Goal: Task Accomplishment & Management: Complete application form

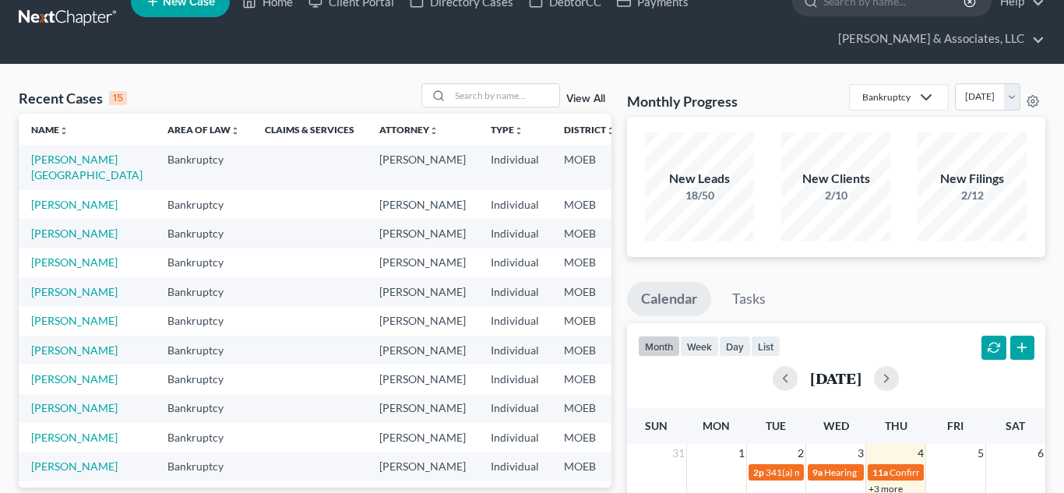
scroll to position [27, 0]
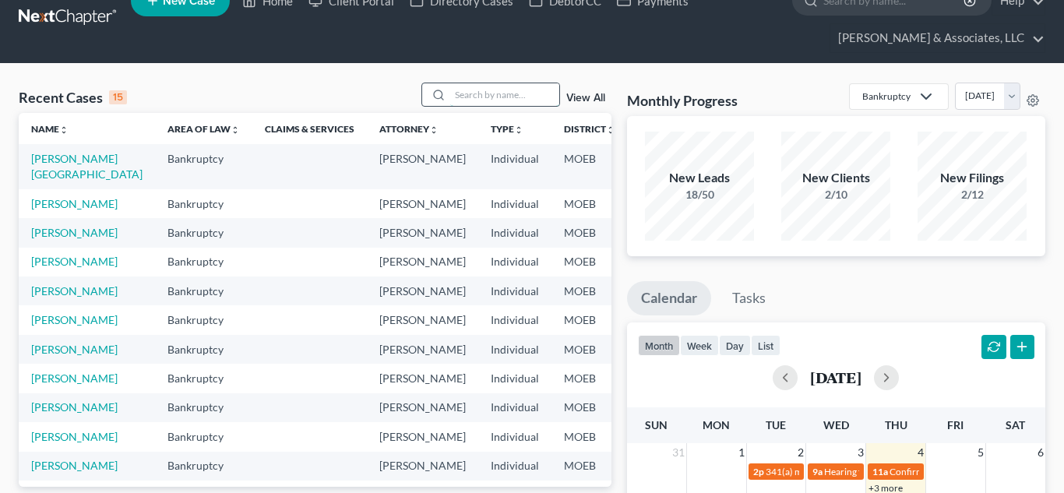
click at [494, 86] on input "search" at bounding box center [504, 94] width 109 height 23
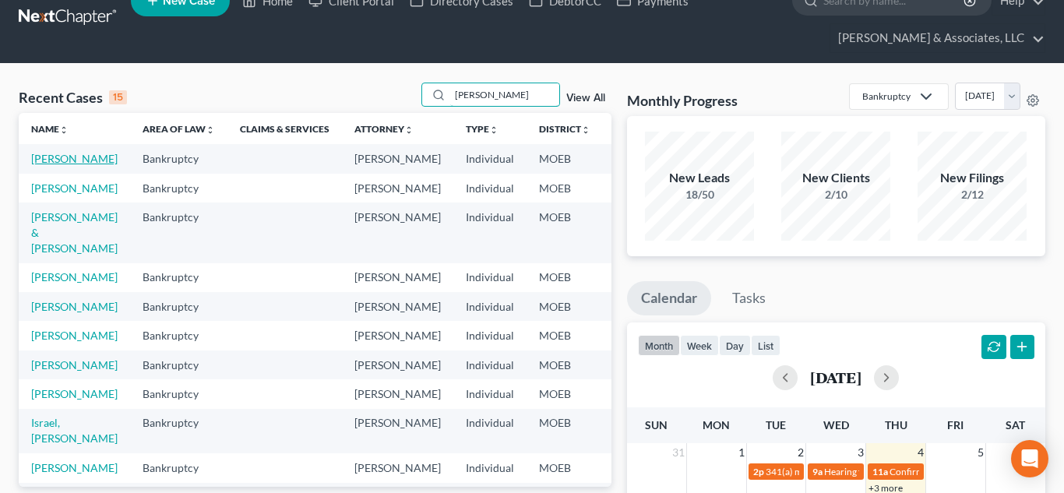
type input "[PERSON_NAME]"
click at [40, 160] on link "[PERSON_NAME]" at bounding box center [74, 158] width 86 height 13
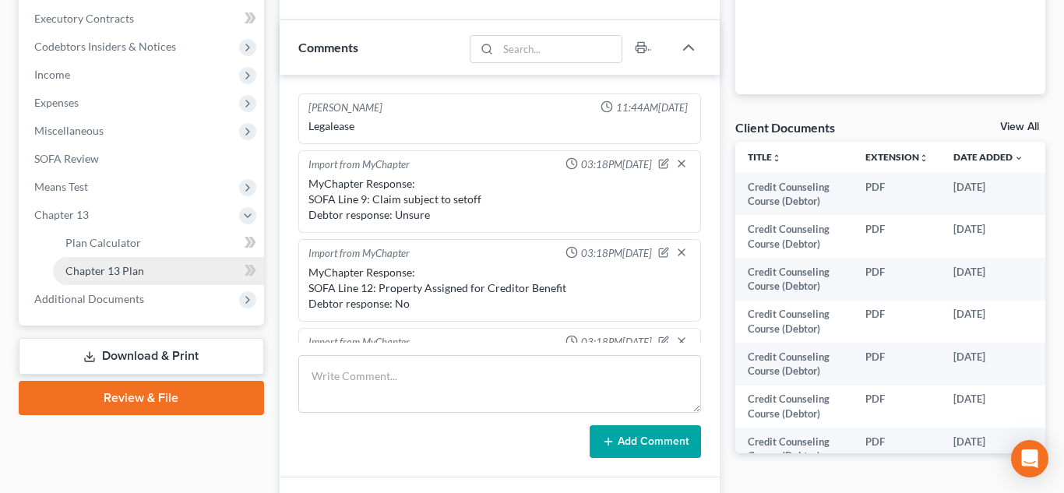
scroll to position [392, 0]
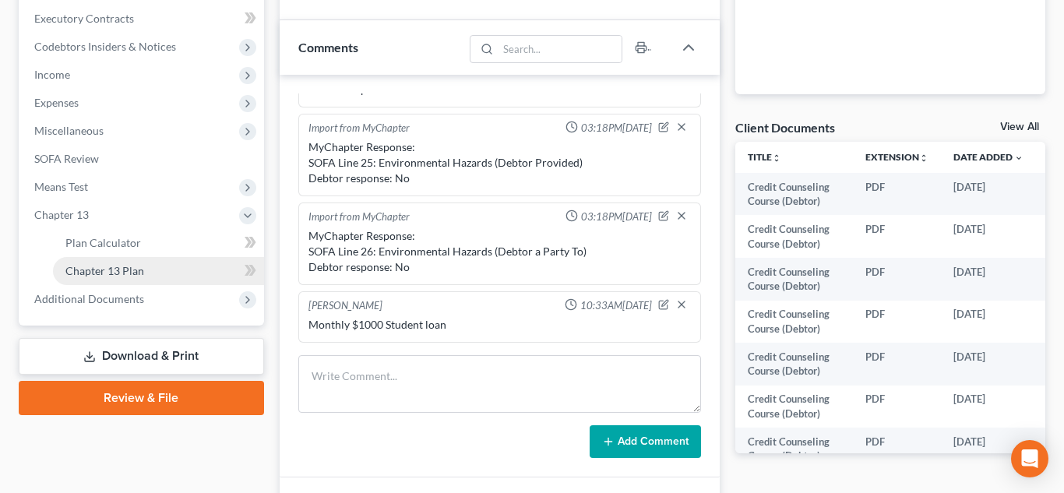
click at [160, 269] on link "Chapter 13 Plan" at bounding box center [158, 271] width 211 height 28
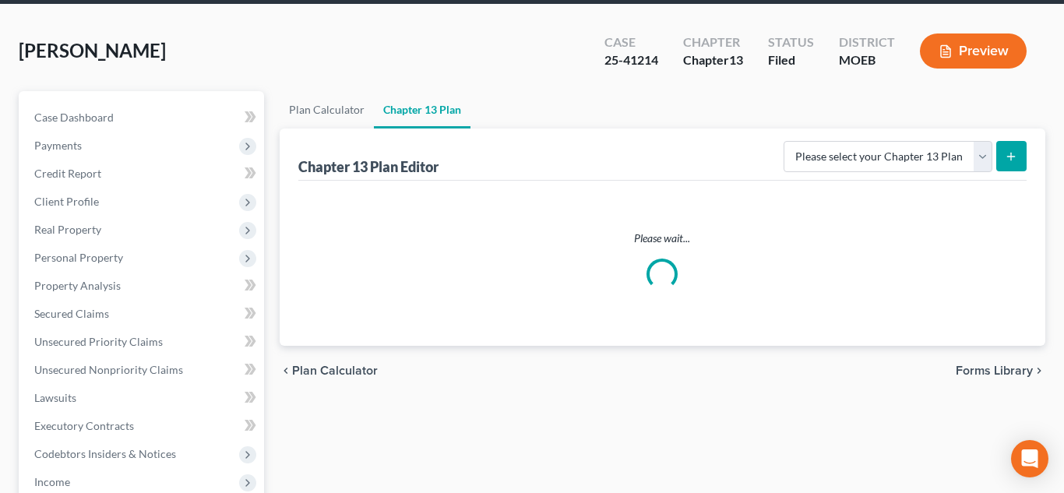
scroll to position [92, 0]
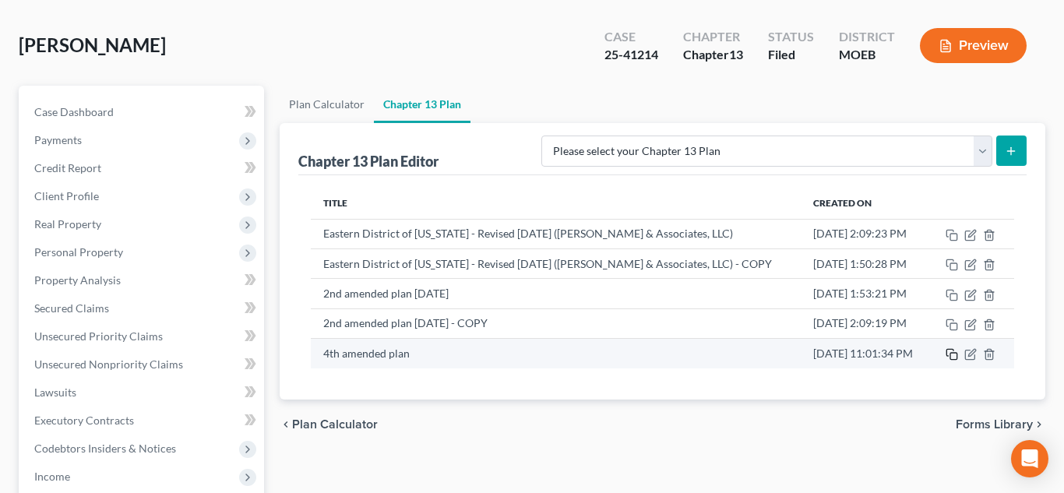
click at [947, 353] on icon "button" at bounding box center [951, 354] width 12 height 12
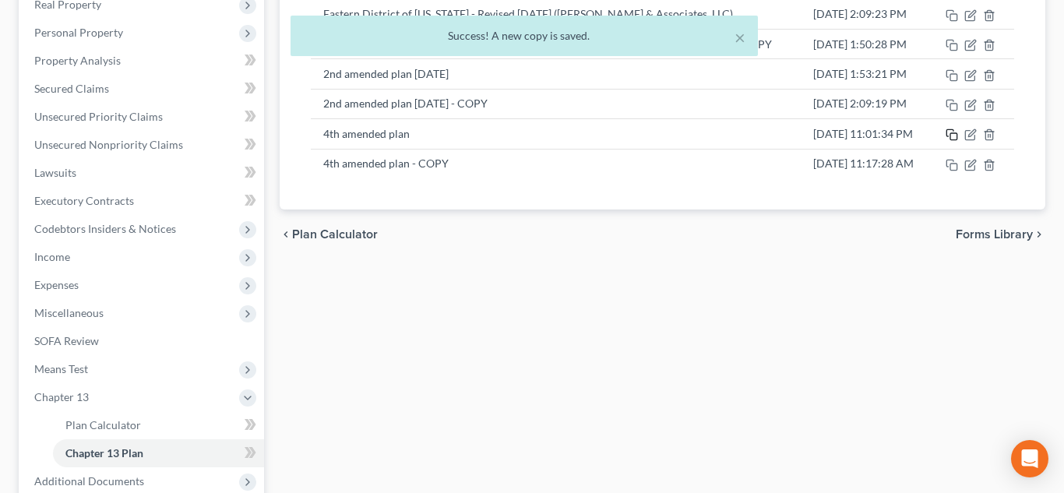
scroll to position [317, 0]
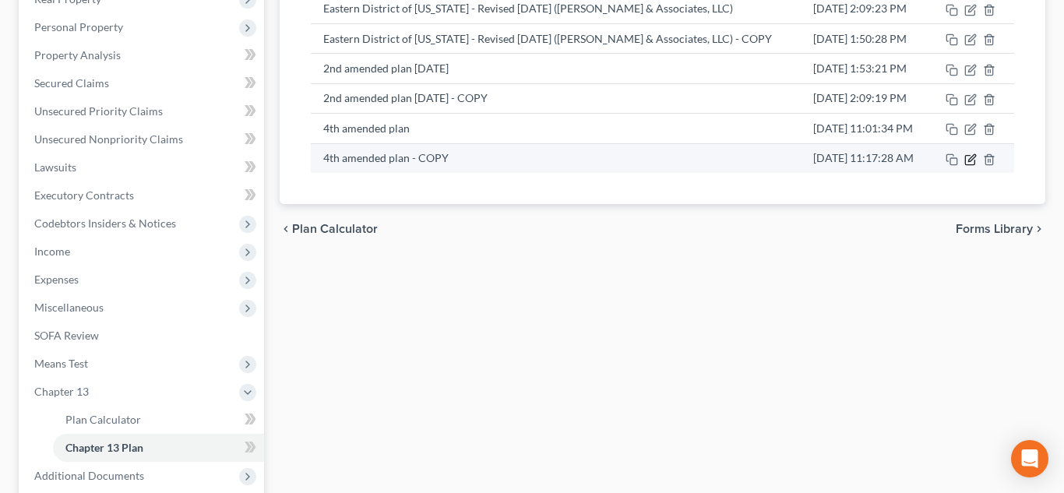
click at [968, 162] on icon "button" at bounding box center [970, 159] width 12 height 12
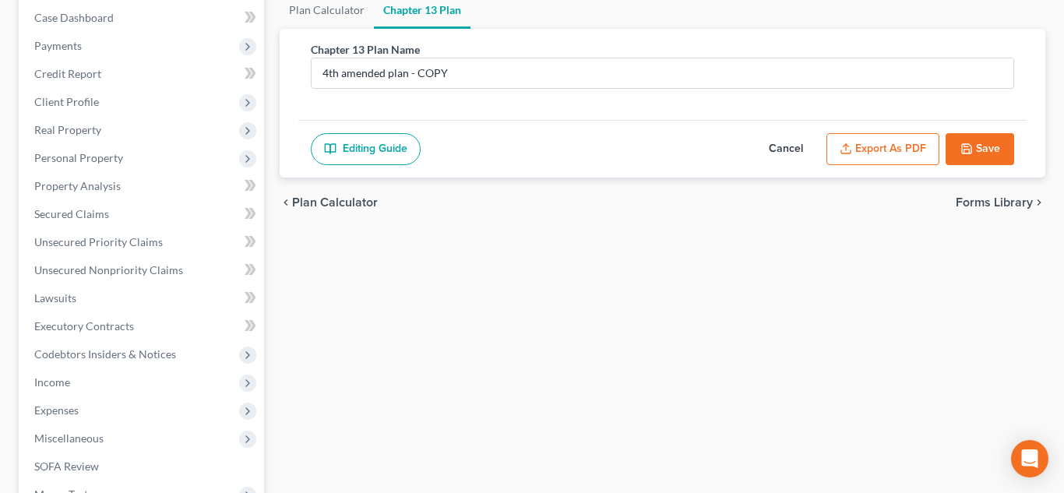
scroll to position [170, 0]
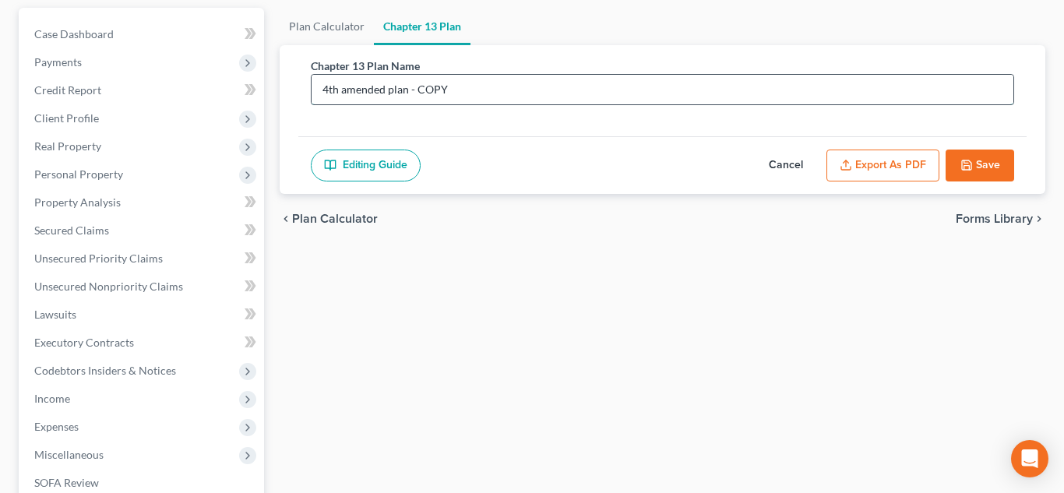
click at [464, 89] on input "4th amended plan - COPY" at bounding box center [662, 90] width 702 height 30
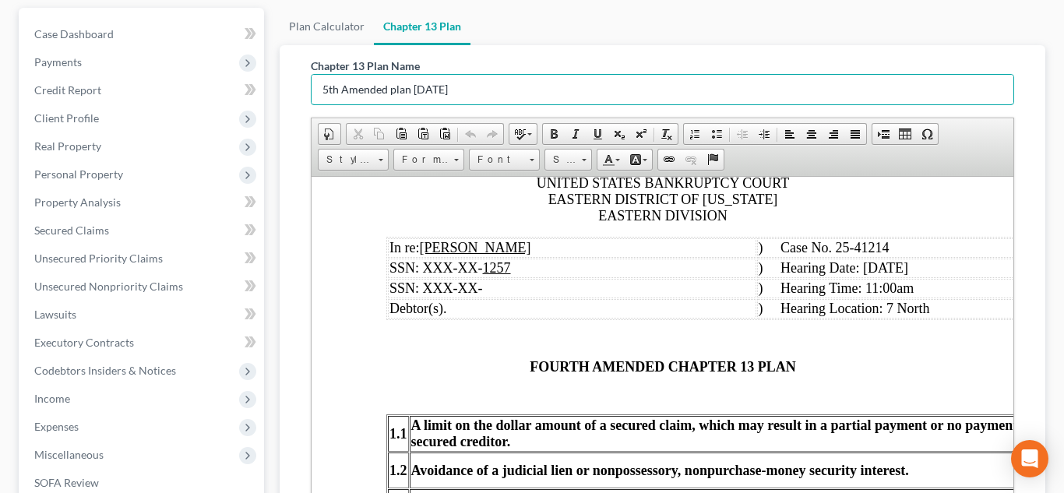
scroll to position [127, 0]
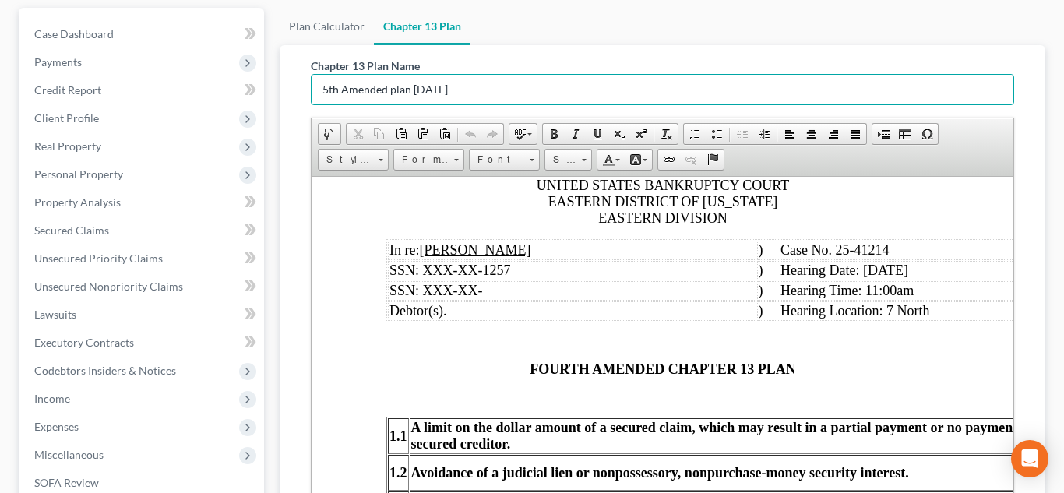
type input "5th Amended plan [DATE]"
click at [503, 205] on p "UNITED STATES BANKRUPTCY COURT EASTERN DISTRICT OF [US_STATE] EASTERN DIVISION" at bounding box center [661, 201] width 553 height 49
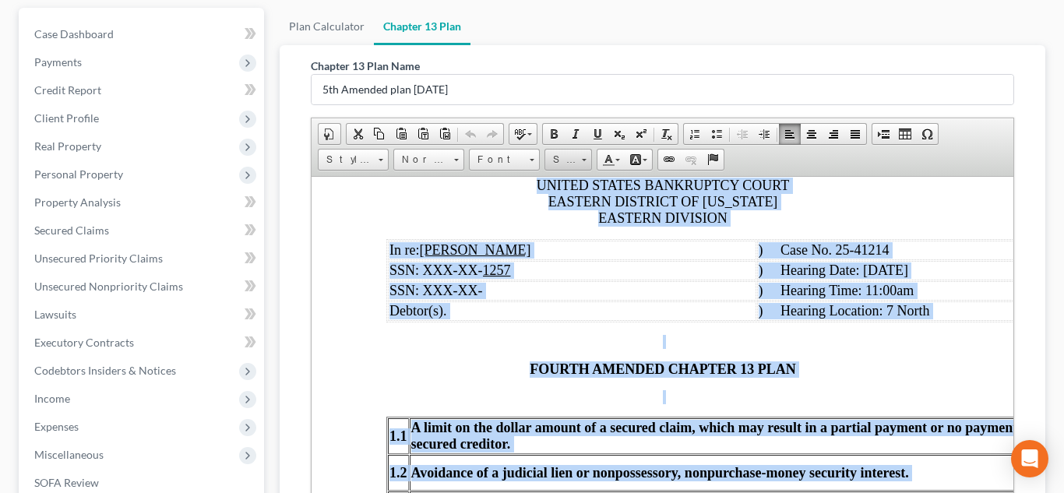
click at [583, 161] on span at bounding box center [584, 157] width 4 height 15
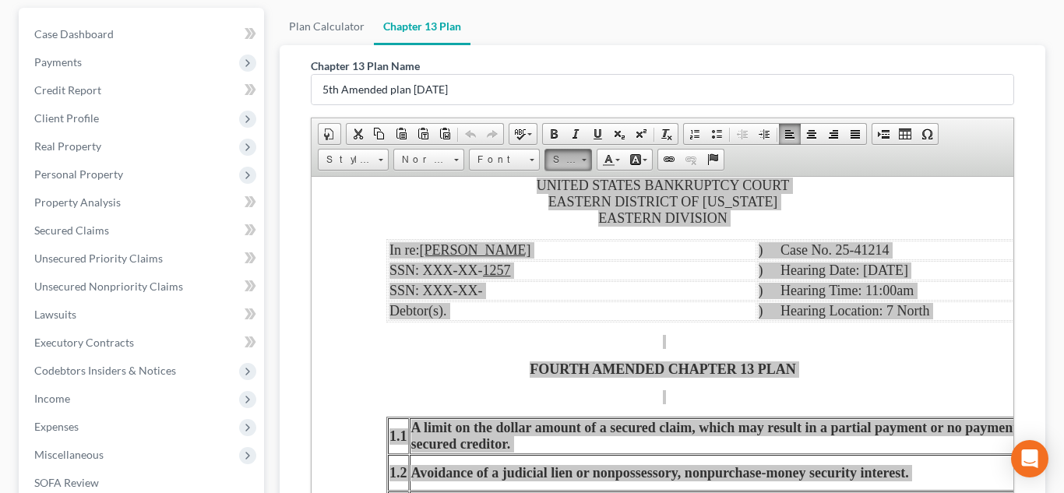
scroll to position [0, 0]
click at [583, 161] on span at bounding box center [584, 157] width 4 height 15
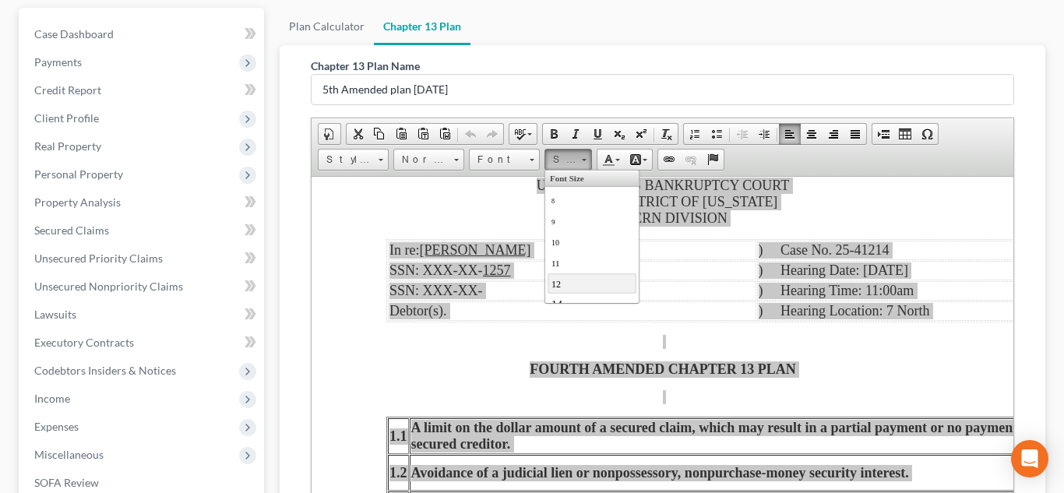
click at [554, 289] on span "12" at bounding box center [555, 283] width 9 height 11
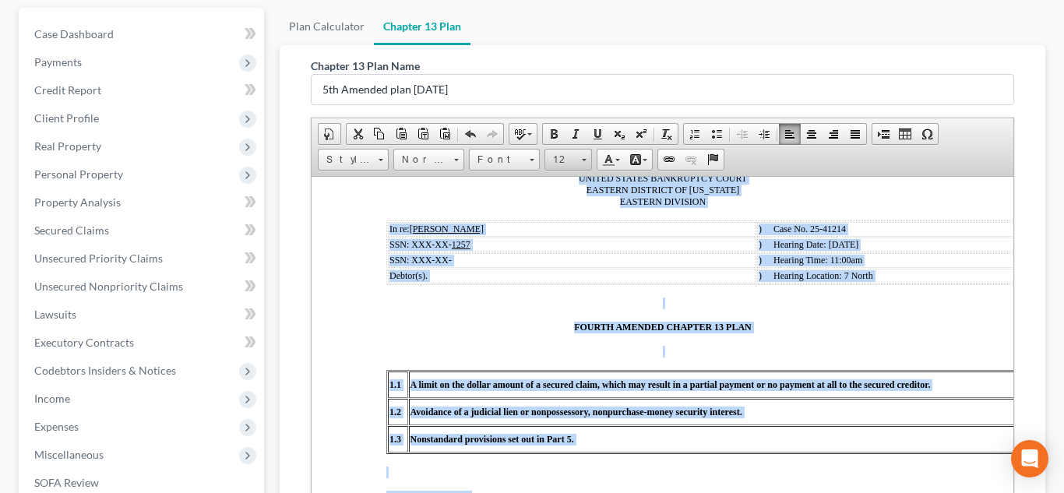
click at [586, 160] on link "12" at bounding box center [567, 160] width 47 height 22
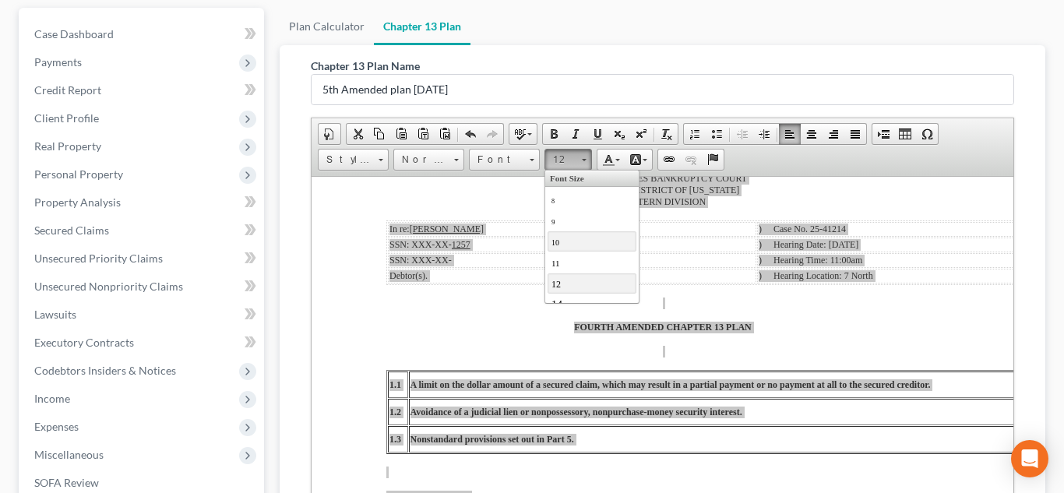
scroll to position [97, 0]
click at [564, 190] on link "12" at bounding box center [591, 185] width 89 height 20
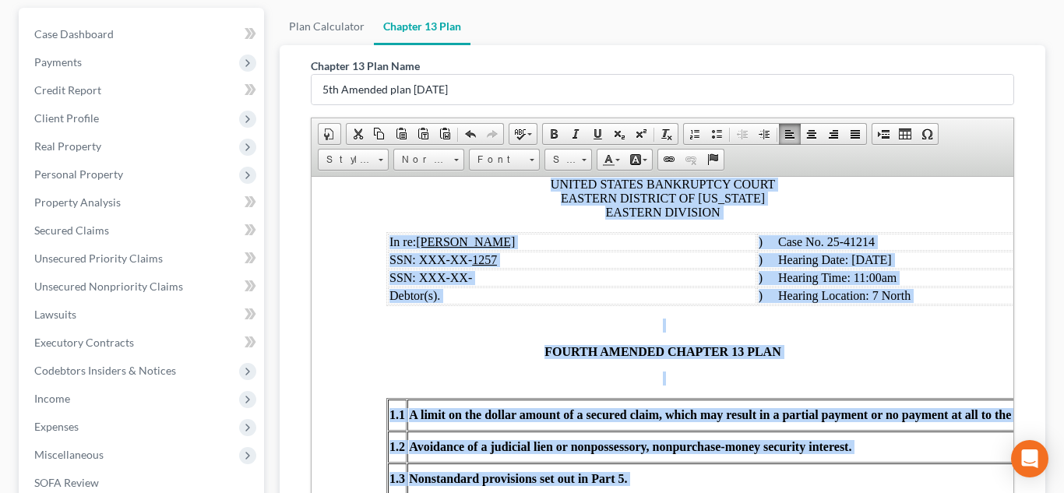
scroll to position [0, 0]
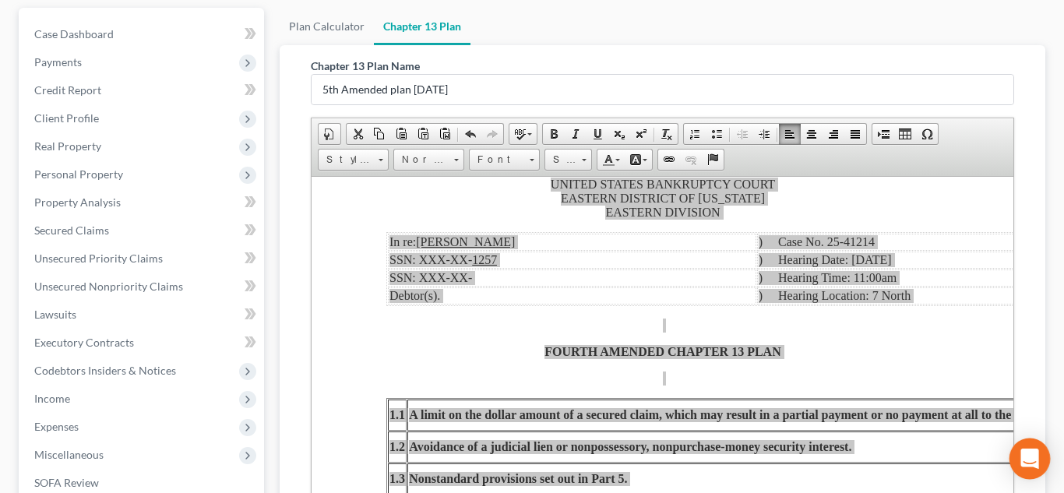
click at [1037, 461] on icon "Open Intercom Messenger" at bounding box center [1029, 459] width 18 height 20
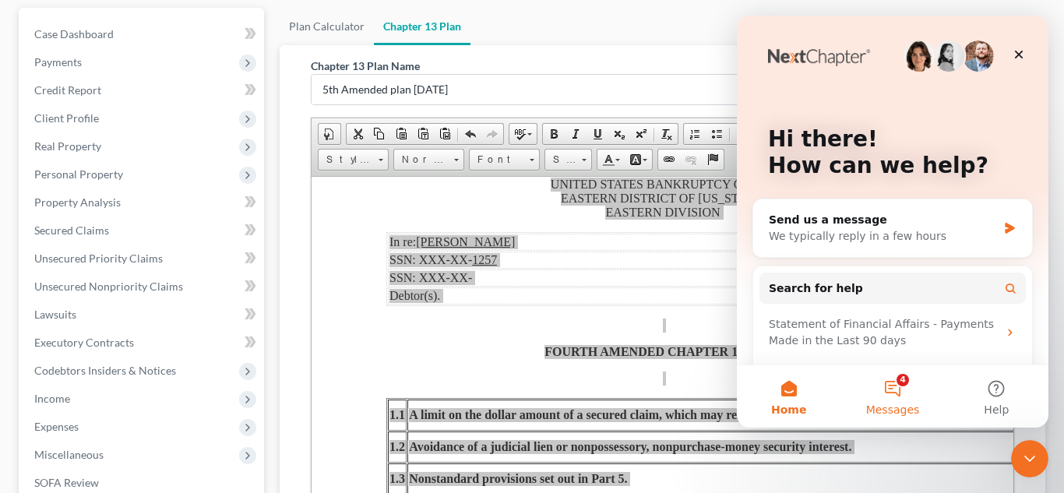
click at [899, 390] on button "4 Messages" at bounding box center [892, 396] width 104 height 62
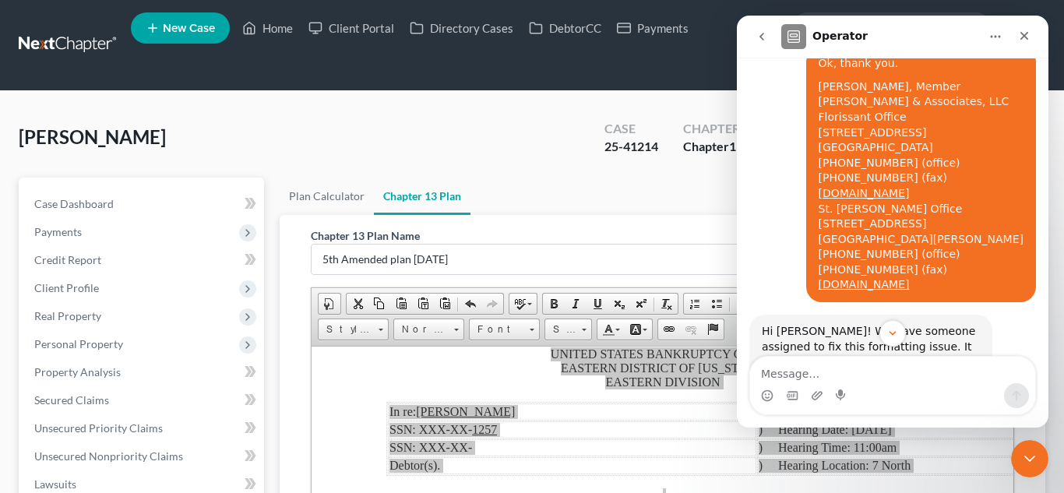
scroll to position [1619, 0]
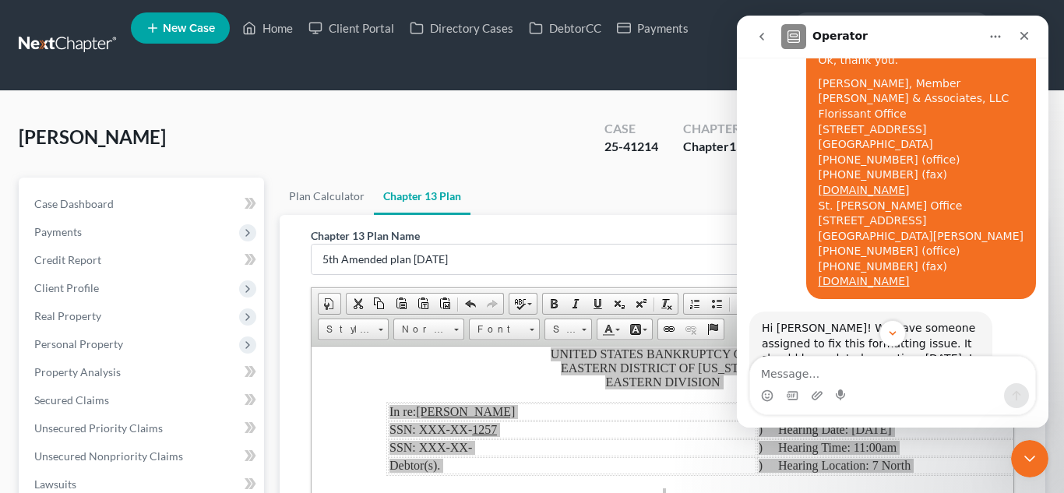
click at [609, 199] on ul "Plan Calculator Chapter 13 Plan" at bounding box center [663, 196] width 766 height 37
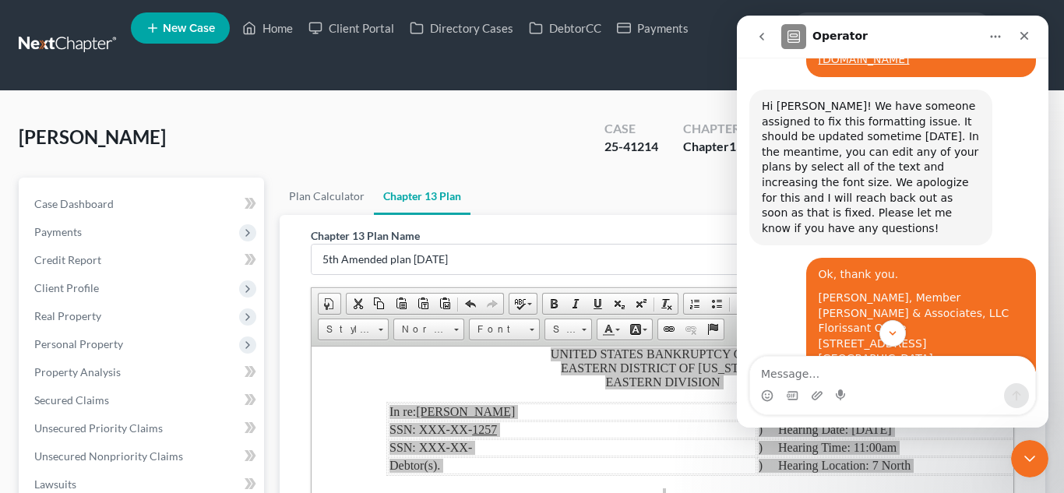
scroll to position [1983, 0]
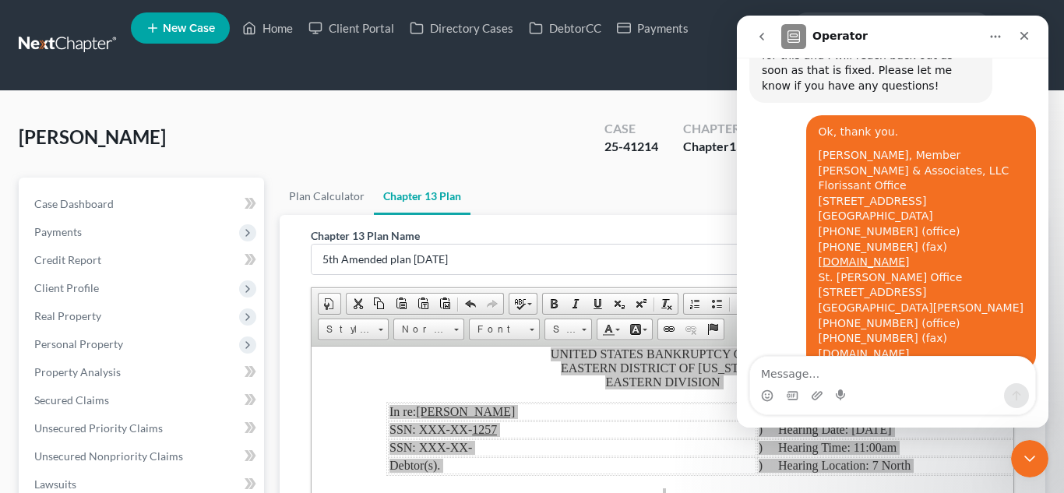
click at [503, 135] on div "[PERSON_NAME] Upgraded Case 25-41214 Chapter Chapter 13 Status Filed District M…" at bounding box center [532, 144] width 1026 height 68
click at [529, 168] on div "[PERSON_NAME] Upgraded Case 25-41214 Chapter Chapter 13 Status Filed District M…" at bounding box center [532, 144] width 1026 height 68
click at [387, 124] on div "[PERSON_NAME] Upgraded Case 25-41214 Chapter Chapter 13 Status Filed District M…" at bounding box center [532, 144] width 1026 height 68
click at [763, 40] on icon "go back" at bounding box center [761, 36] width 12 height 12
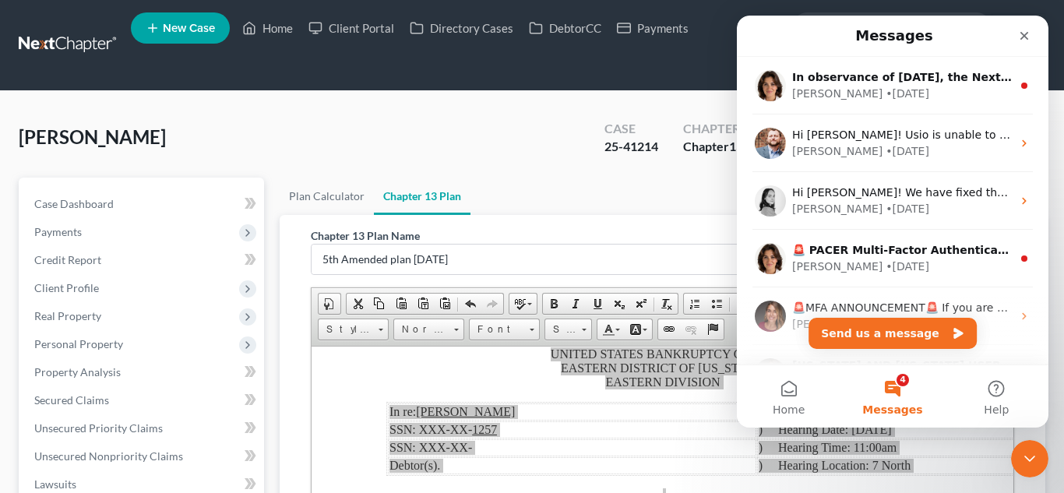
scroll to position [0, 0]
click at [1030, 450] on icon "Close Intercom Messenger" at bounding box center [1027, 456] width 19 height 19
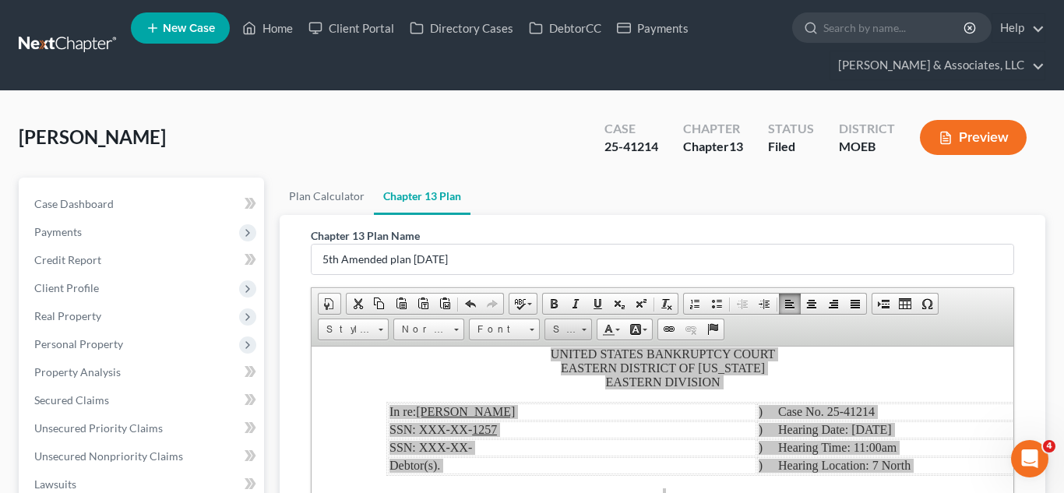
click at [569, 332] on span "Size" at bounding box center [560, 329] width 31 height 20
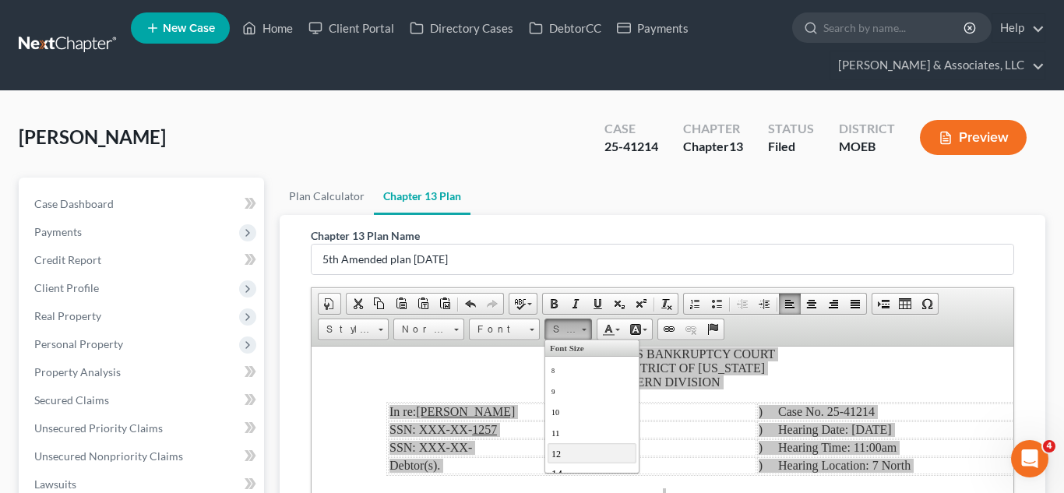
click at [566, 460] on link "12" at bounding box center [591, 452] width 89 height 20
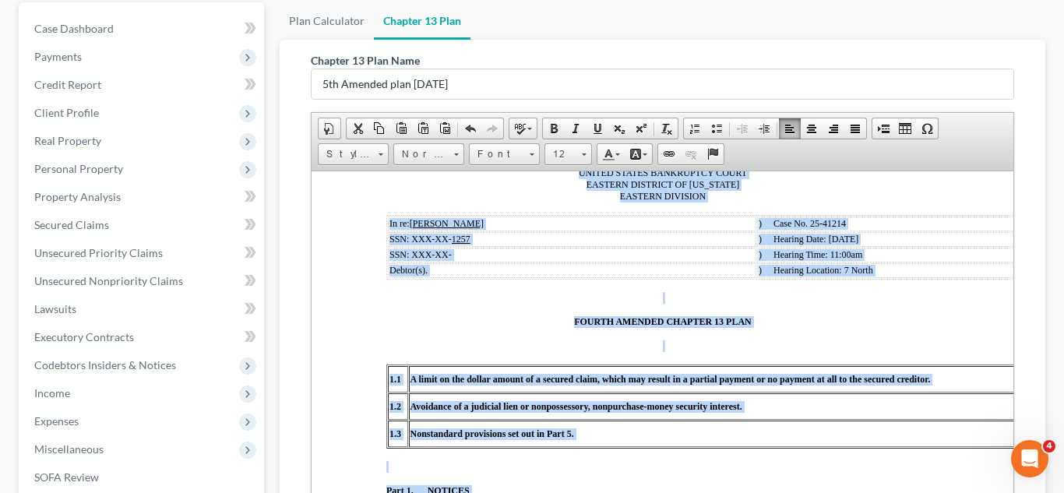
scroll to position [177, 0]
click at [582, 148] on span at bounding box center [584, 150] width 4 height 15
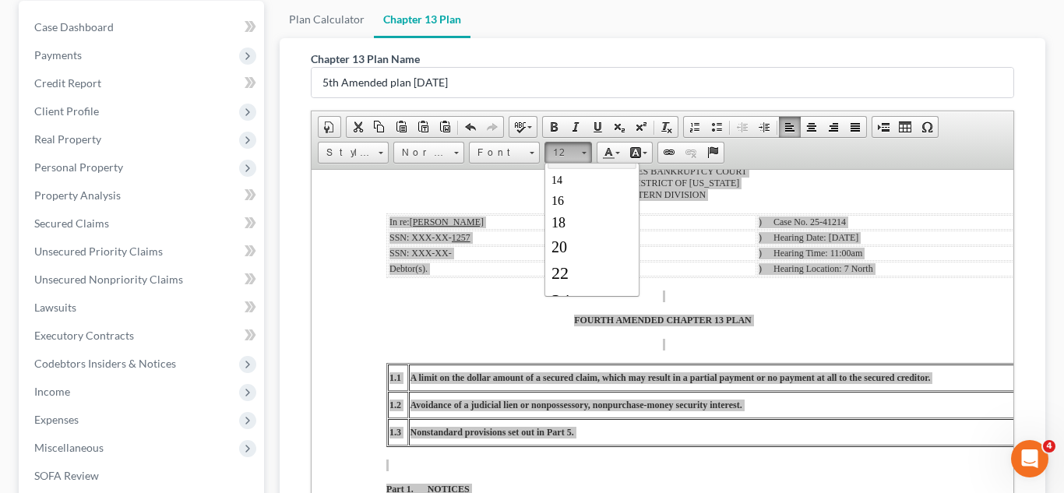
scroll to position [128, 0]
click at [562, 196] on span "16" at bounding box center [557, 189] width 12 height 13
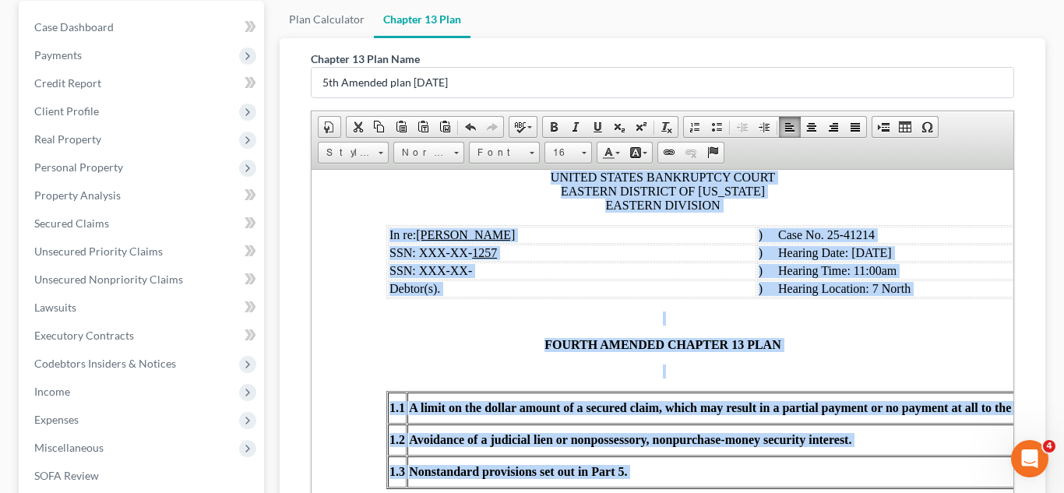
scroll to position [475, 0]
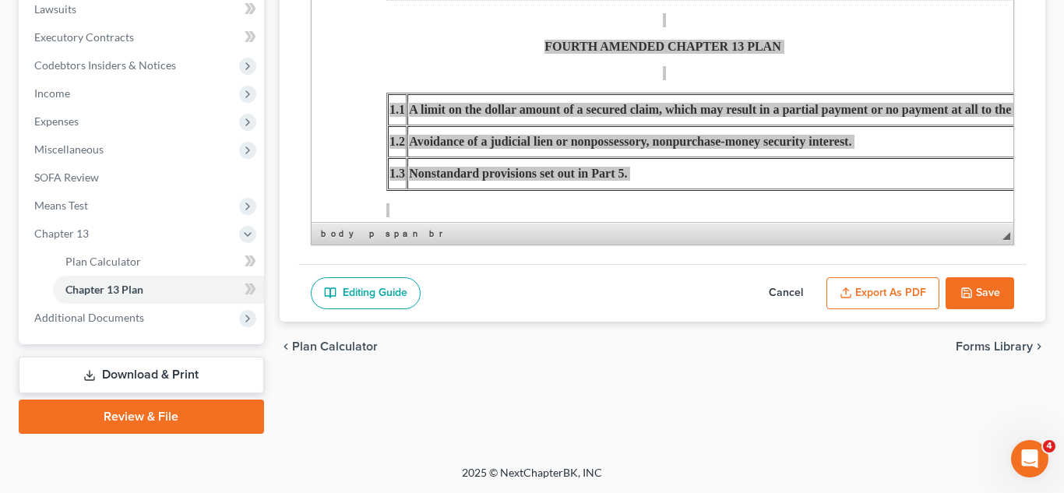
click at [972, 294] on button "Save" at bounding box center [979, 293] width 69 height 33
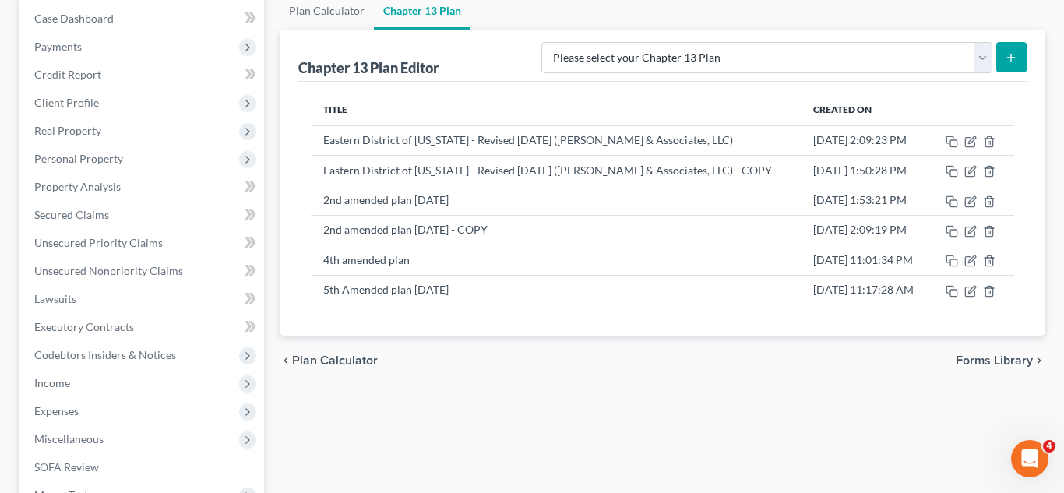
scroll to position [181, 0]
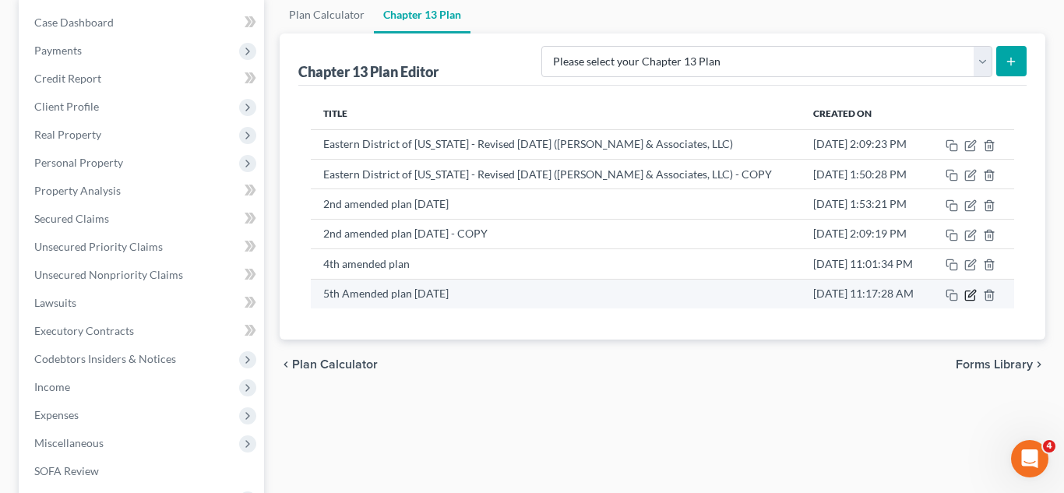
click at [969, 298] on icon "button" at bounding box center [970, 295] width 12 height 12
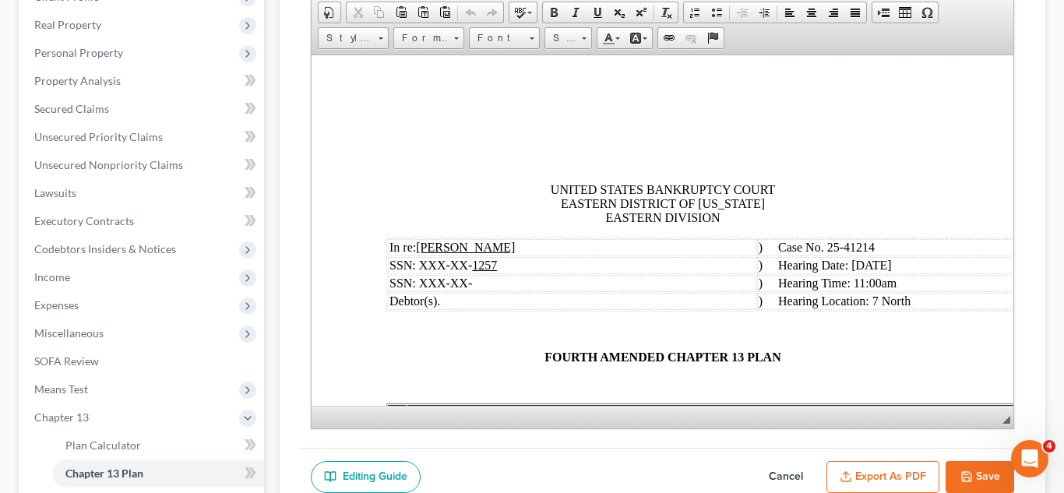
scroll to position [304, 0]
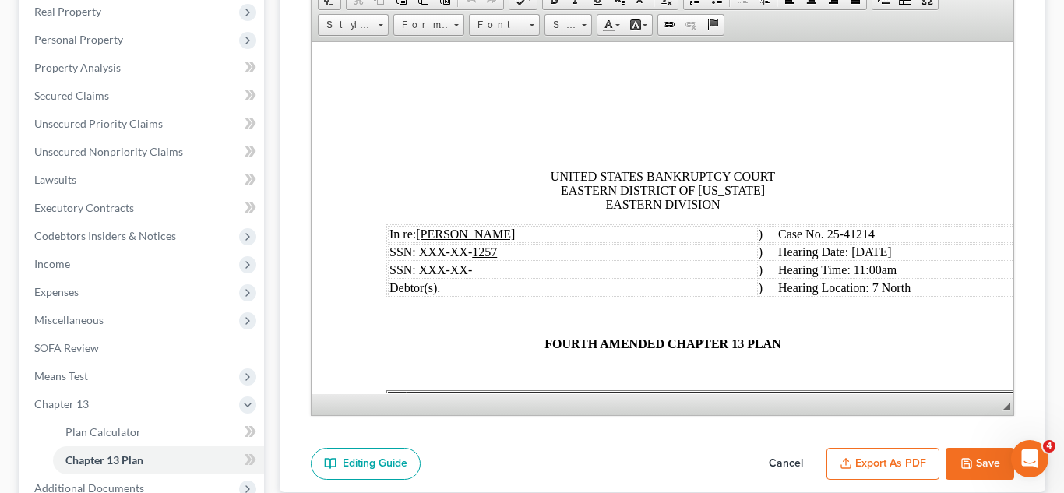
click at [829, 237] on span ") Case No. 25-41214" at bounding box center [816, 233] width 116 height 13
click at [884, 450] on button "Export as PDF" at bounding box center [882, 464] width 113 height 33
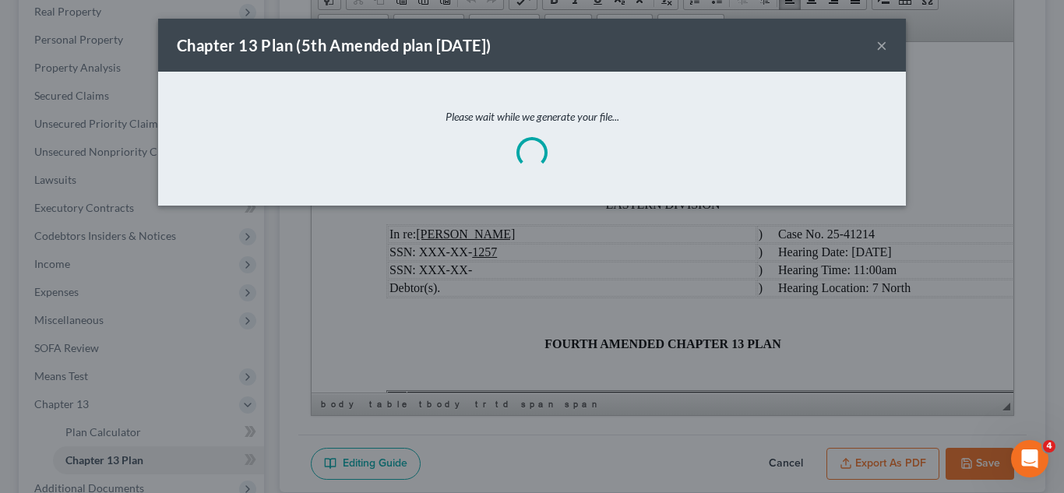
click at [879, 45] on button "×" at bounding box center [881, 45] width 11 height 19
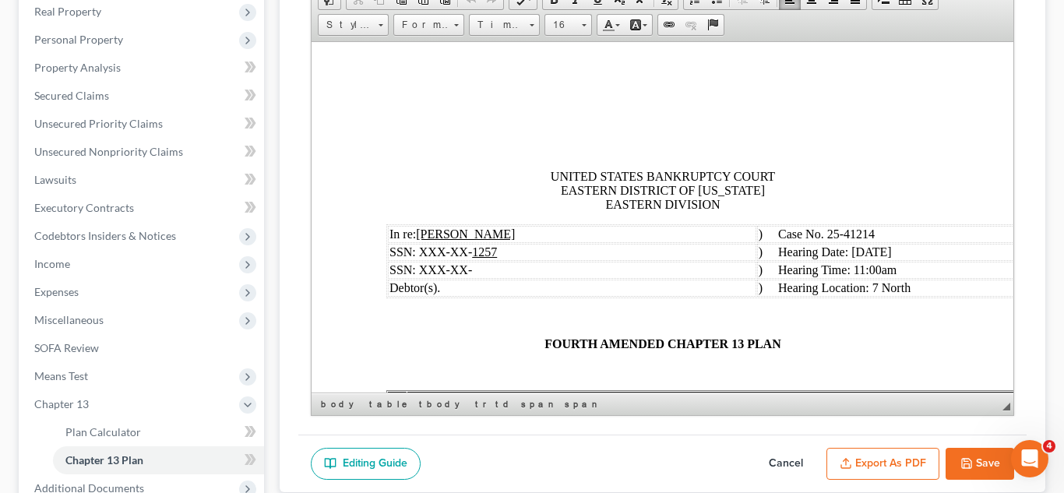
click at [595, 350] on span "FOURTH AMENDED CHAPTER 13 PLAN" at bounding box center [662, 342] width 236 height 13
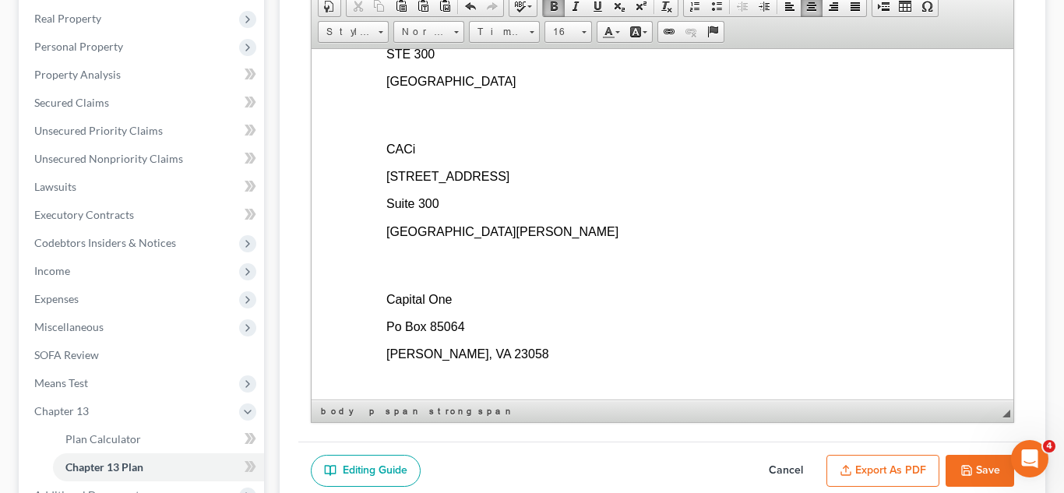
scroll to position [5520, 0]
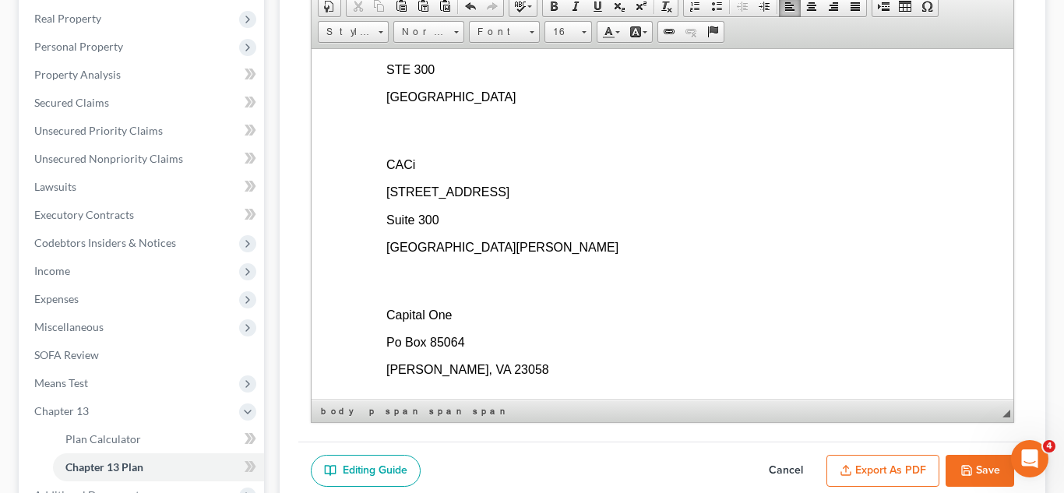
click at [883, 471] on button "Export as PDF" at bounding box center [882, 471] width 113 height 33
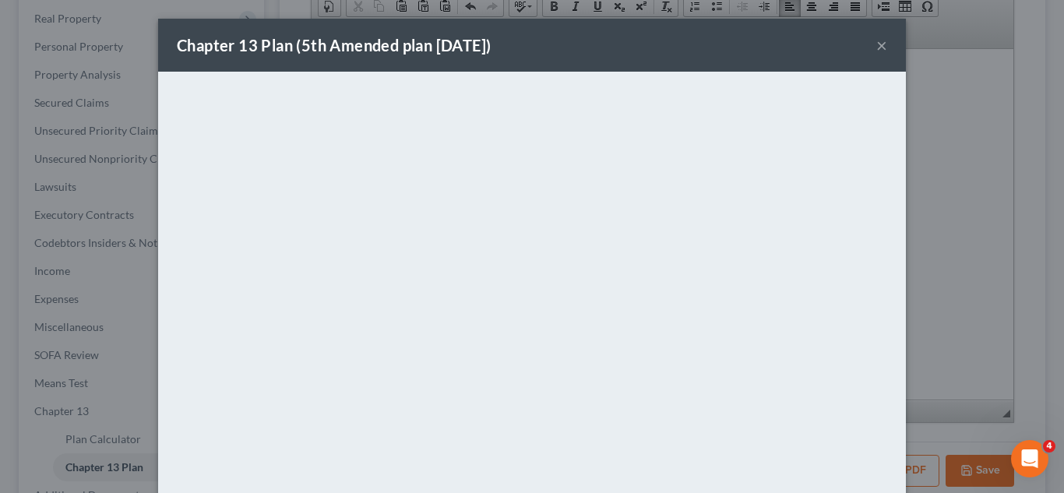
click at [880, 41] on button "×" at bounding box center [881, 45] width 11 height 19
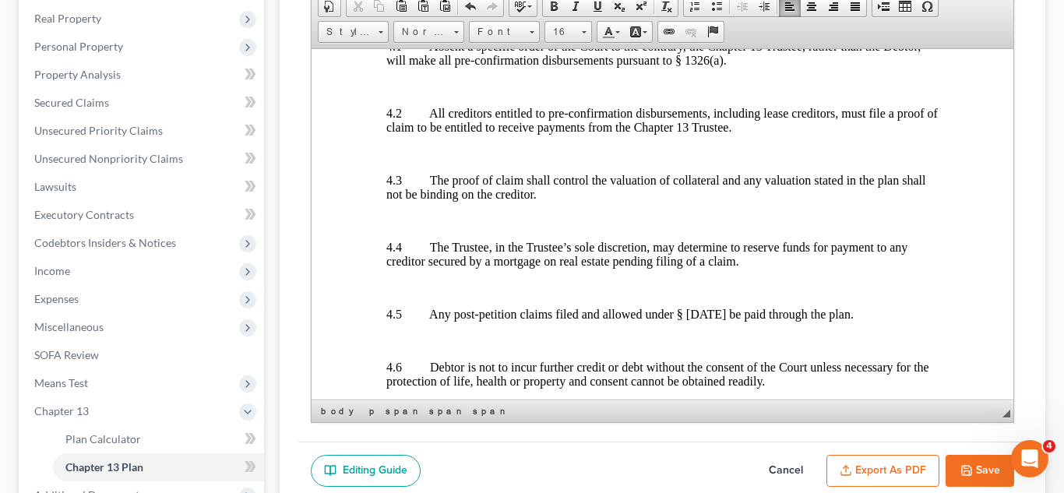
scroll to position [0, 0]
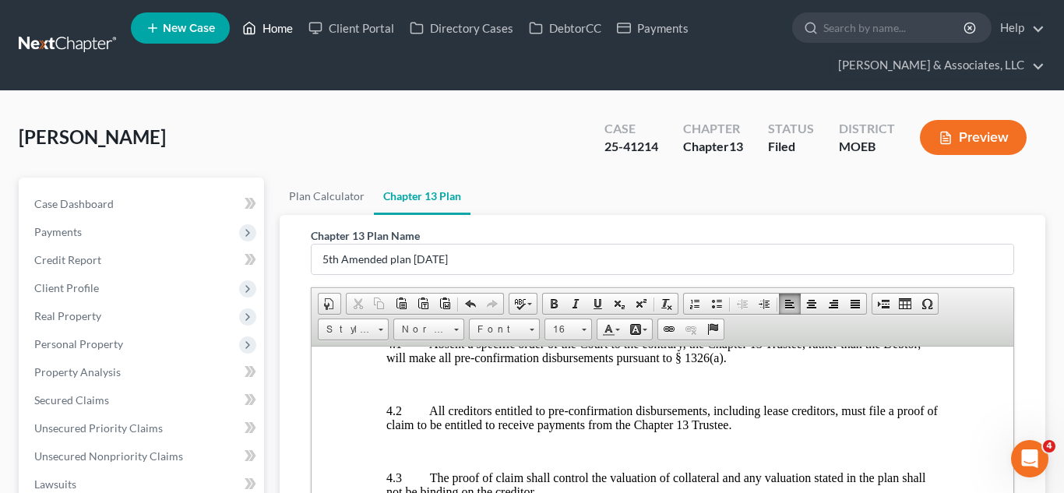
click at [264, 28] on link "Home" at bounding box center [267, 28] width 66 height 28
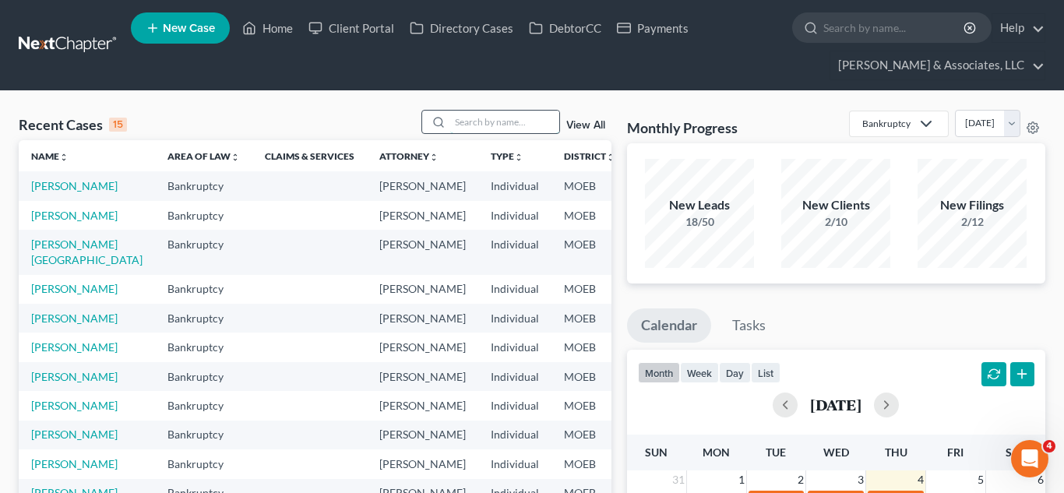
click at [484, 122] on input "search" at bounding box center [504, 122] width 109 height 23
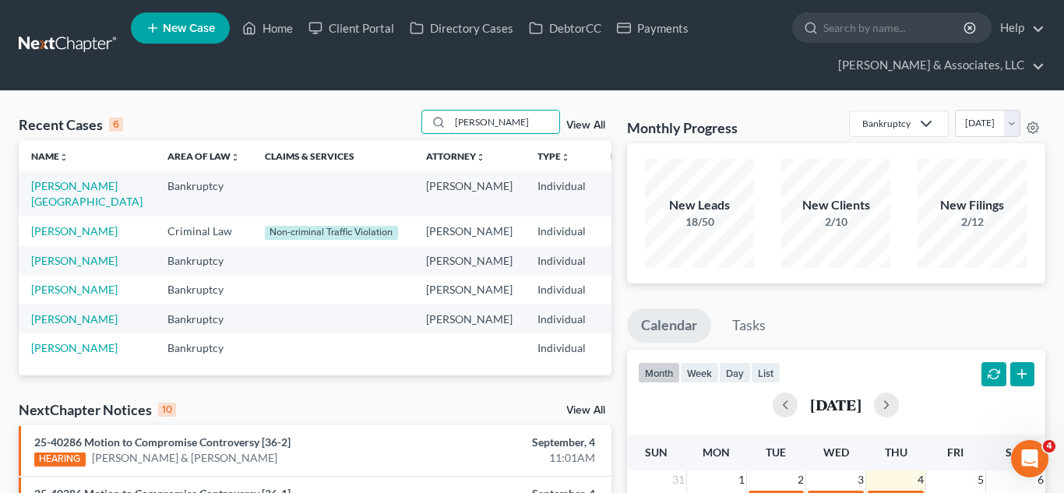
scroll to position [0, 139]
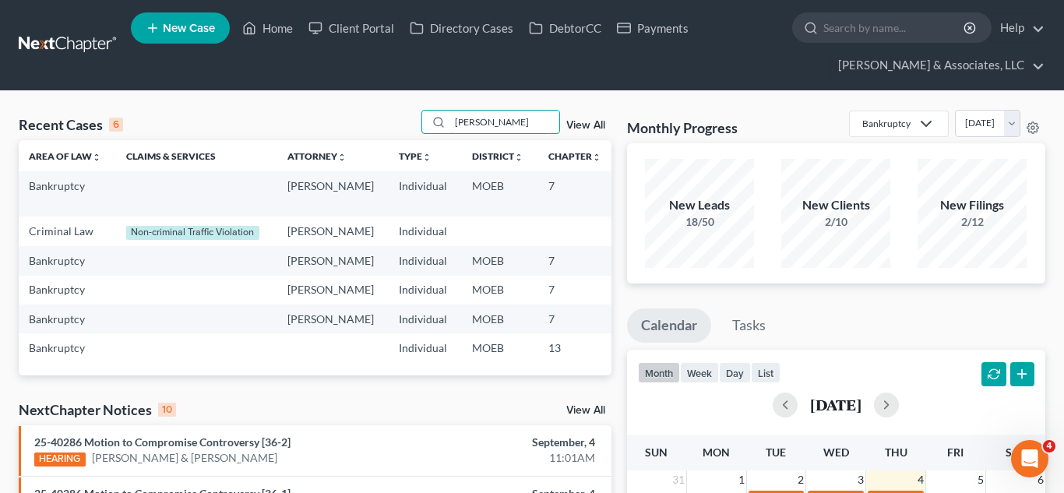
type input "[PERSON_NAME]"
drag, startPoint x: 549, startPoint y: 186, endPoint x: 594, endPoint y: 190, distance: 45.3
click at [614, 190] on td "25-43387" at bounding box center [651, 193] width 75 height 44
copy td "25-43387"
click at [1030, 459] on icon "Open Intercom Messenger" at bounding box center [1028, 457] width 26 height 26
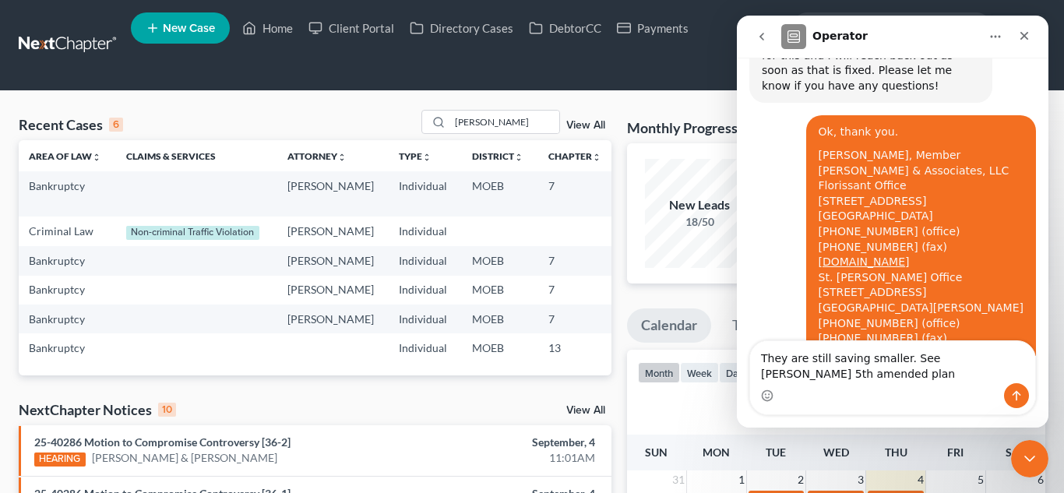
scroll to position [1999, 0]
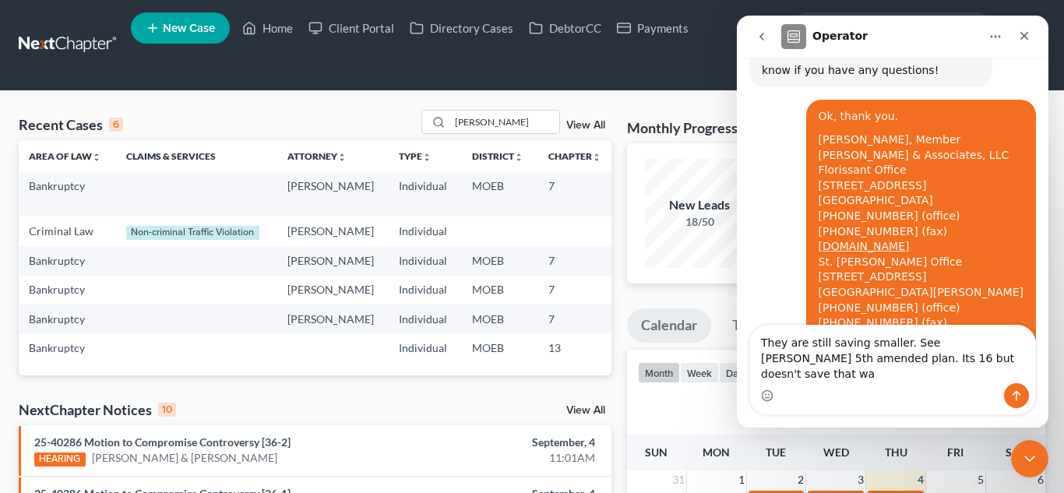
type textarea "They are still saving smaller. See [PERSON_NAME] 5th amended plan. Its 16 but d…"
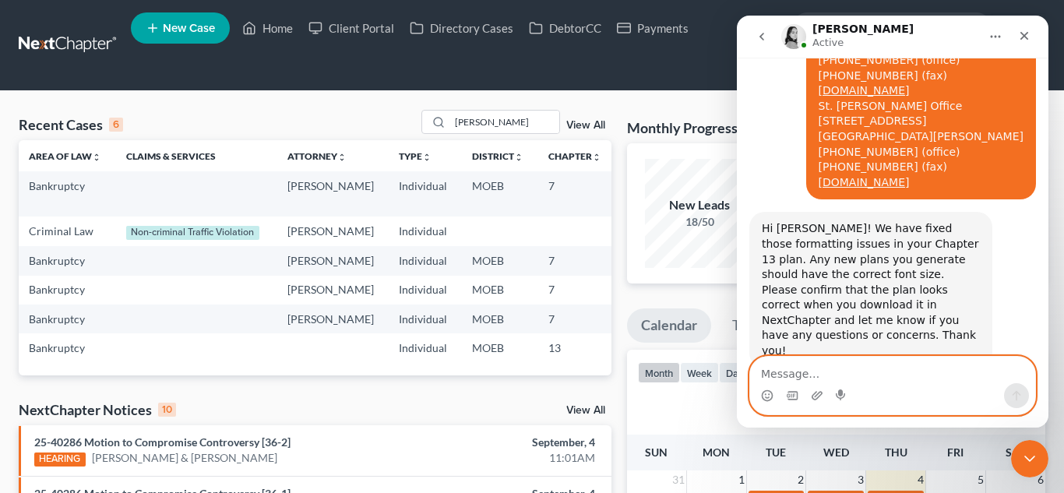
scroll to position [2367, 0]
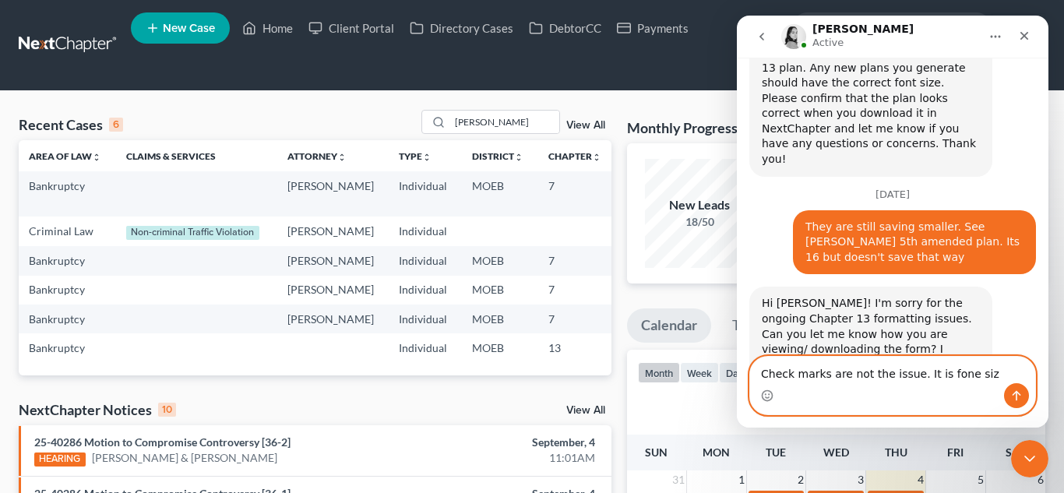
type textarea "Check marks are not the issue. It is fone size"
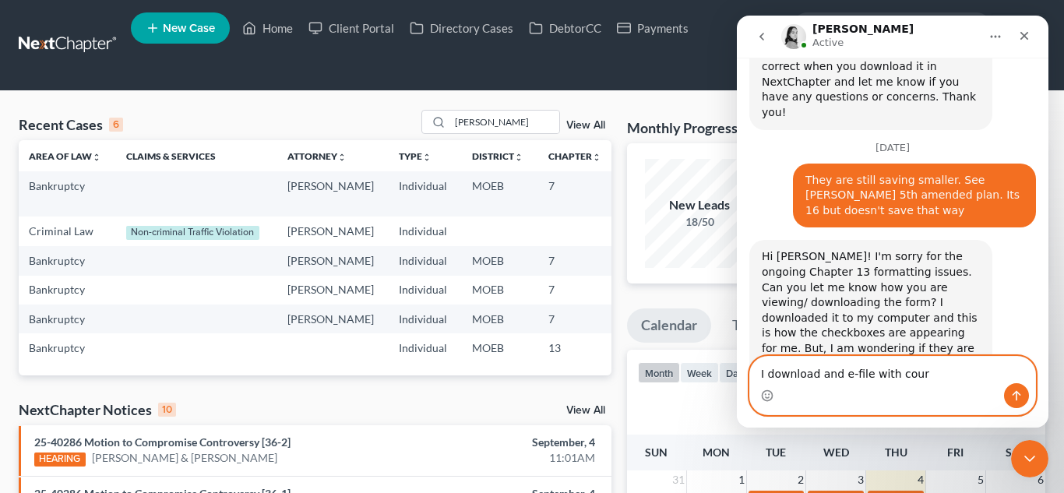
type textarea "I download and e-file with court"
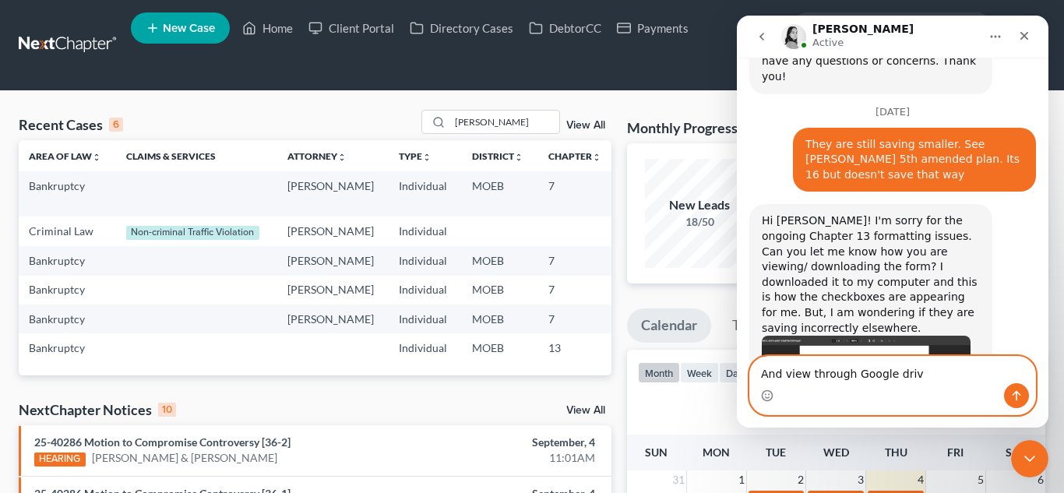
type textarea "And view through Google drive"
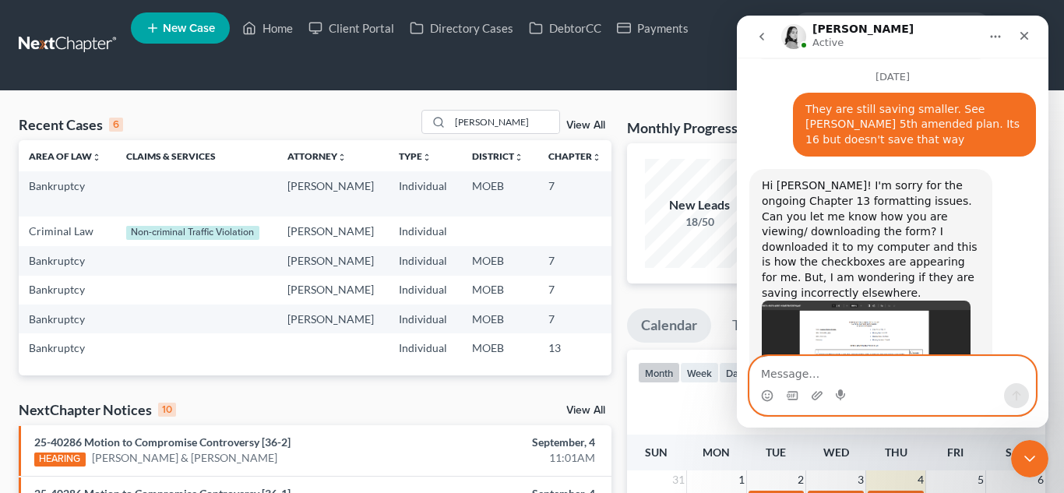
click at [816, 368] on textarea "Message…" at bounding box center [892, 370] width 285 height 26
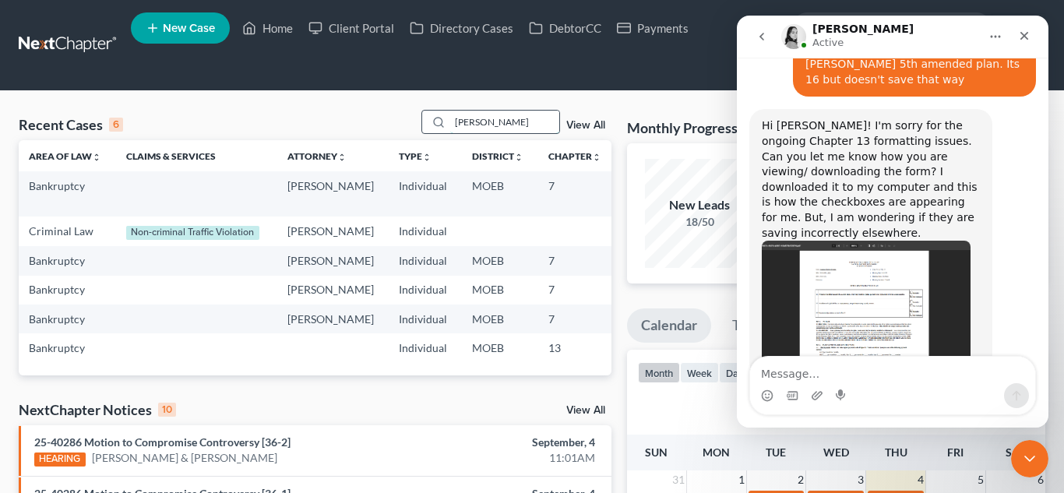
click at [491, 123] on input "[PERSON_NAME]" at bounding box center [504, 122] width 109 height 23
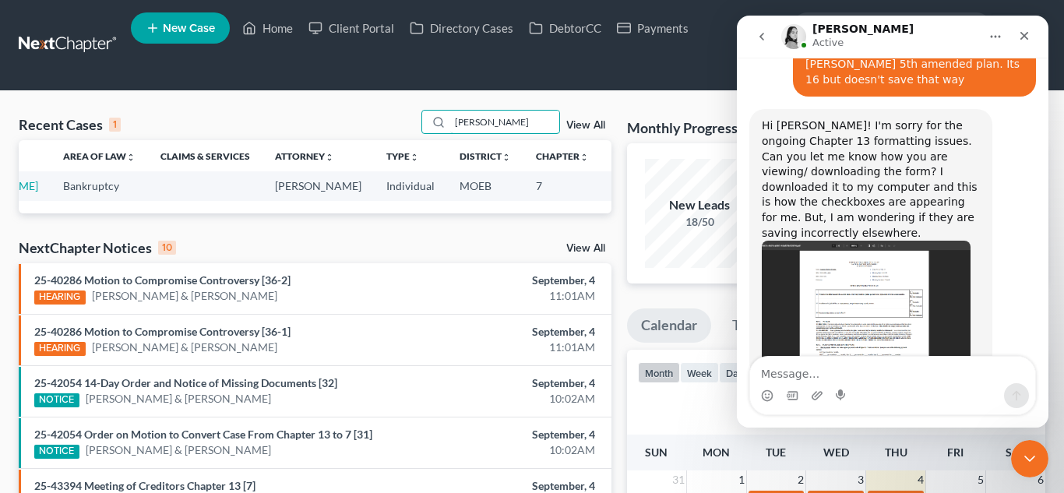
scroll to position [0, 0]
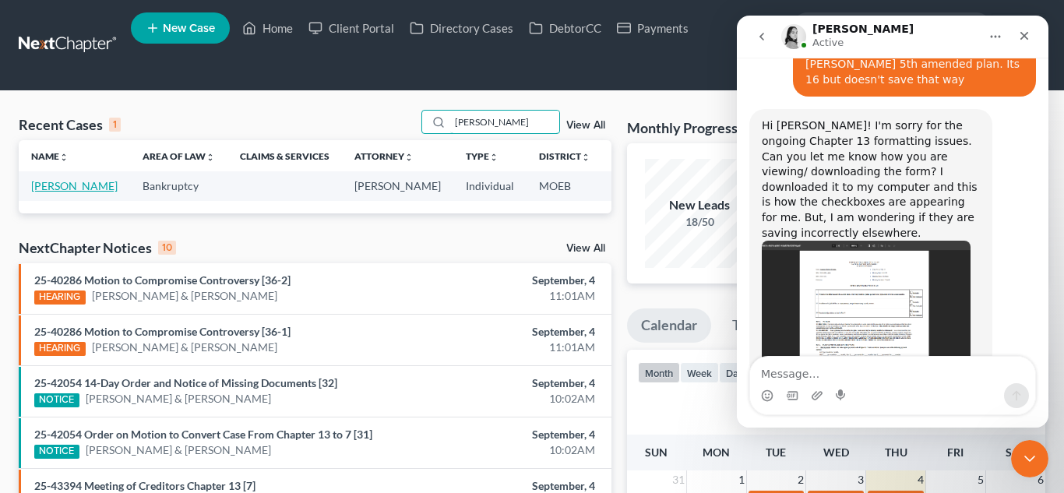
type input "[PERSON_NAME]"
click at [65, 188] on link "[PERSON_NAME]" at bounding box center [74, 185] width 86 height 13
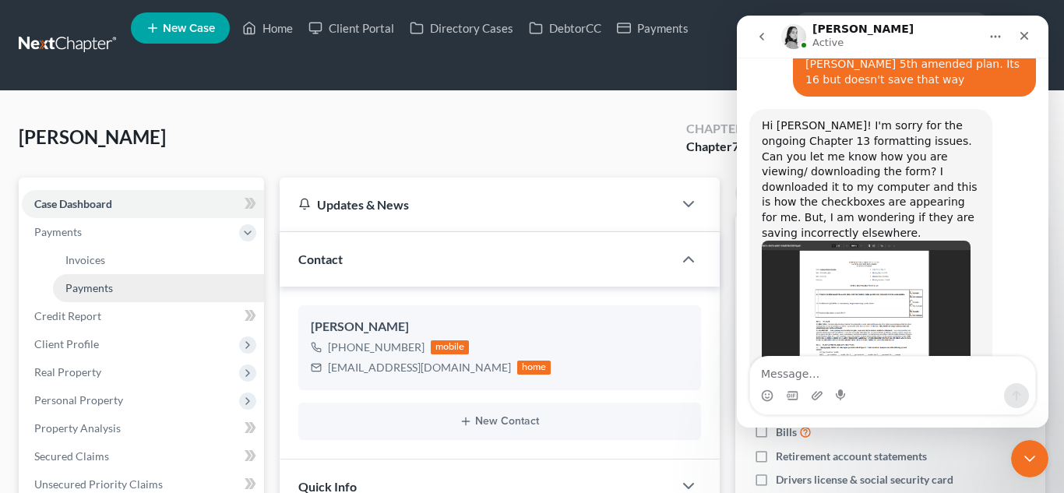
click at [79, 287] on span "Payments" at bounding box center [88, 287] width 47 height 13
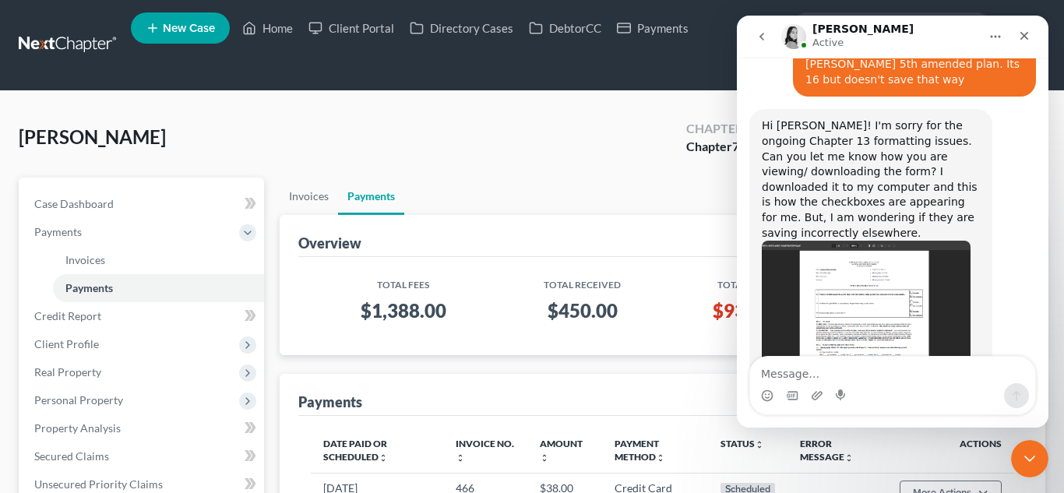
scroll to position [2577, 0]
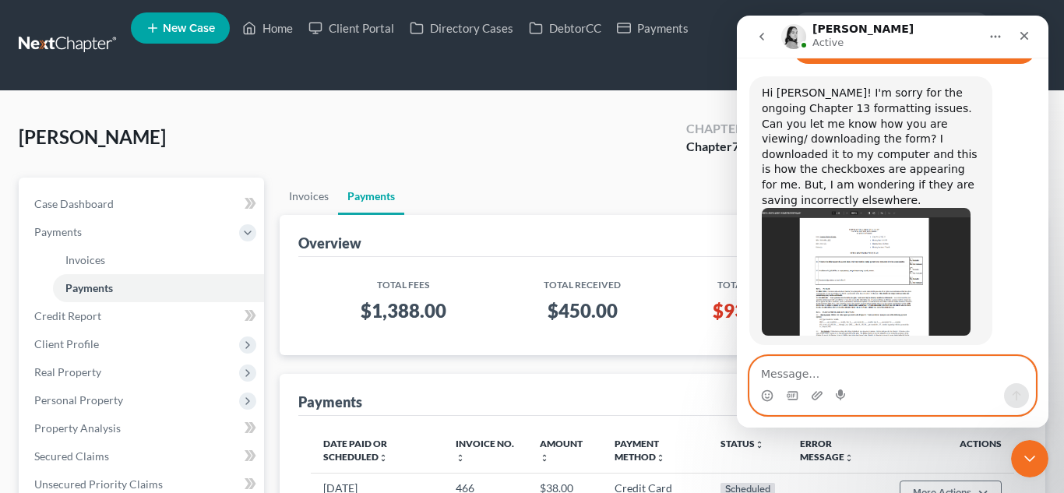
click at [796, 372] on textarea "Message…" at bounding box center [892, 370] width 285 height 26
type textarea "Thanks,"
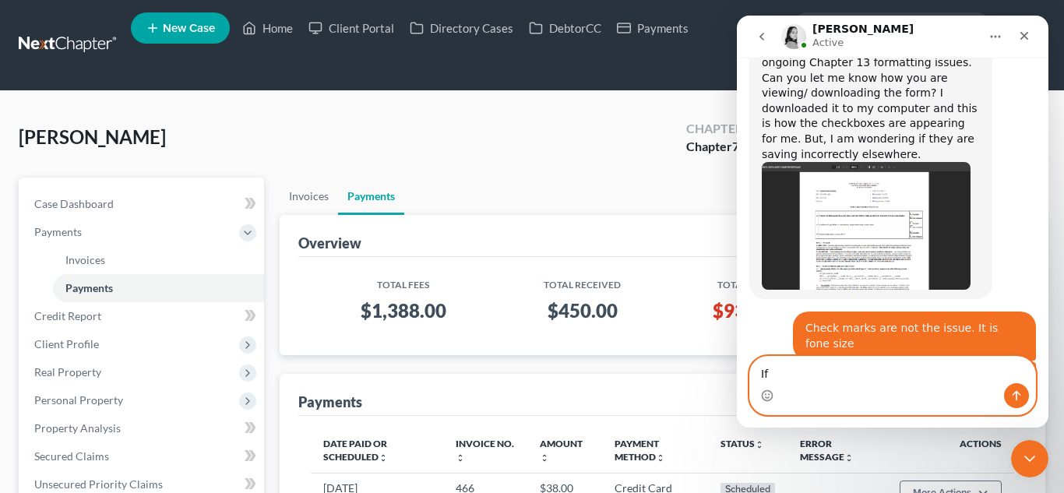
type textarea "I"
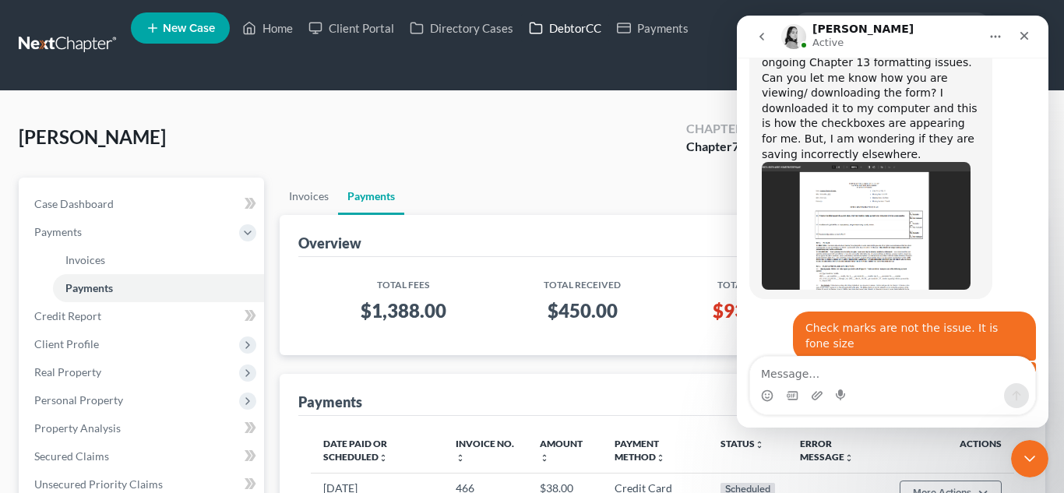
click at [567, 37] on link "DebtorCC" at bounding box center [565, 28] width 88 height 28
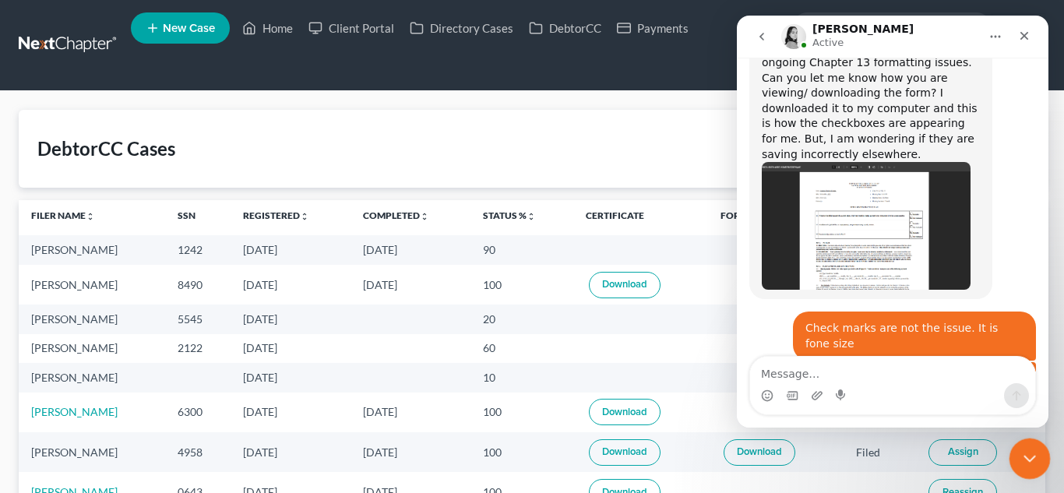
click at [1029, 450] on icon "Close Intercom Messenger" at bounding box center [1027, 456] width 19 height 19
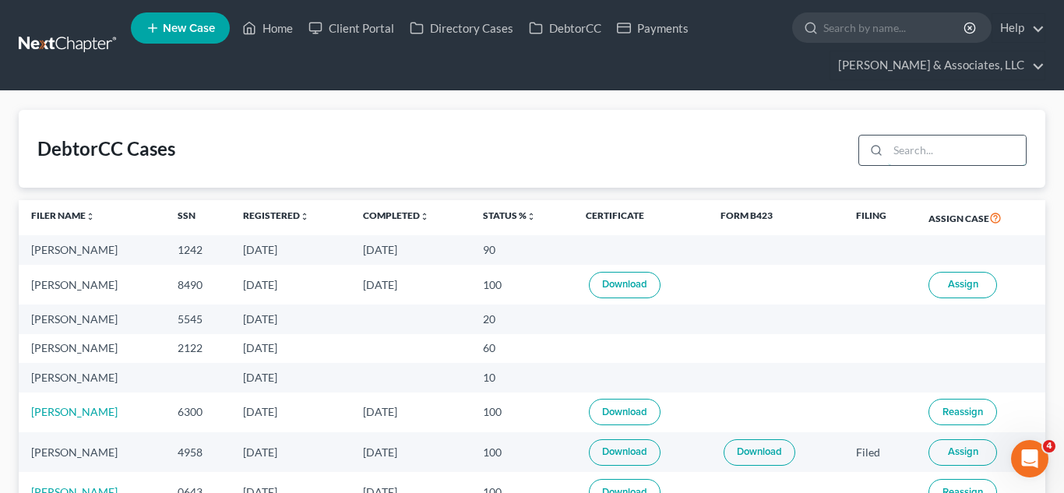
click at [905, 150] on input "search" at bounding box center [957, 150] width 138 height 30
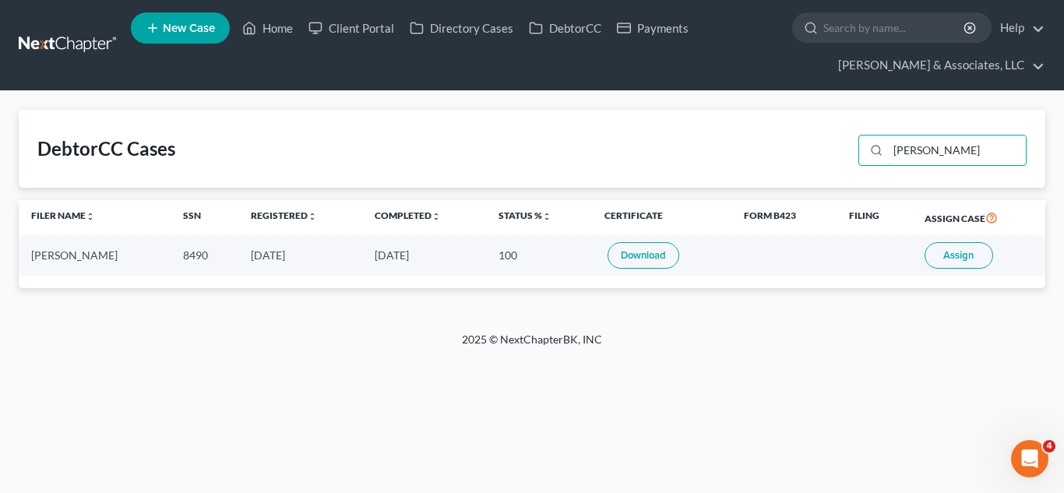
type input "[PERSON_NAME]"
click at [951, 251] on span "Assign" at bounding box center [958, 255] width 30 height 12
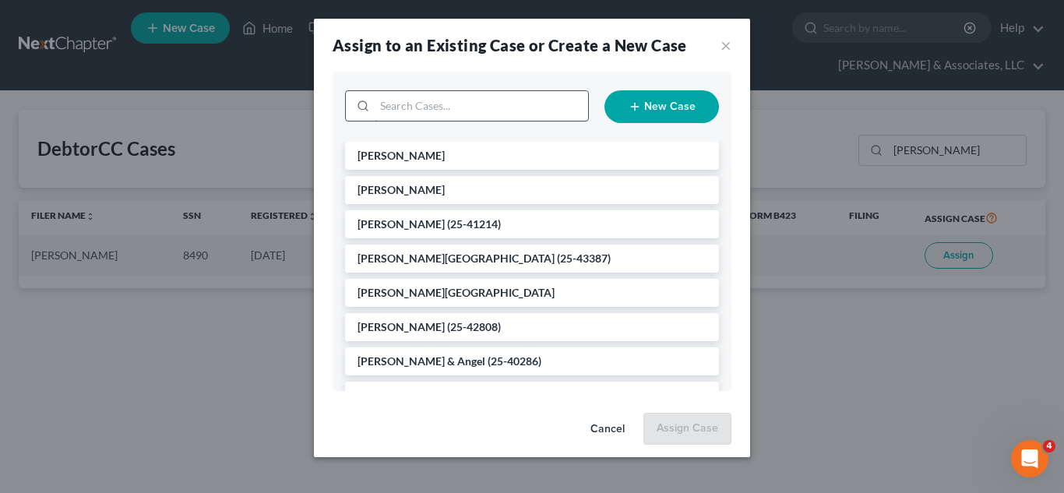
click at [487, 104] on input "search" at bounding box center [481, 106] width 213 height 30
type input "[PERSON_NAME]"
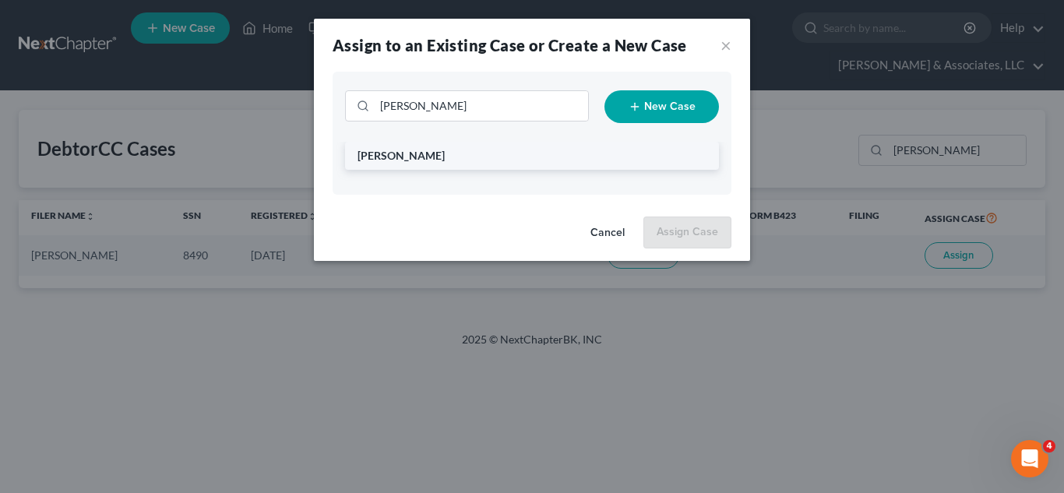
click at [497, 144] on li "[PERSON_NAME]" at bounding box center [532, 156] width 374 height 28
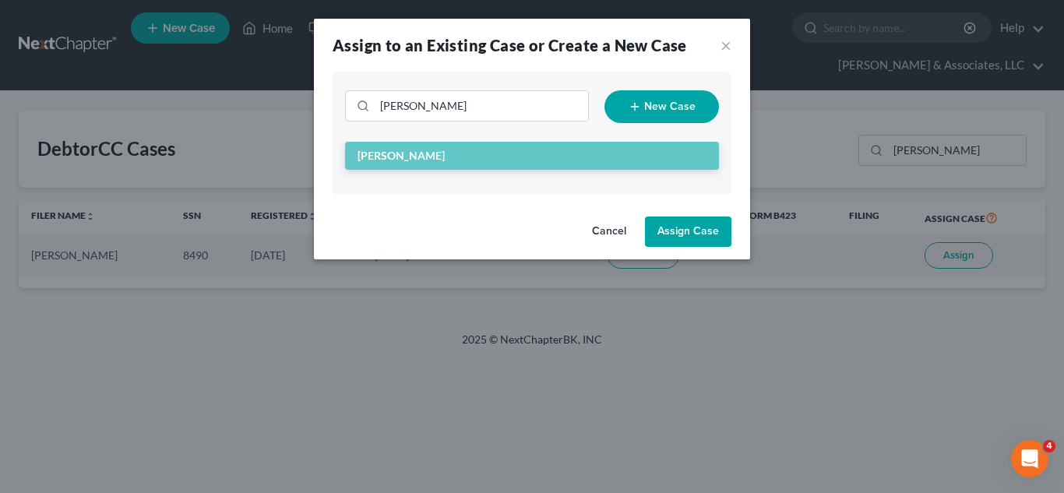
click at [714, 246] on button "Assign Case" at bounding box center [688, 231] width 86 height 31
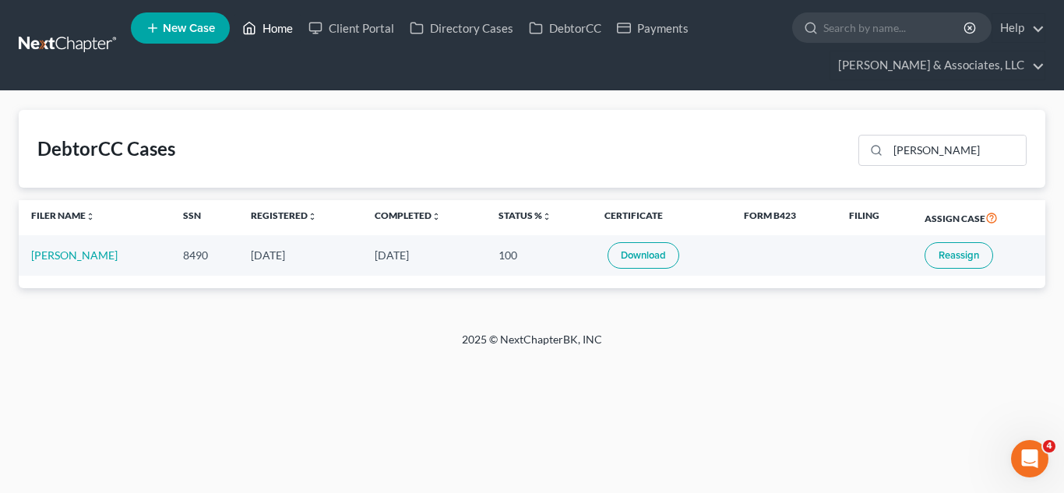
click at [270, 23] on link "Home" at bounding box center [267, 28] width 66 height 28
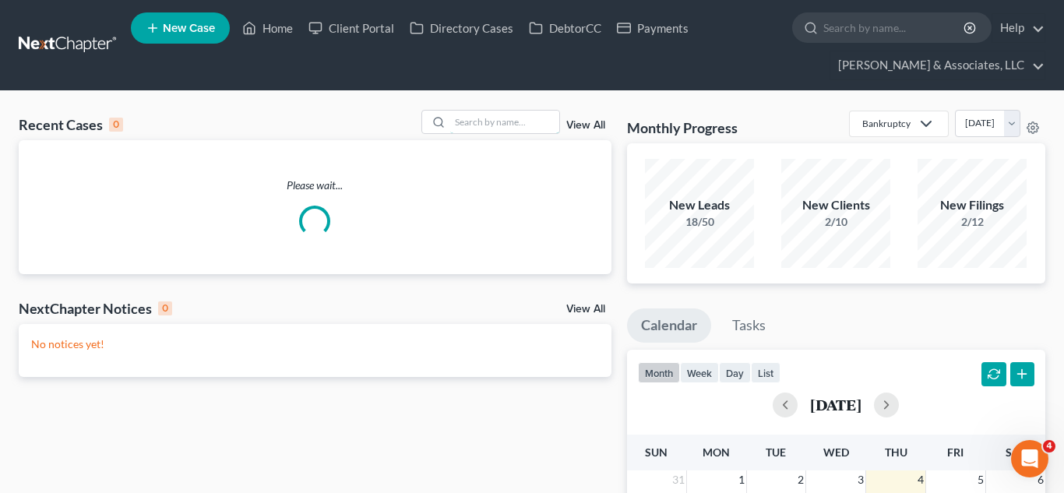
click at [500, 119] on input "search" at bounding box center [504, 122] width 109 height 23
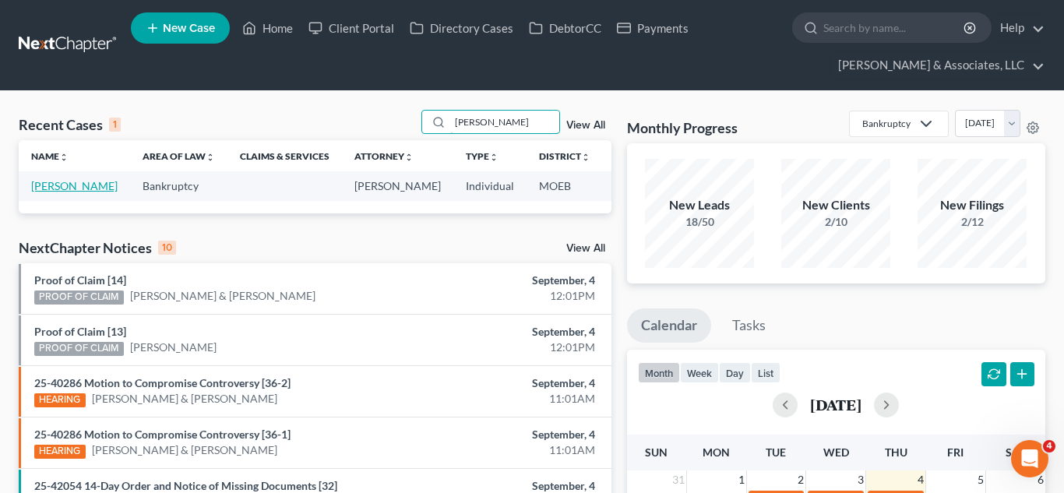
type input "[PERSON_NAME]"
click at [38, 186] on link "[PERSON_NAME]" at bounding box center [74, 185] width 86 height 13
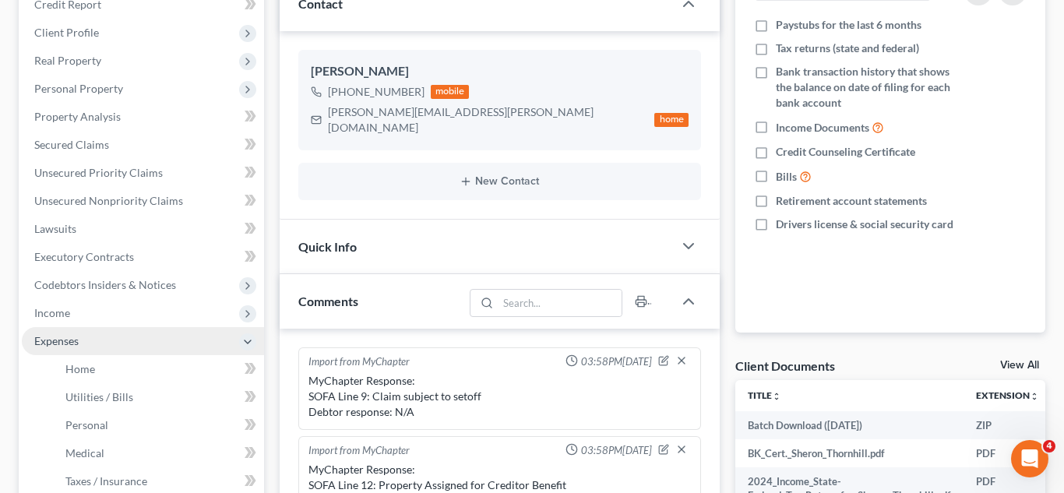
scroll to position [2683, 0]
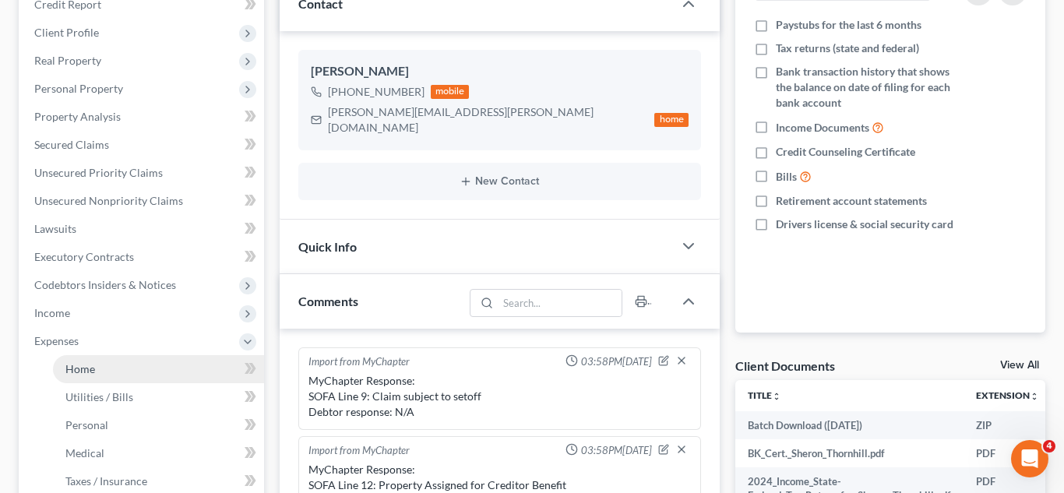
click at [85, 377] on link "Home" at bounding box center [158, 369] width 211 height 28
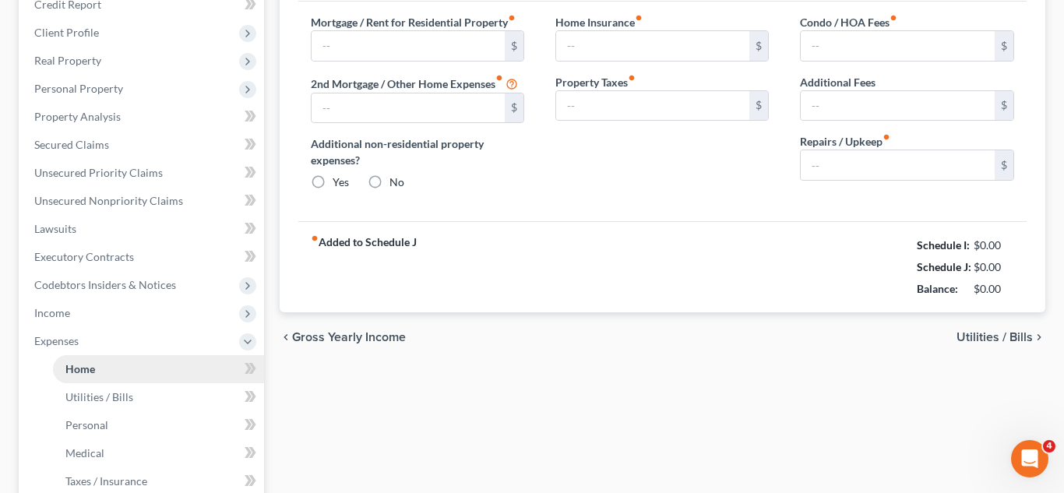
type input "1,226.00"
type input "0.00"
radio input "true"
type input "55.00"
type input "0.00"
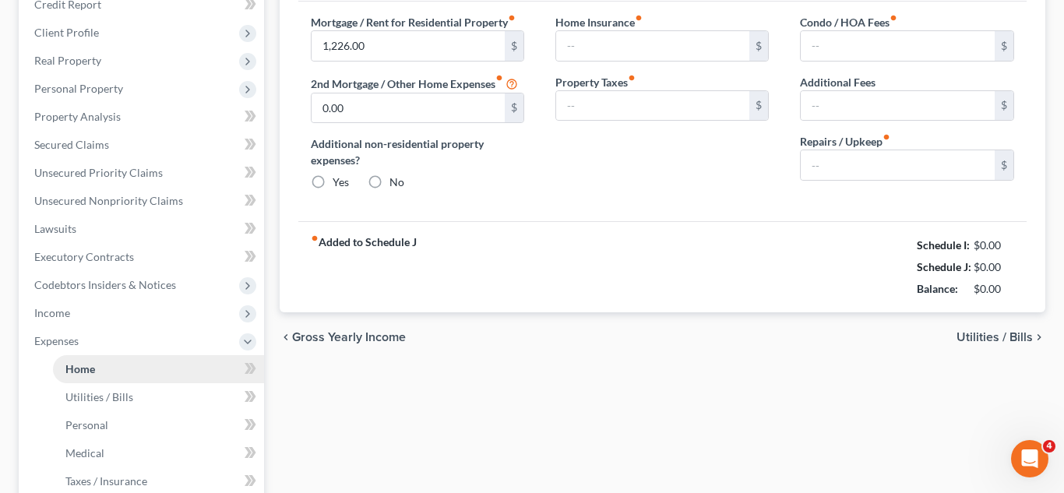
type input "0.00"
type input "35.00"
type input "0.00"
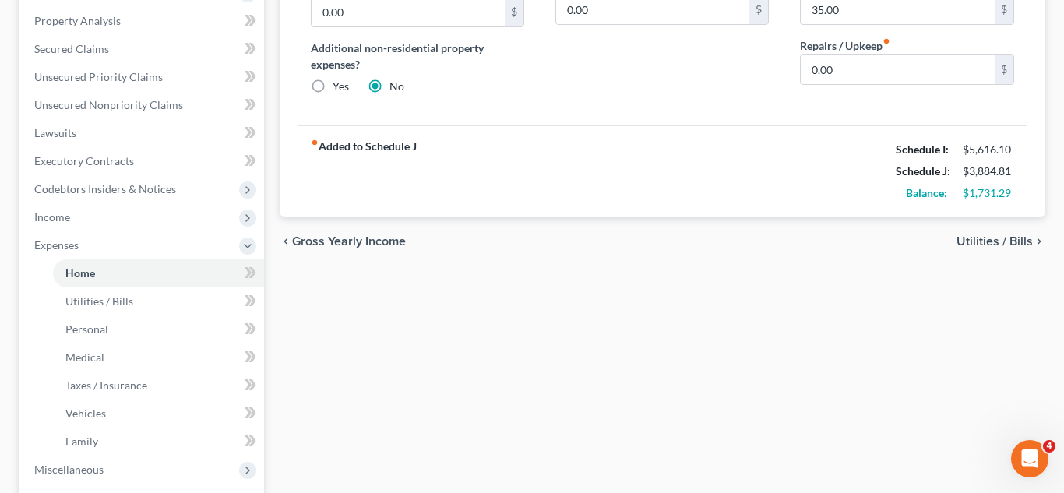
scroll to position [354, 0]
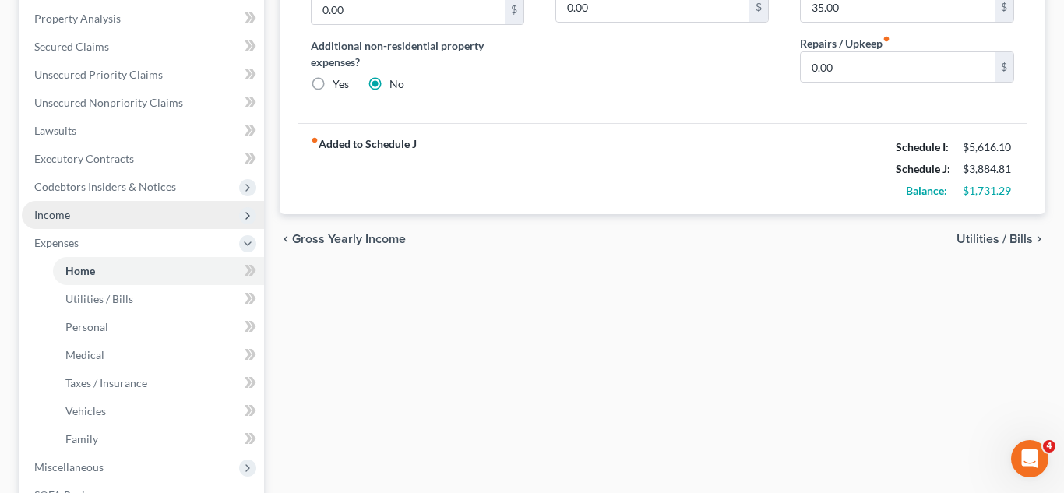
click at [83, 213] on span "Income" at bounding box center [143, 215] width 242 height 28
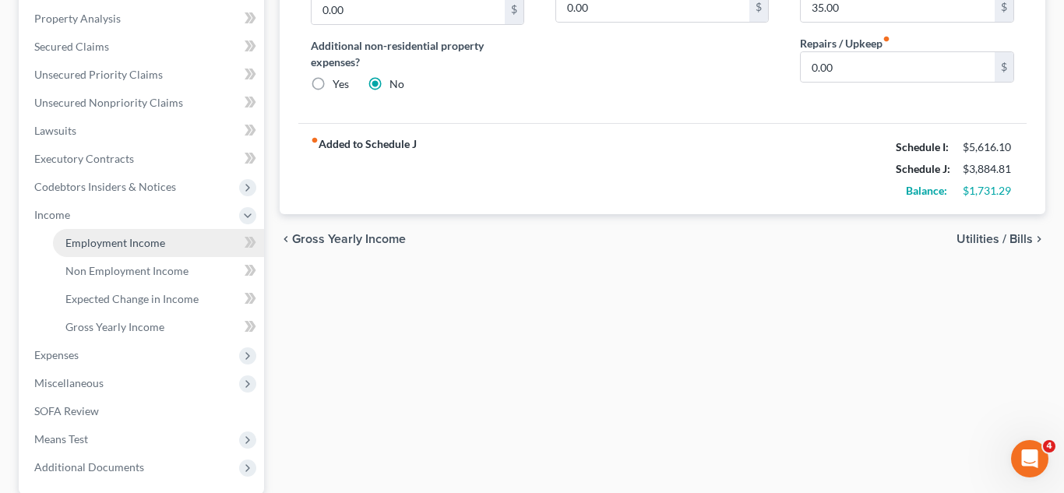
click at [100, 242] on span "Employment Income" at bounding box center [115, 242] width 100 height 13
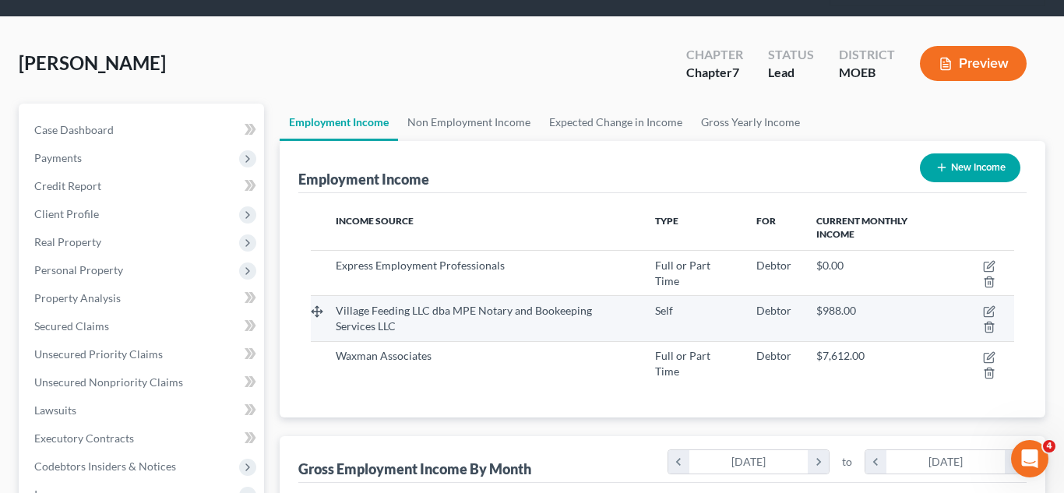
scroll to position [83, 0]
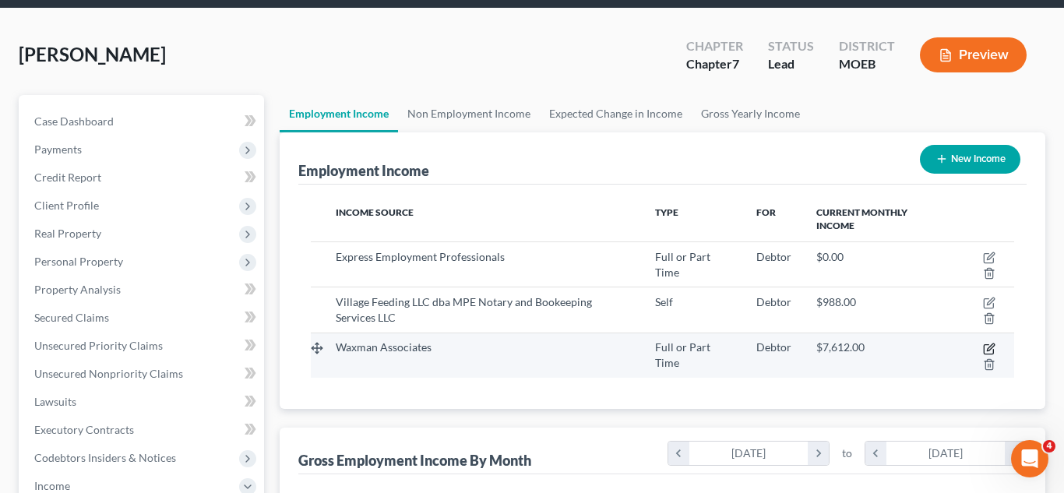
click at [991, 350] on icon "button" at bounding box center [989, 349] width 12 height 12
select select "0"
select select "1"
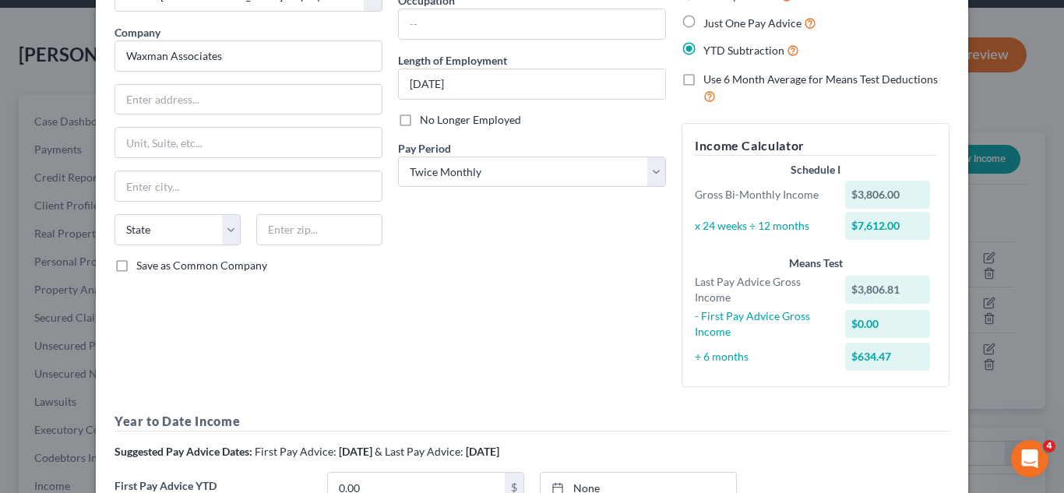
scroll to position [361, 0]
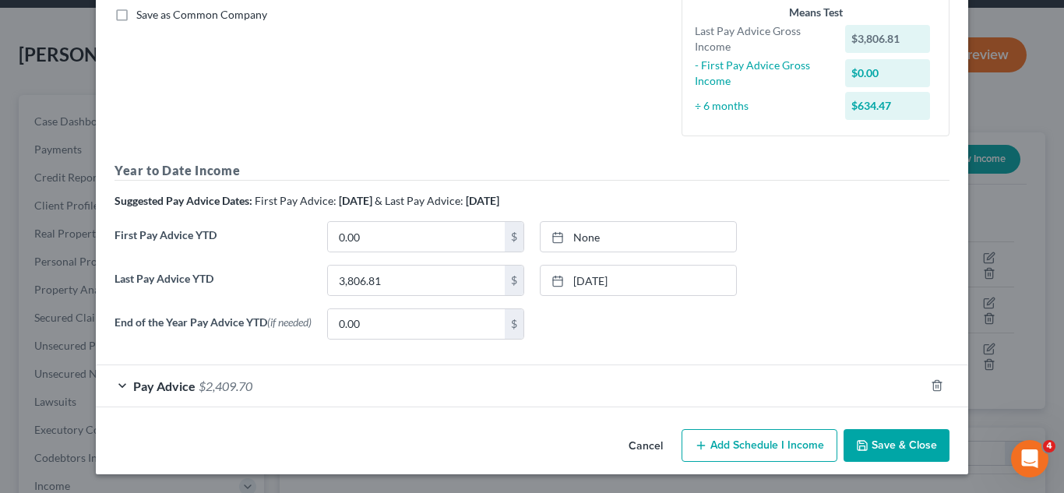
click at [735, 442] on button "Add Schedule I Income" at bounding box center [759, 445] width 156 height 33
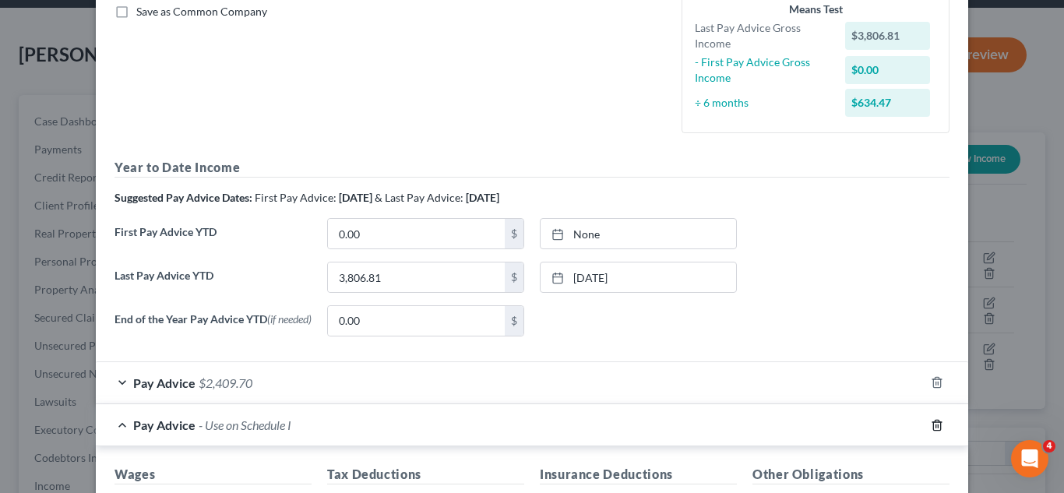
click at [938, 427] on line "button" at bounding box center [938, 425] width 0 height 3
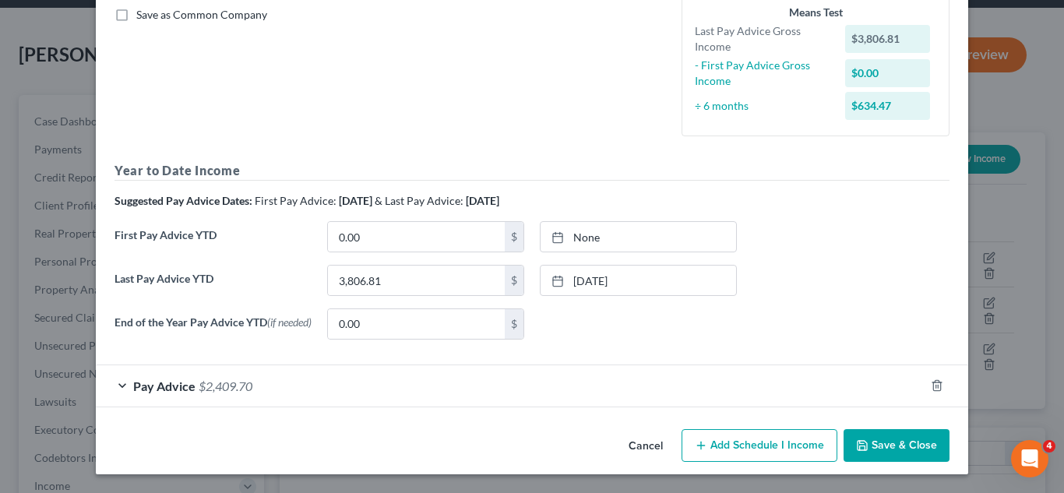
click at [702, 371] on div "Pay Advice $2,409.70" at bounding box center [510, 385] width 829 height 41
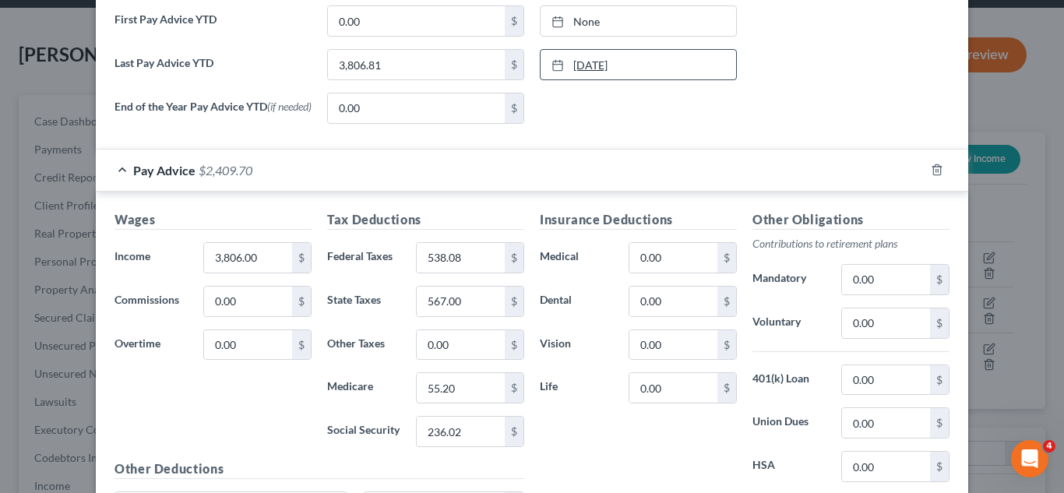
scroll to position [742, 0]
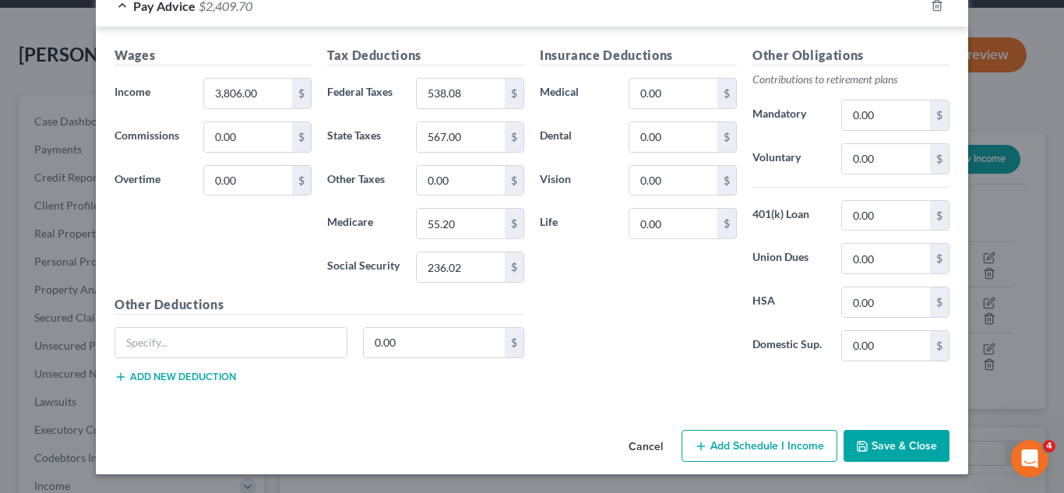
click at [887, 449] on button "Save & Close" at bounding box center [896, 446] width 106 height 33
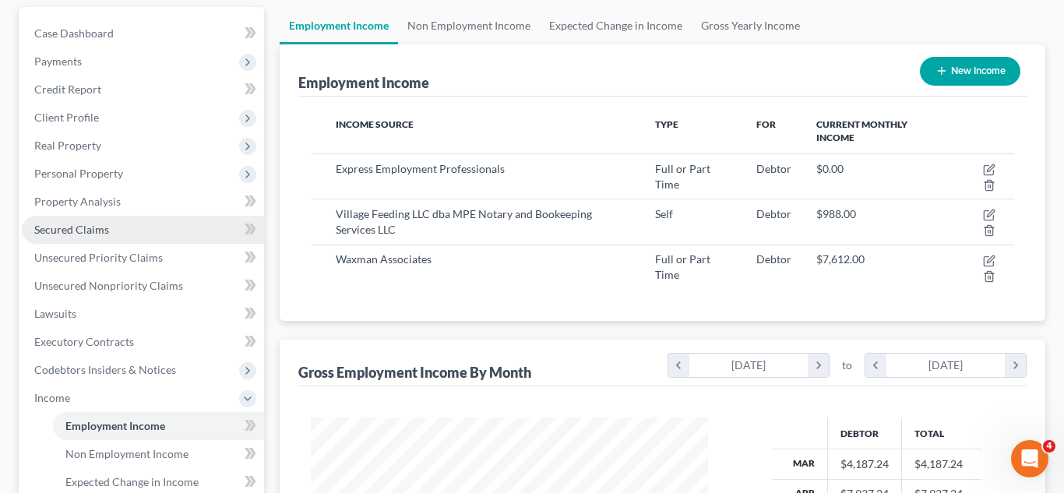
scroll to position [124, 0]
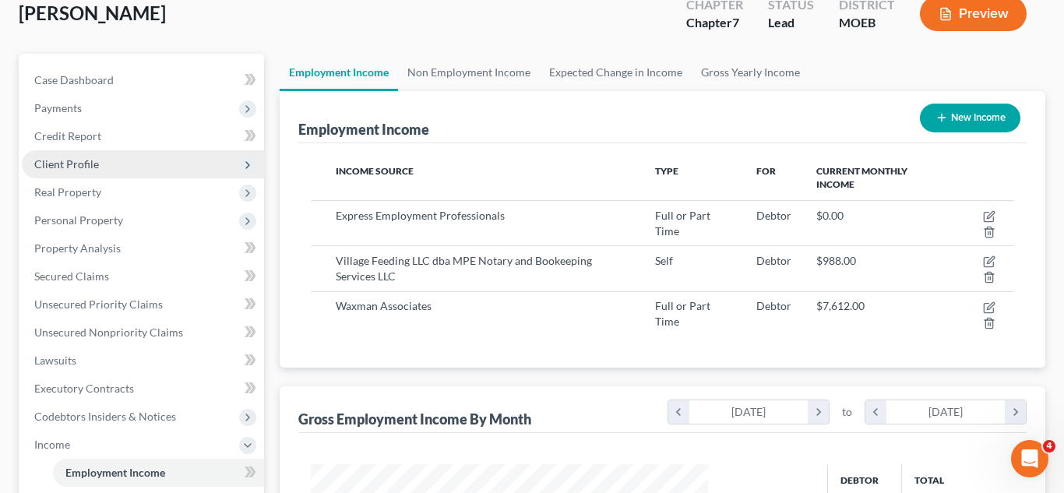
click at [67, 164] on span "Client Profile" at bounding box center [66, 163] width 65 height 13
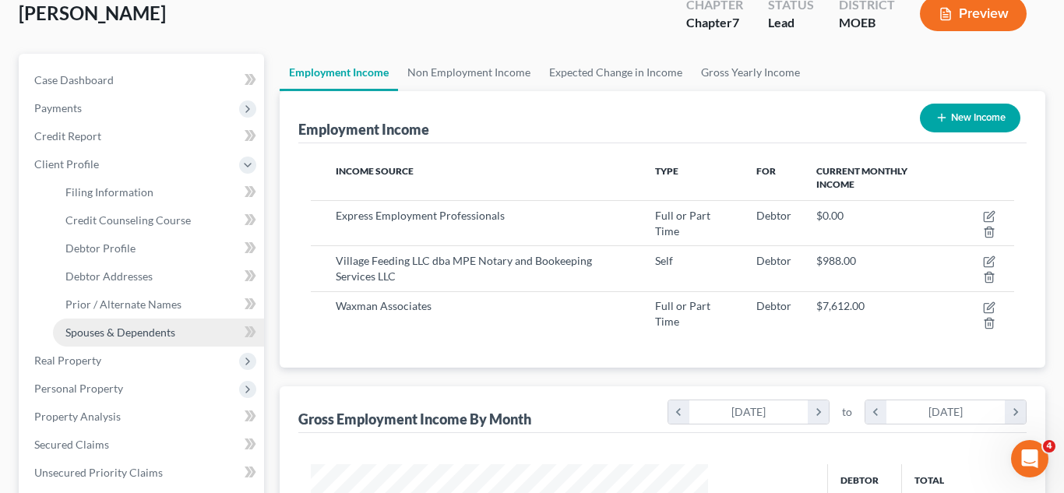
click at [111, 329] on span "Spouses & Dependents" at bounding box center [120, 331] width 110 height 13
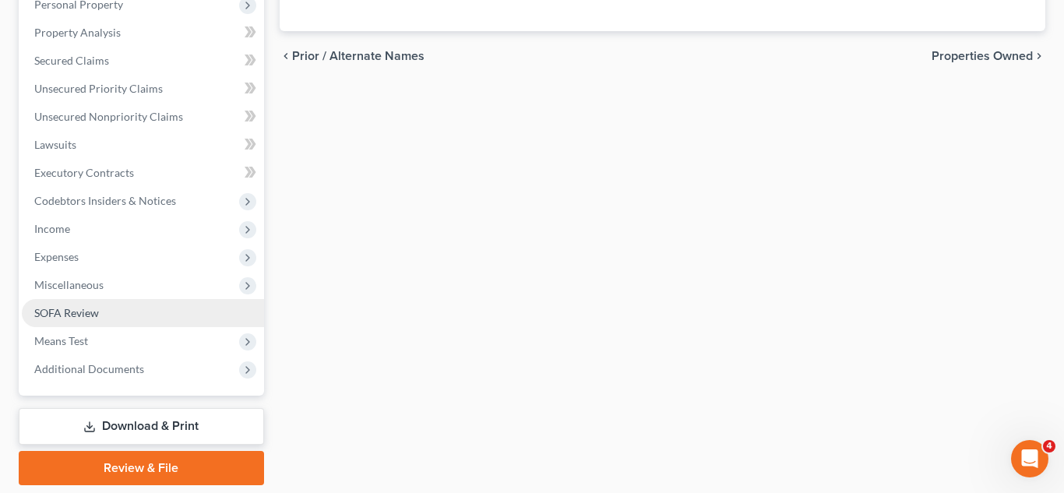
scroll to position [515, 0]
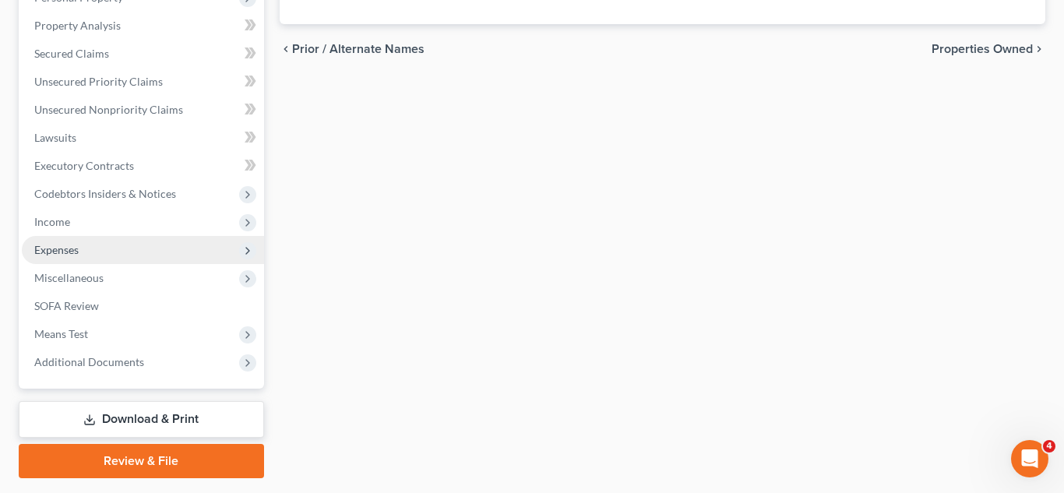
click at [65, 257] on span "Expenses" at bounding box center [143, 250] width 242 height 28
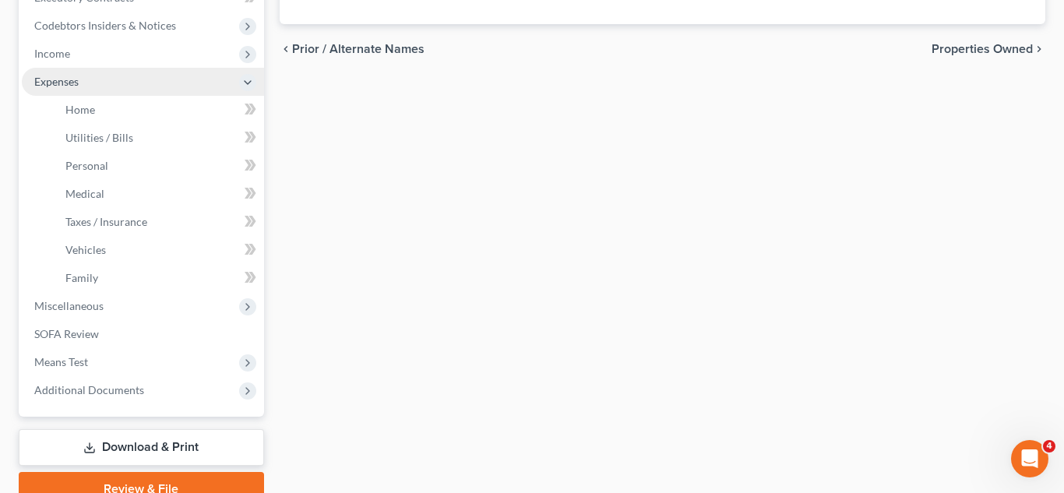
scroll to position [347, 0]
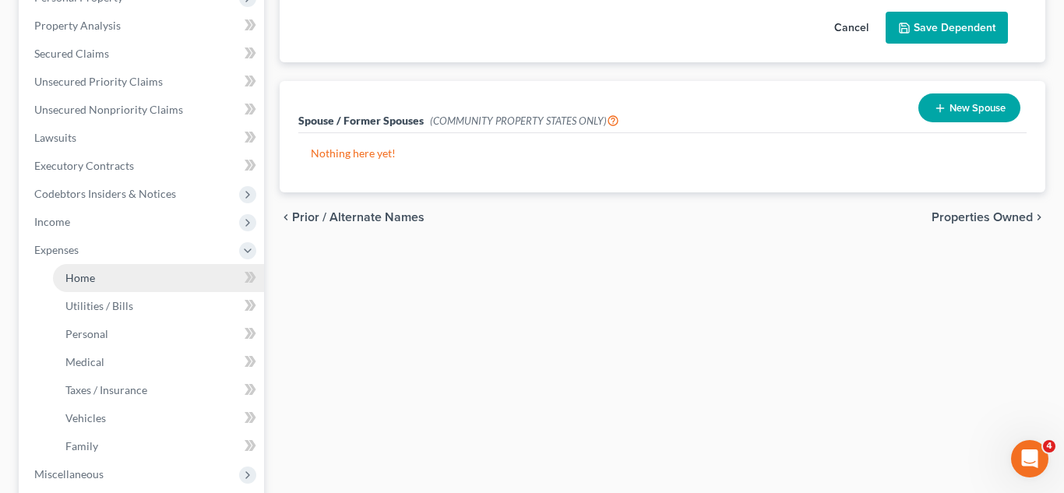
click at [76, 280] on span "Home" at bounding box center [80, 277] width 30 height 13
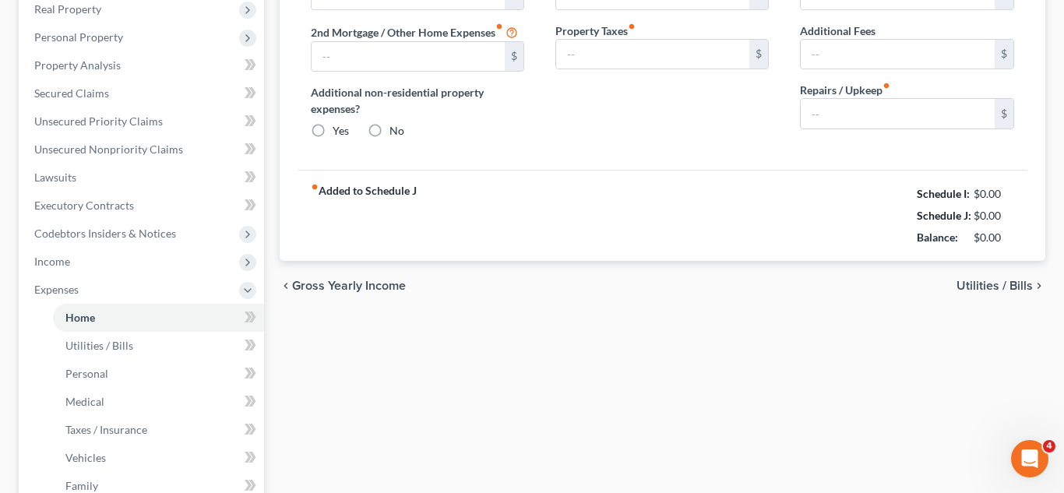
scroll to position [189, 0]
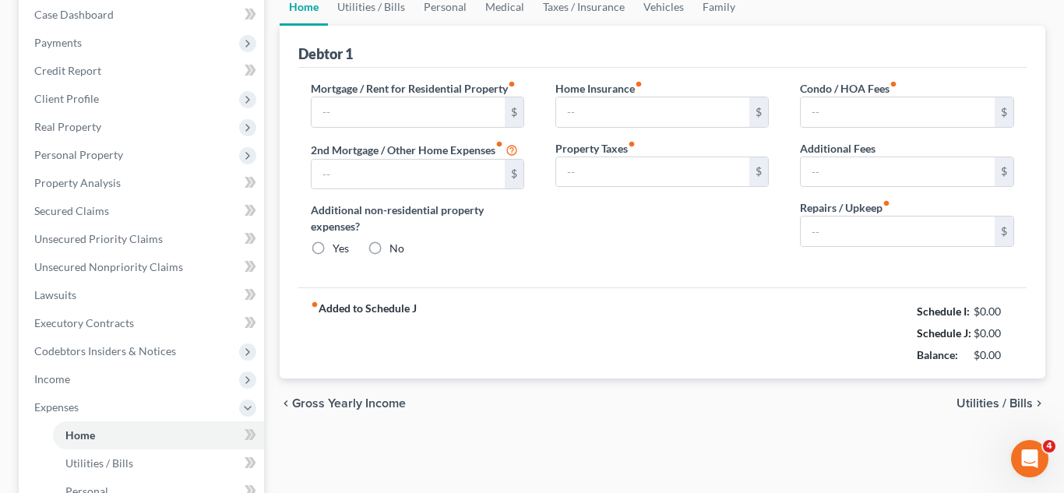
type input "1,226.00"
type input "0.00"
radio input "true"
type input "55.00"
type input "0.00"
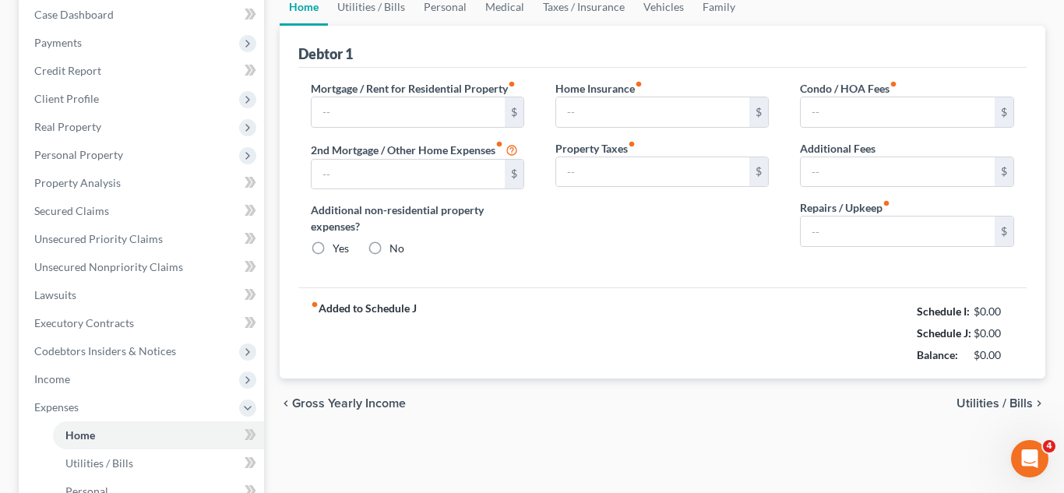
type input "0.00"
type input "35.00"
type input "0.00"
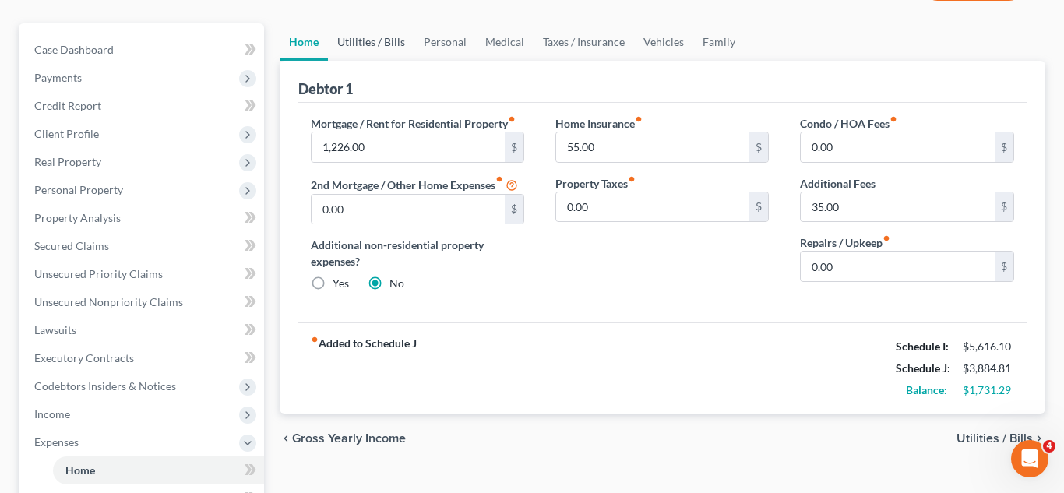
scroll to position [2683, 0]
click at [386, 46] on link "Utilities / Bills" at bounding box center [371, 41] width 86 height 37
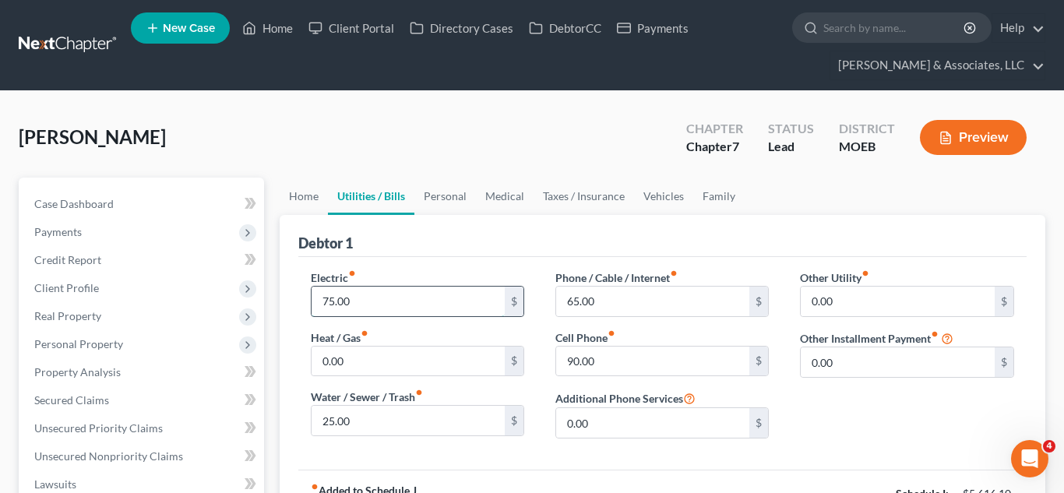
click at [322, 299] on input "75.00" at bounding box center [408, 302] width 194 height 30
type input "175.00"
click at [567, 361] on input "90.00" at bounding box center [653, 362] width 194 height 30
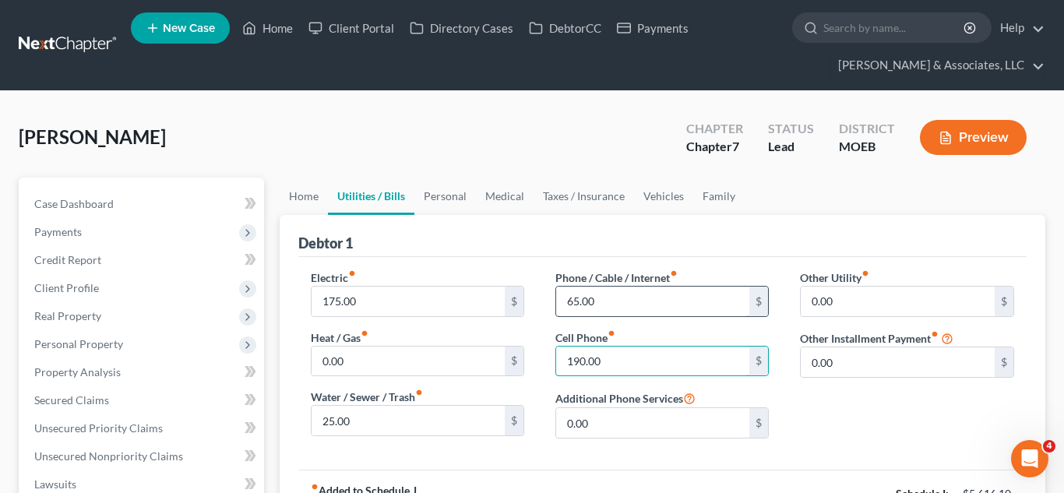
type input "190.00"
click at [570, 301] on input "65.00" at bounding box center [653, 302] width 194 height 30
type input "165.00"
click at [325, 422] on input "25.00" at bounding box center [408, 421] width 194 height 30
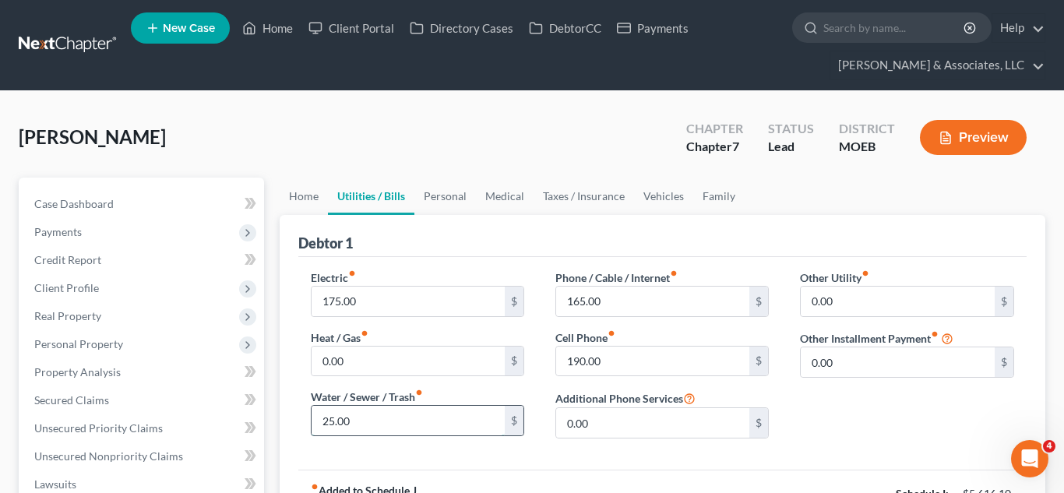
click at [325, 422] on input "25.00" at bounding box center [408, 421] width 194 height 30
type input "125.00"
click at [438, 188] on link "Personal" at bounding box center [445, 196] width 62 height 37
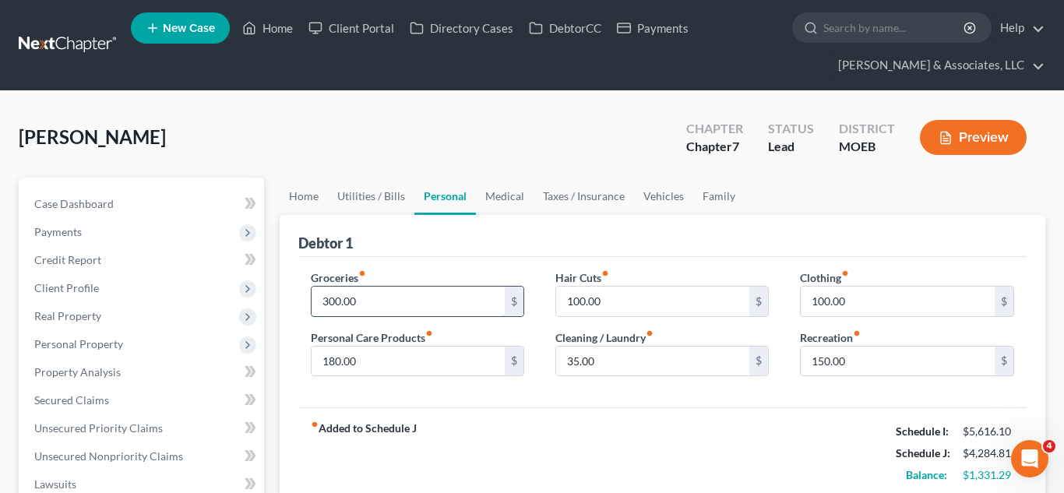
click at [359, 308] on input "300.00" at bounding box center [408, 302] width 194 height 30
type input "400.00"
click at [507, 203] on link "Medical" at bounding box center [505, 196] width 58 height 37
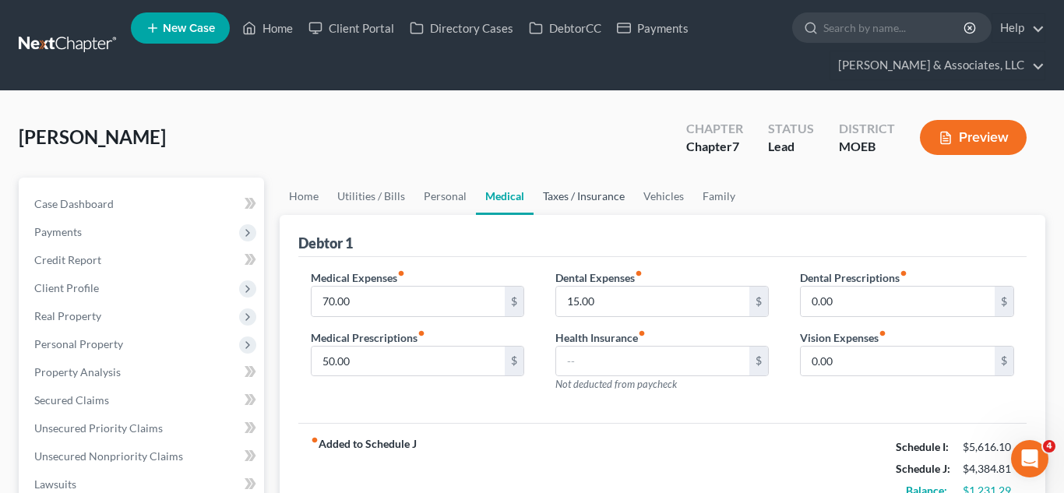
click at [564, 202] on link "Taxes / Insurance" at bounding box center [583, 196] width 100 height 37
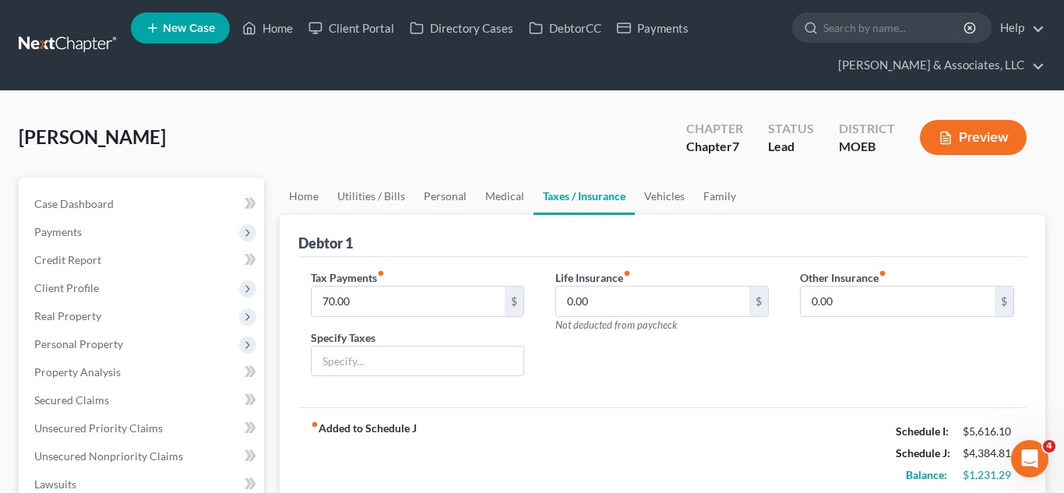
scroll to position [2623, 0]
click at [663, 211] on link "Vehicles" at bounding box center [664, 196] width 59 height 37
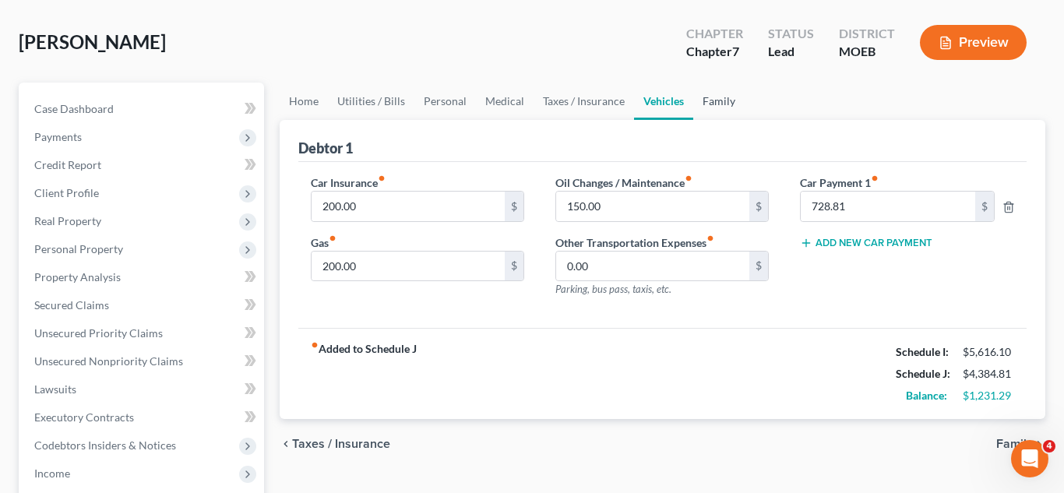
scroll to position [97, 0]
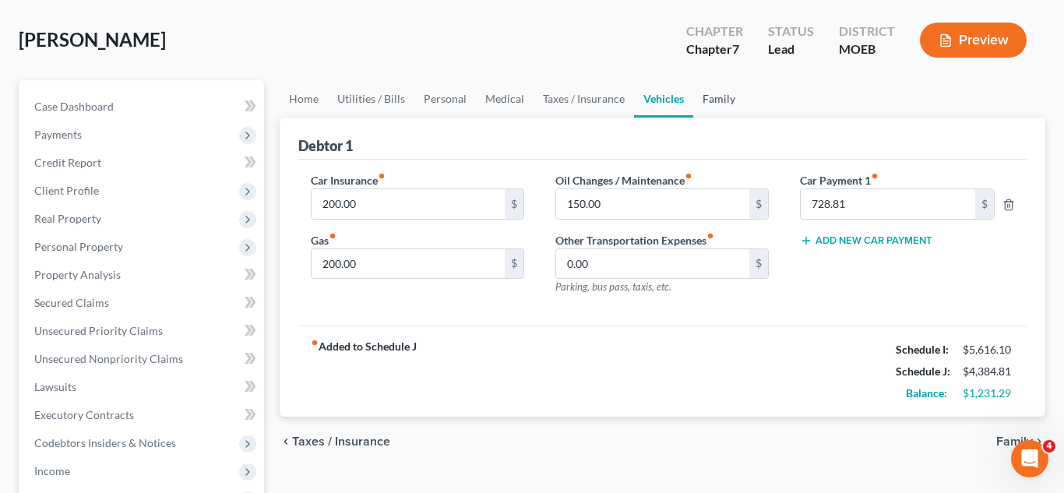
click at [703, 104] on link "Family" at bounding box center [718, 98] width 51 height 37
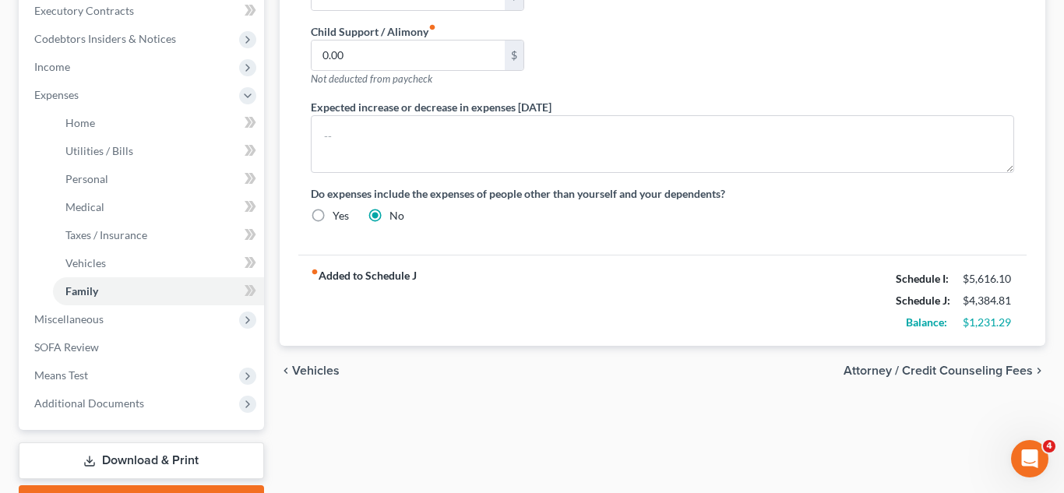
scroll to position [517, 0]
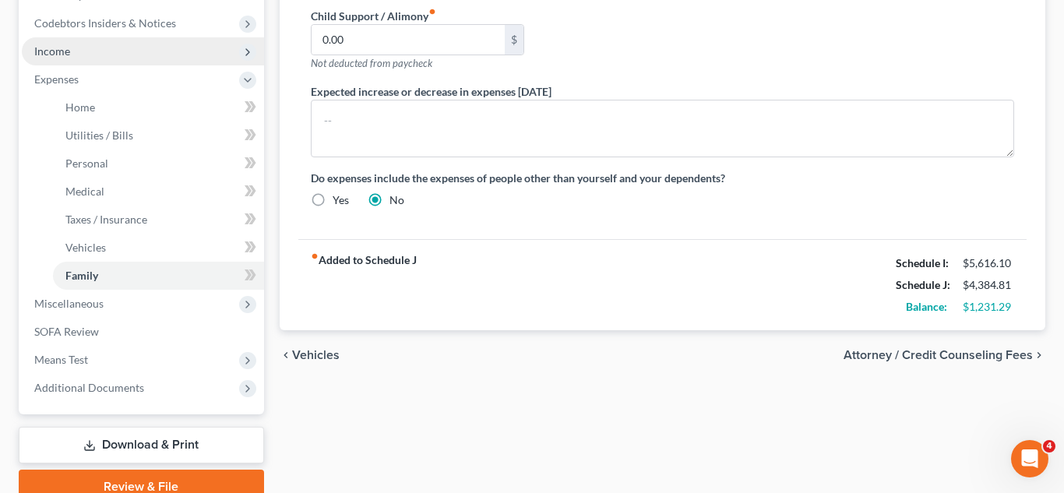
click at [63, 61] on span "Income" at bounding box center [143, 51] width 242 height 28
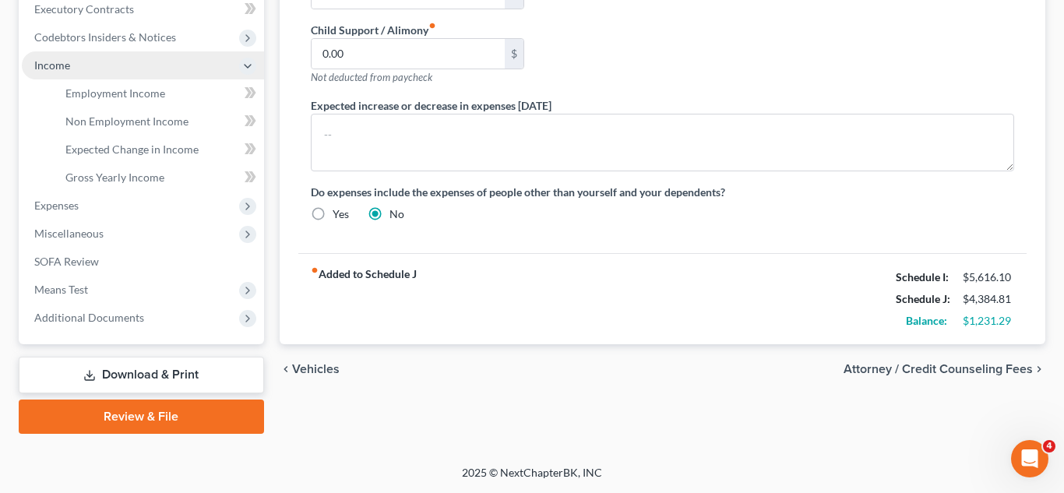
scroll to position [503, 0]
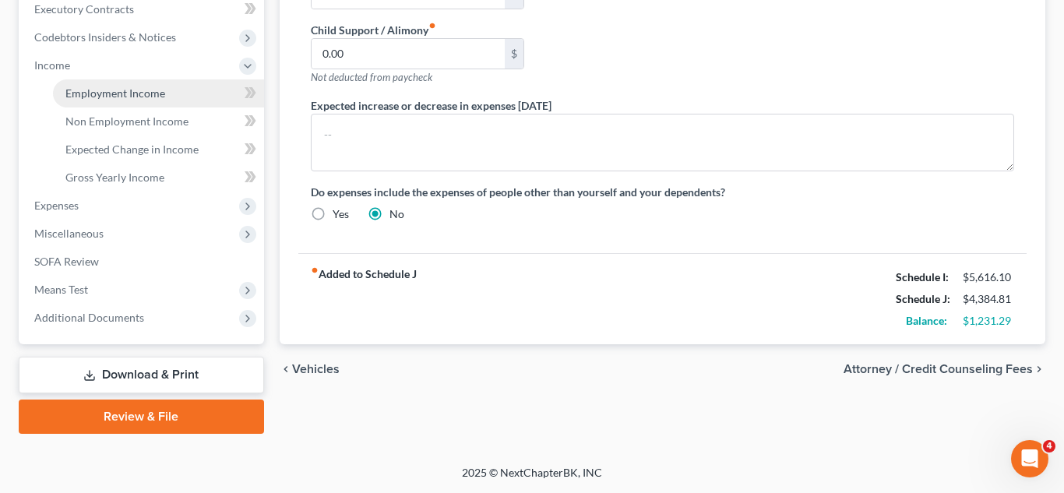
click at [90, 89] on span "Employment Income" at bounding box center [115, 92] width 100 height 13
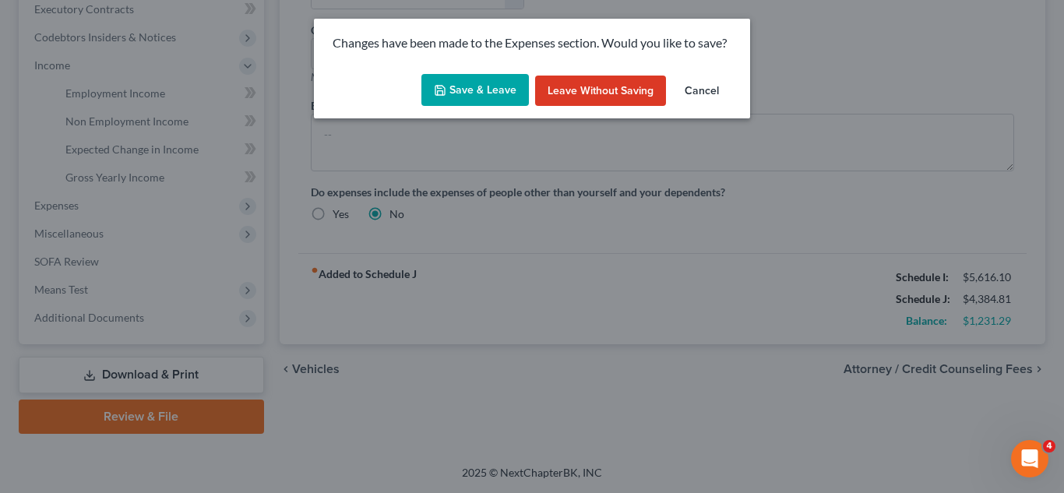
scroll to position [2623, 0]
click at [456, 93] on button "Save & Leave" at bounding box center [474, 90] width 107 height 33
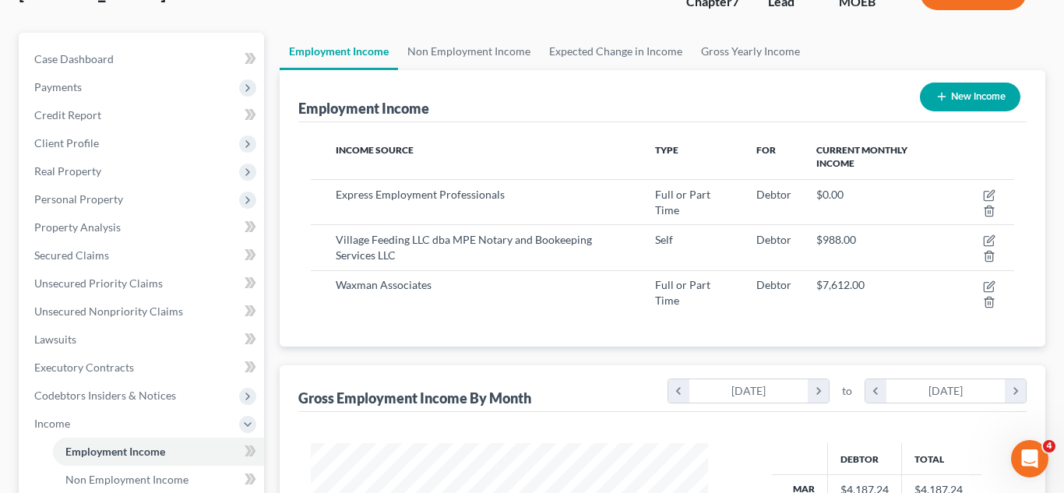
scroll to position [156, 0]
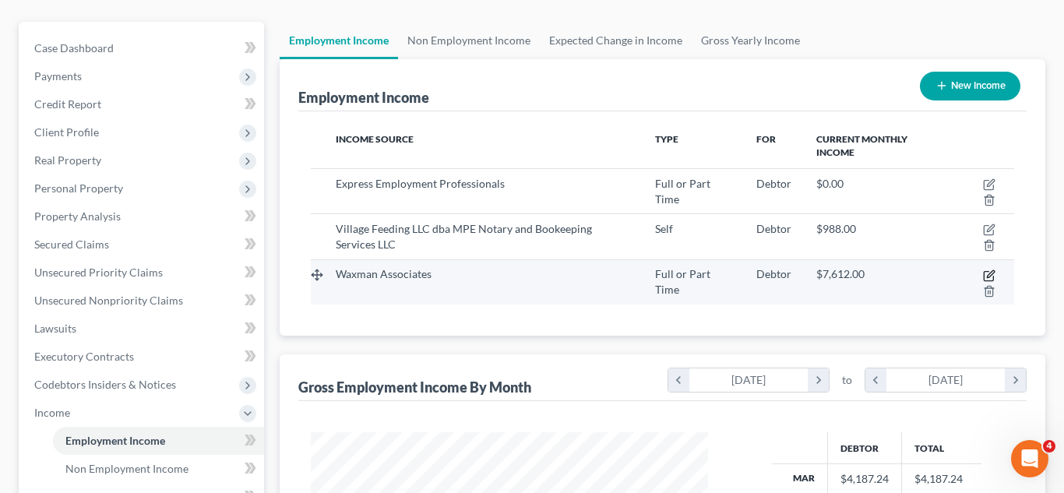
click at [987, 279] on icon "button" at bounding box center [989, 275] width 12 height 12
select select "0"
select select "1"
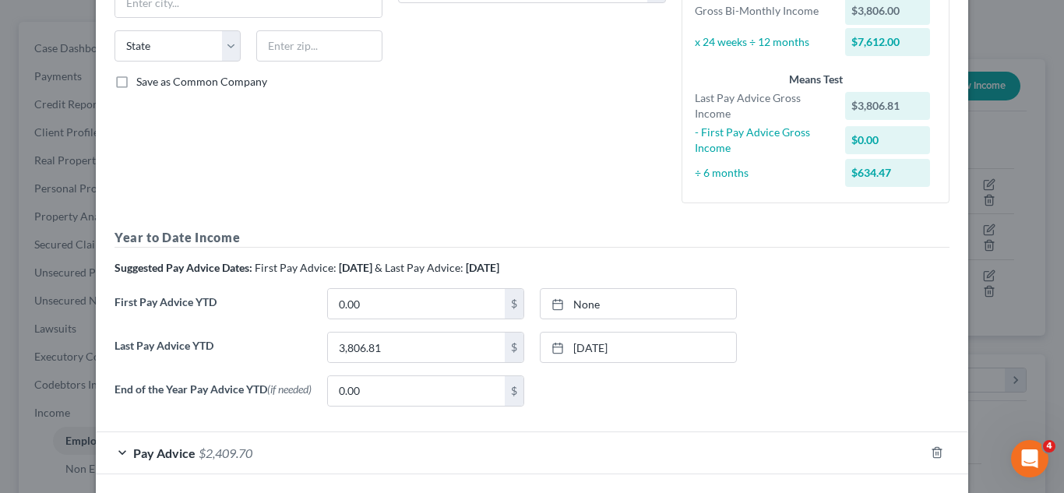
scroll to position [361, 0]
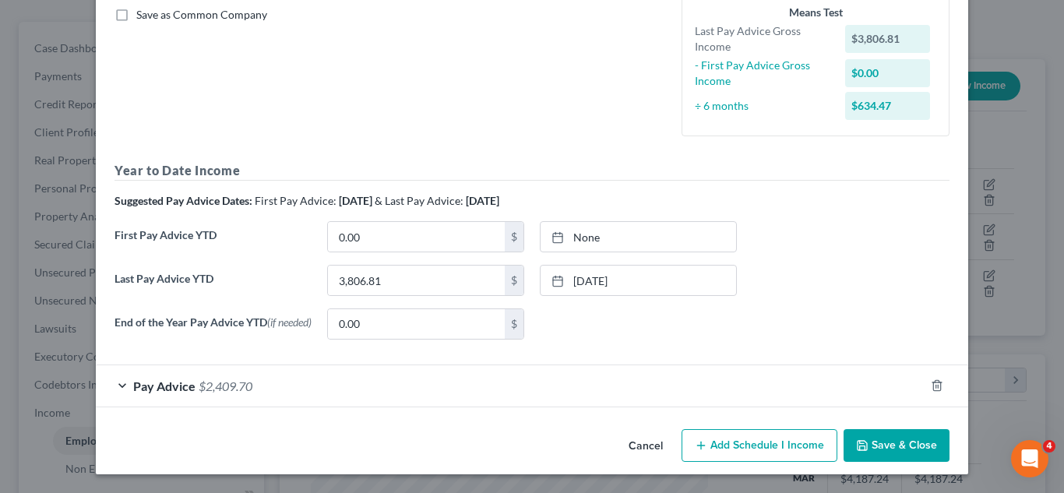
click at [188, 389] on span "Pay Advice" at bounding box center [164, 385] width 62 height 15
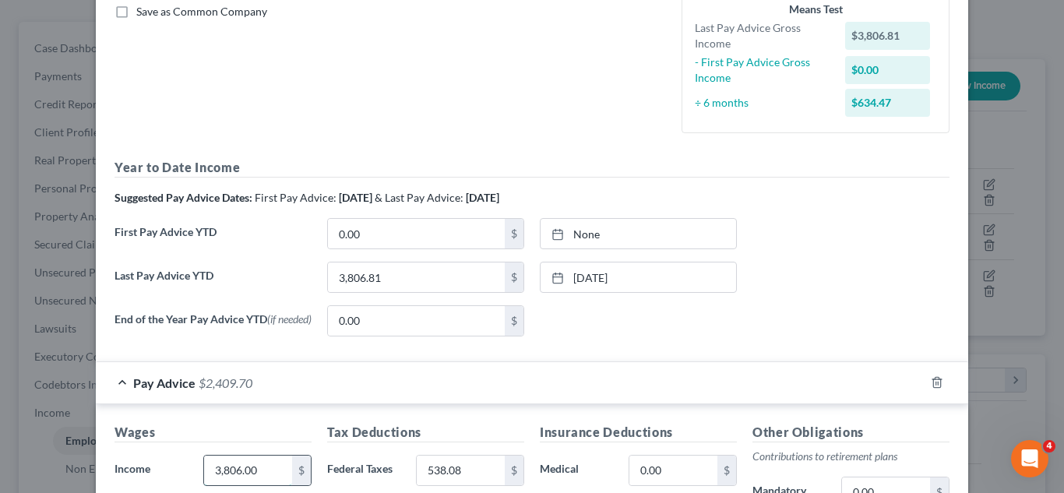
click at [241, 470] on input "3,806.00" at bounding box center [248, 471] width 88 height 30
type input "3"
type input "2,719"
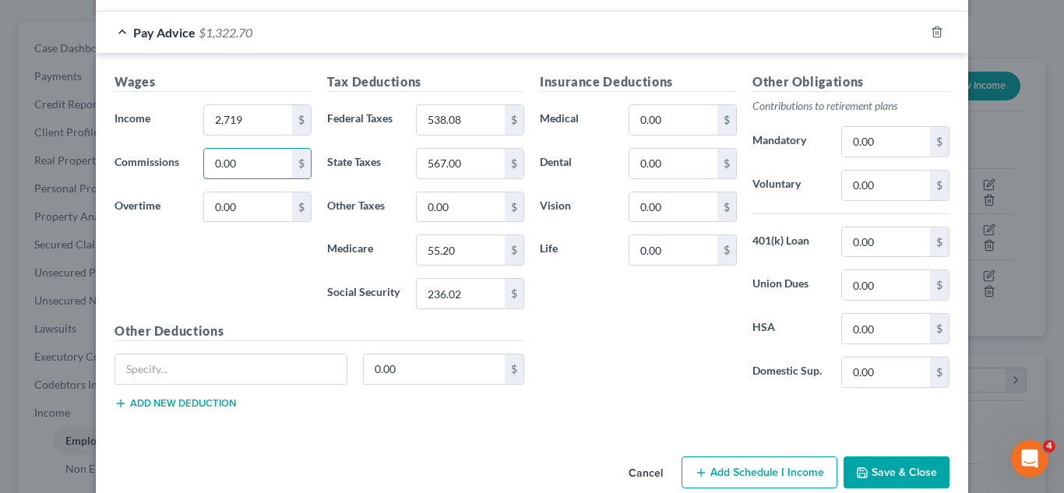
scroll to position [742, 0]
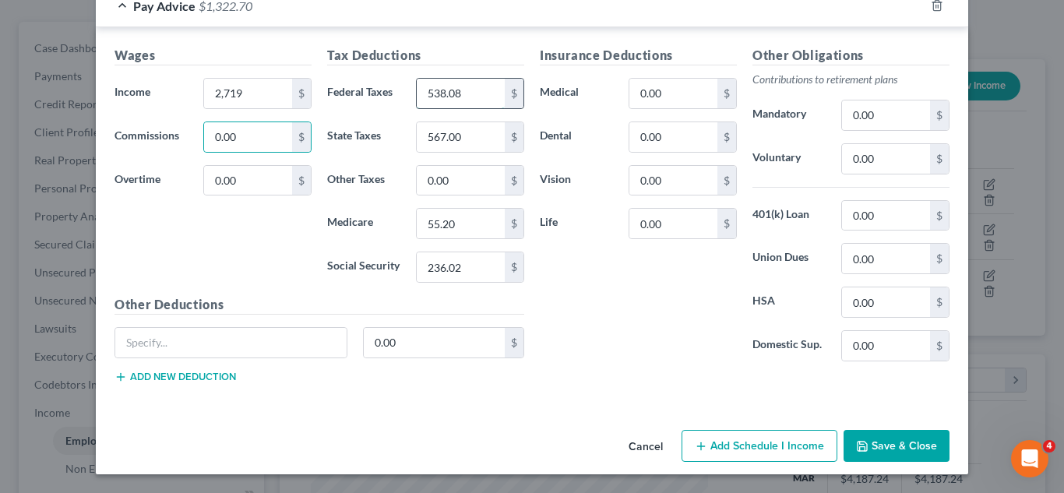
click at [436, 96] on input "538.08" at bounding box center [461, 94] width 88 height 30
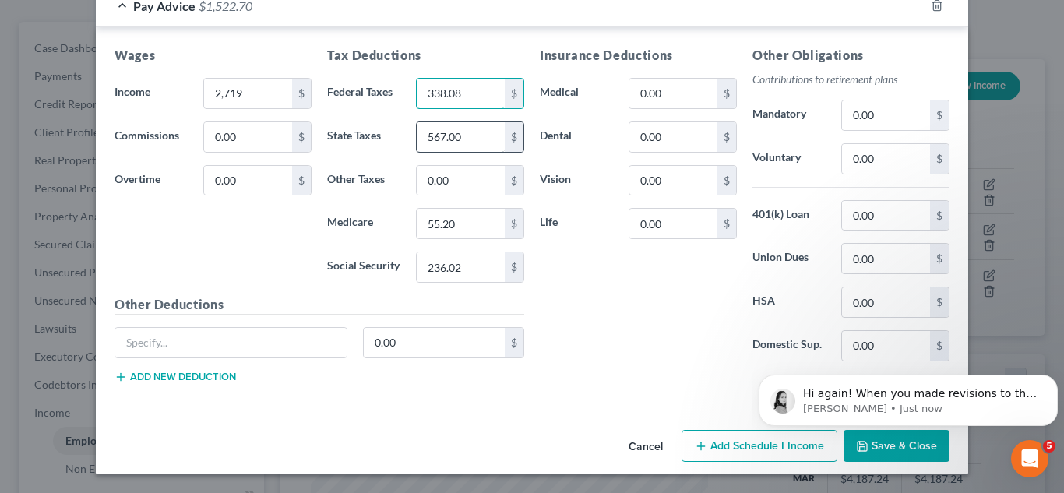
scroll to position [0, 0]
type input "338.08"
click at [434, 132] on input "567.00" at bounding box center [461, 137] width 88 height 30
type input "225.00"
click at [439, 263] on input "236.02" at bounding box center [461, 267] width 88 height 30
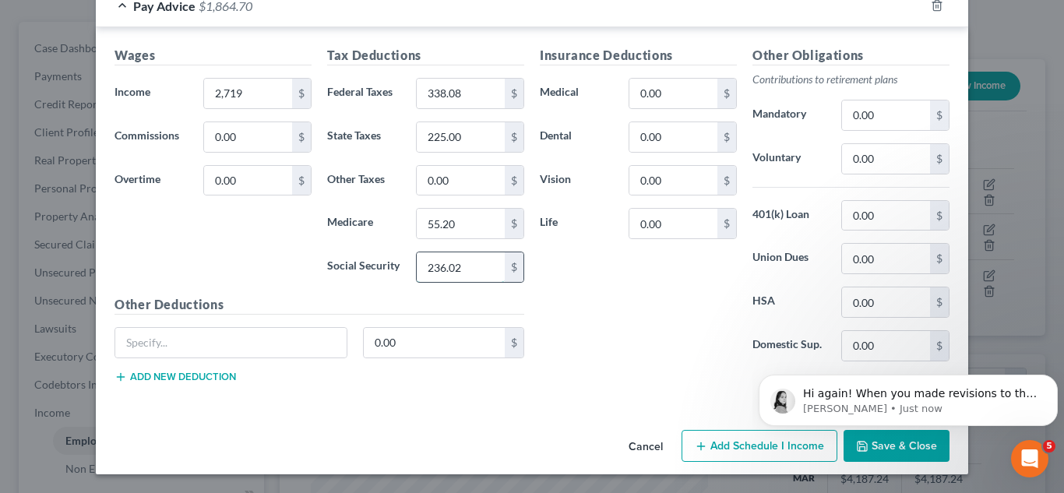
click at [439, 263] on input "236.02" at bounding box center [461, 267] width 88 height 30
type input "156.02"
click at [886, 459] on button "Save & Close" at bounding box center [896, 446] width 106 height 33
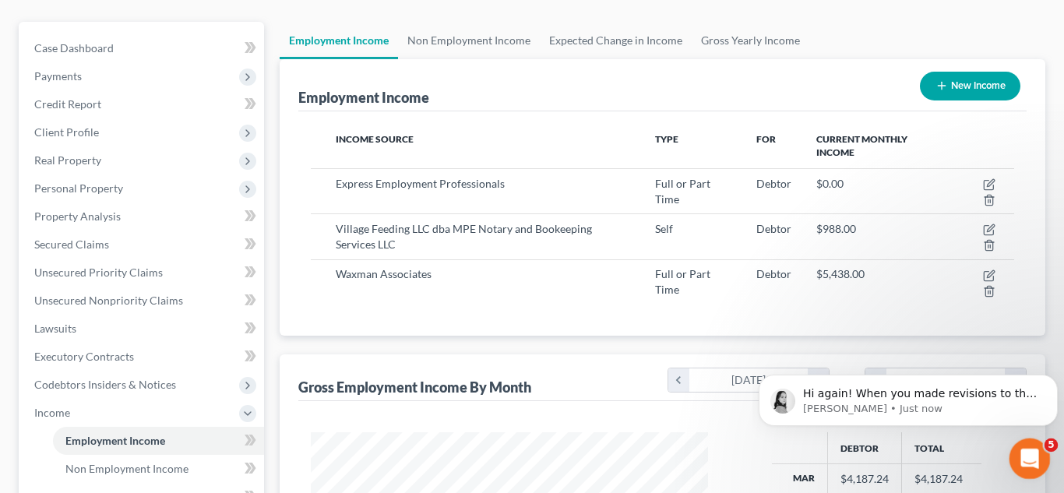
click at [1025, 460] on icon "Open Intercom Messenger" at bounding box center [1028, 457] width 26 height 26
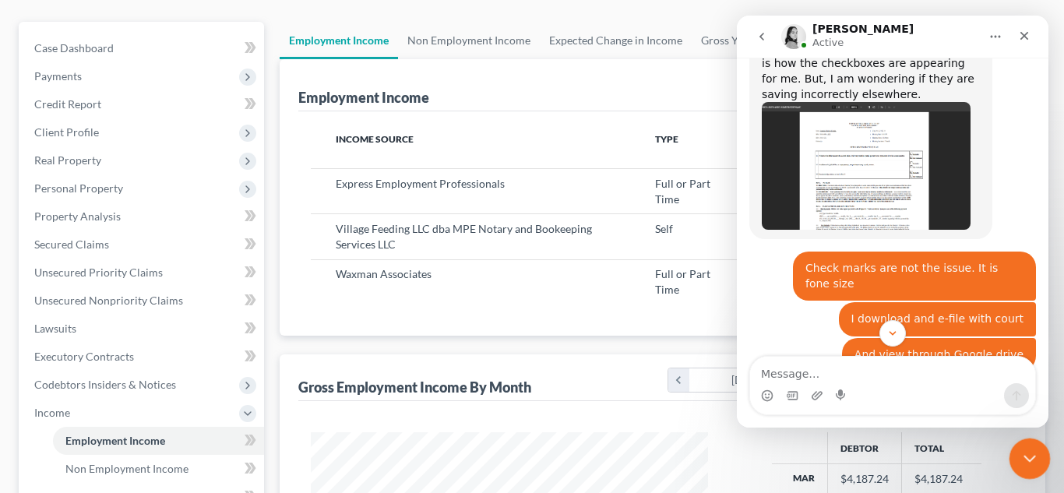
scroll to position [2756, 0]
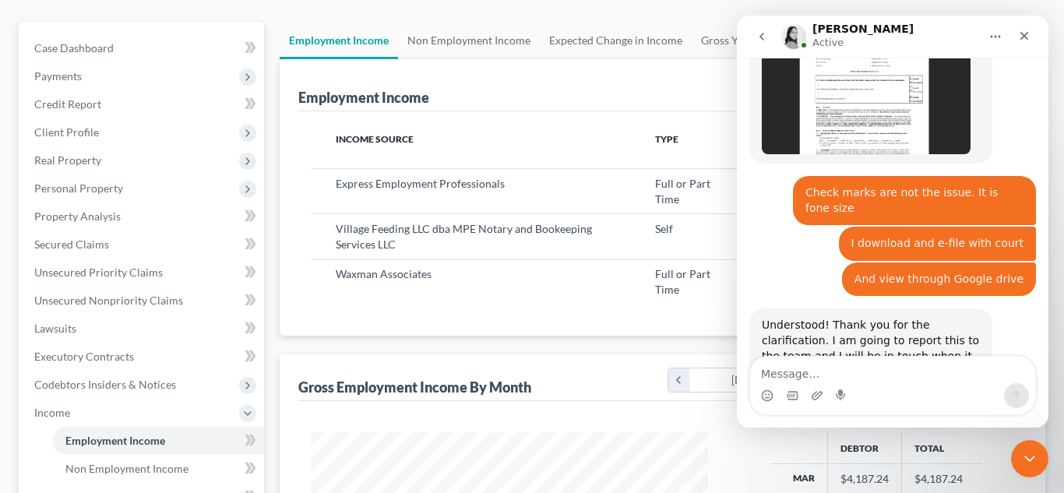
click at [885, 379] on textarea "Message…" at bounding box center [892, 370] width 285 height 26
type textarea "o"
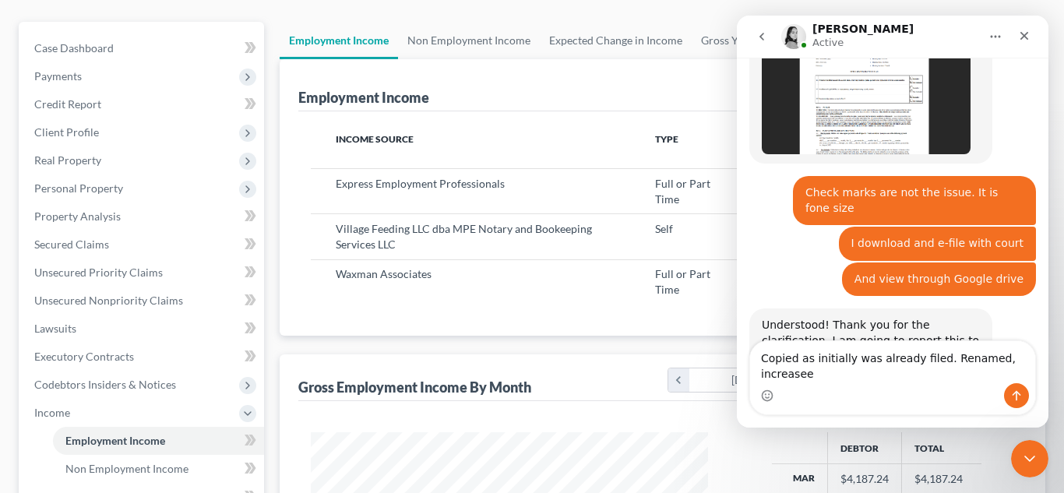
scroll to position [2772, 0]
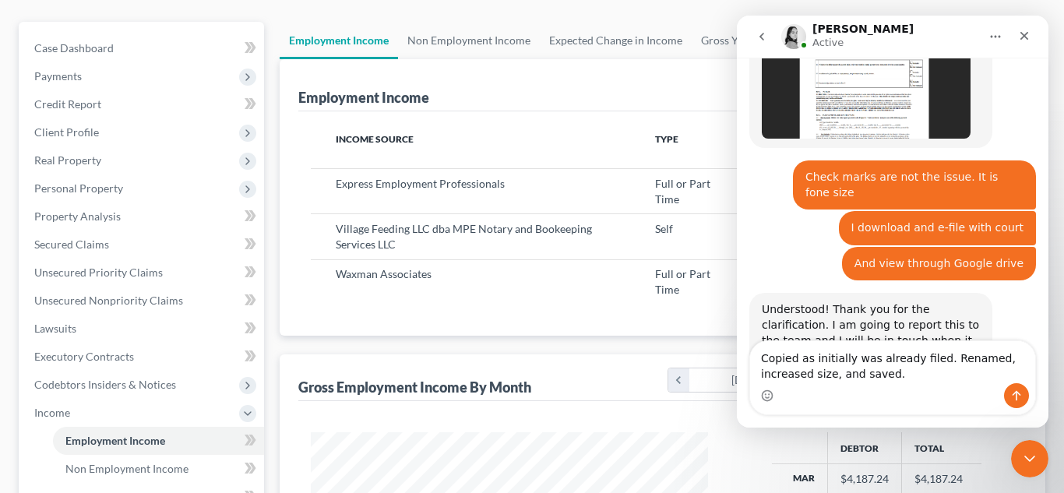
type textarea "Copied as initially was already filed. Renamed, increased size, and saved."
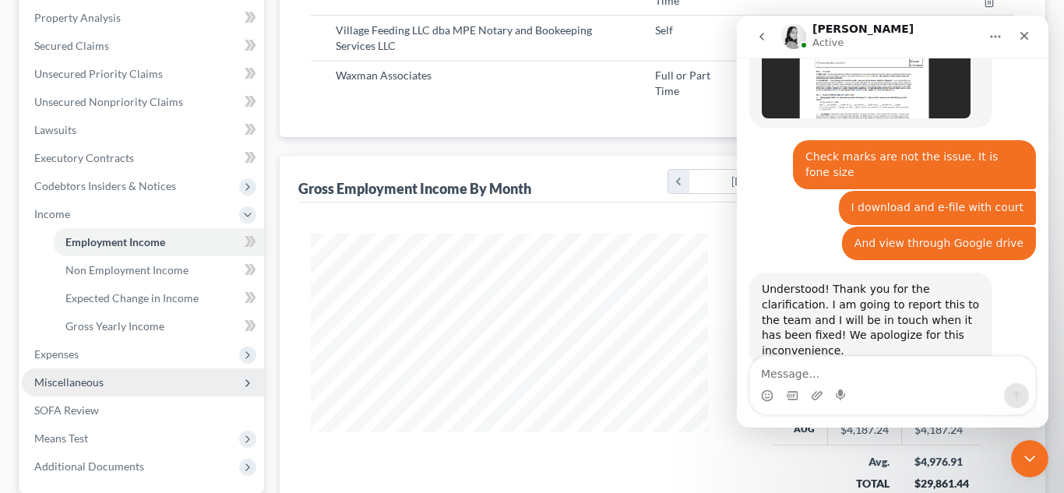
scroll to position [424, 0]
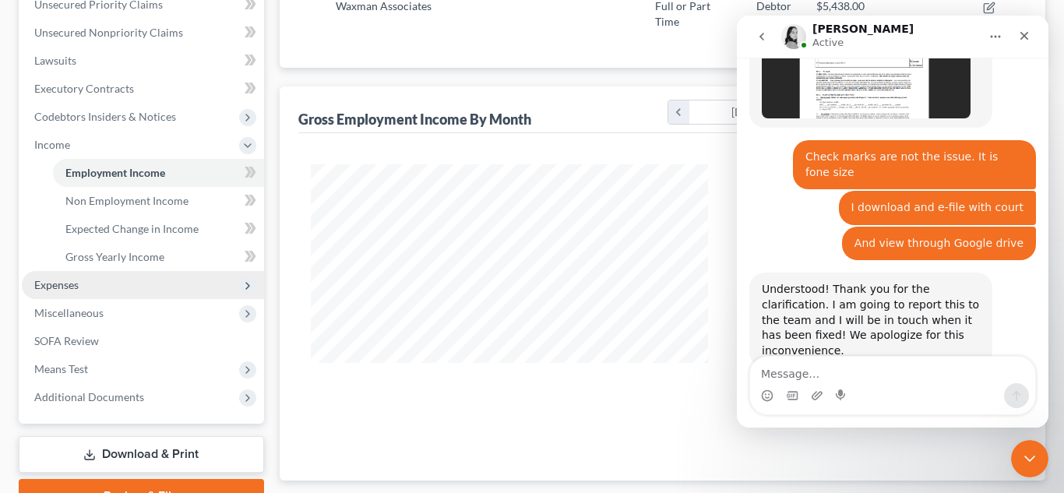
click at [52, 292] on span "Expenses" at bounding box center [143, 285] width 242 height 28
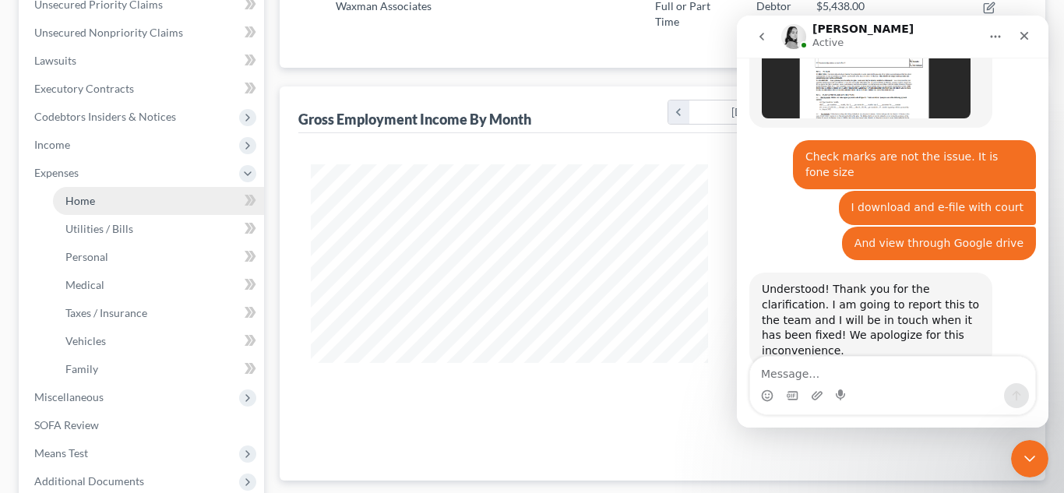
click at [80, 204] on span "Home" at bounding box center [80, 200] width 30 height 13
click at [1029, 450] on icon "Close Intercom Messenger" at bounding box center [1027, 456] width 19 height 19
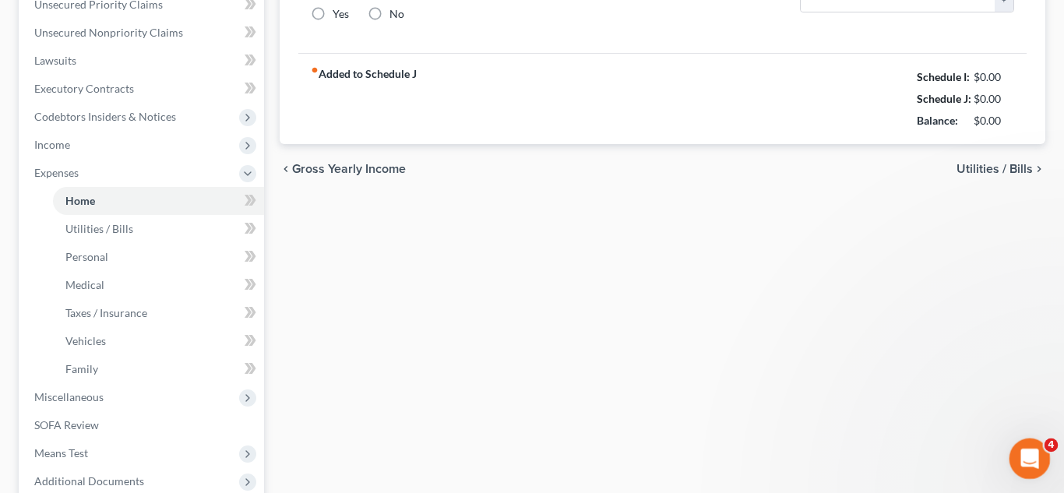
type input "1,226.00"
type input "0.00"
radio input "true"
type input "55.00"
type input "0.00"
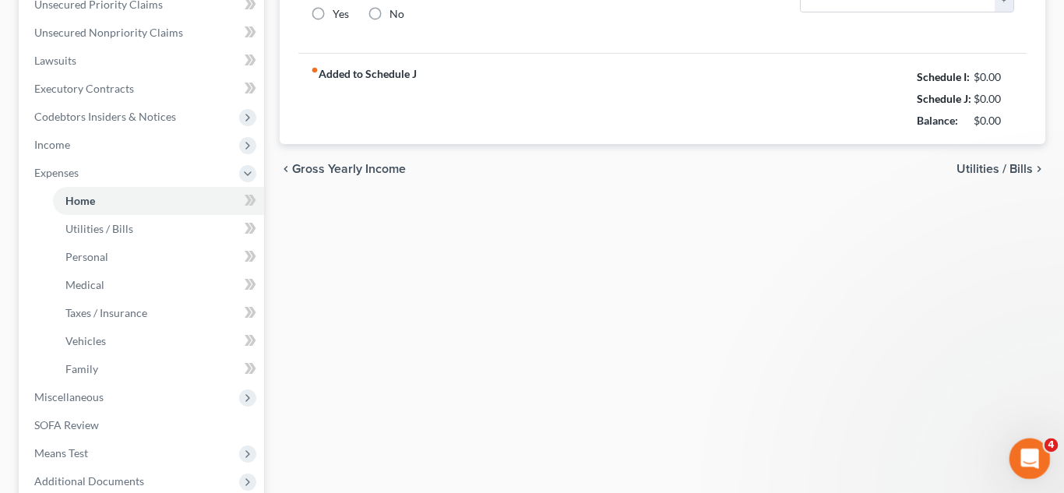
type input "0.00"
type input "35.00"
type input "0.00"
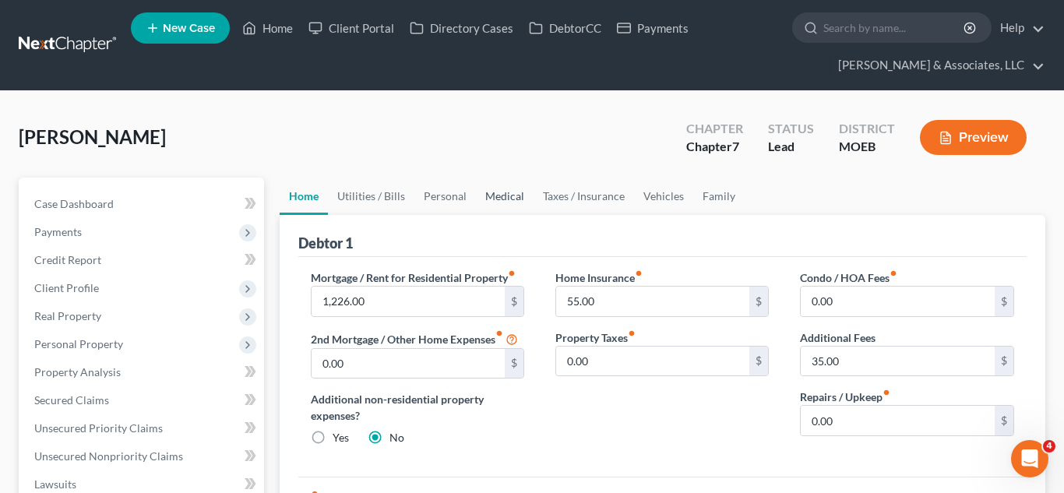
click at [509, 194] on link "Medical" at bounding box center [505, 196] width 58 height 37
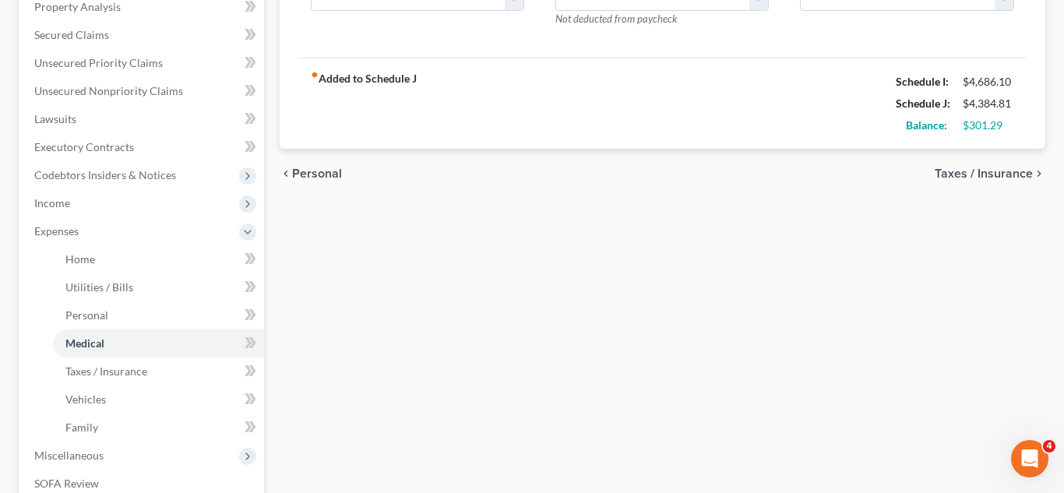
scroll to position [411, 0]
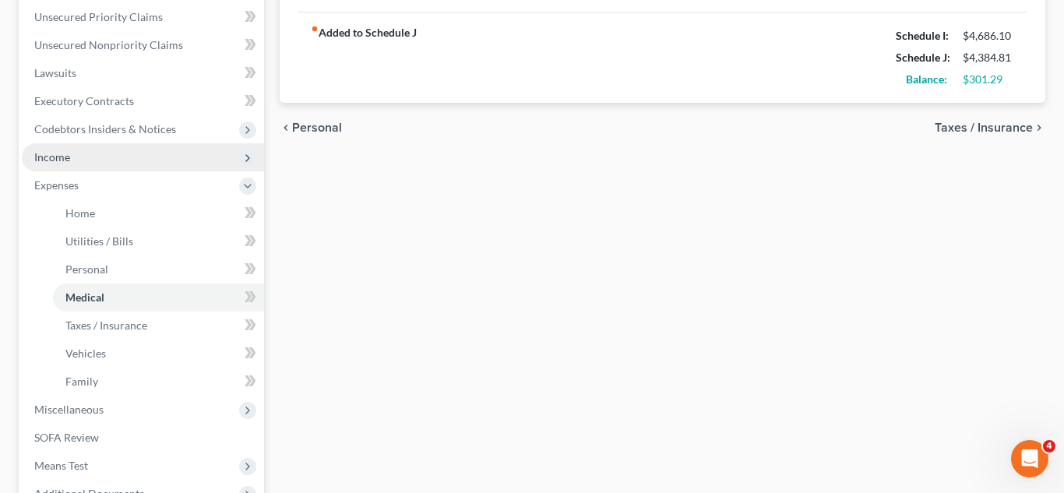
click at [128, 164] on span "Income" at bounding box center [143, 157] width 242 height 28
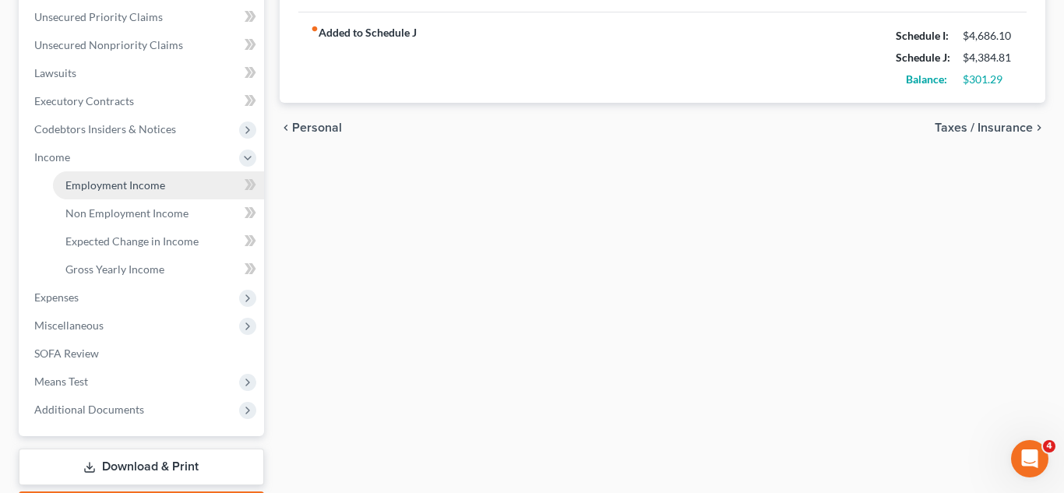
click at [144, 192] on link "Employment Income" at bounding box center [158, 185] width 211 height 28
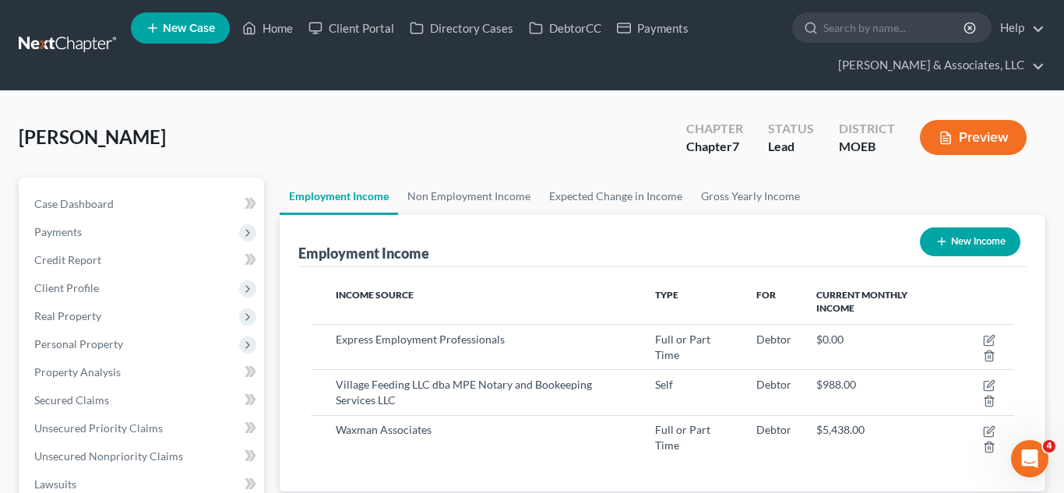
scroll to position [280, 429]
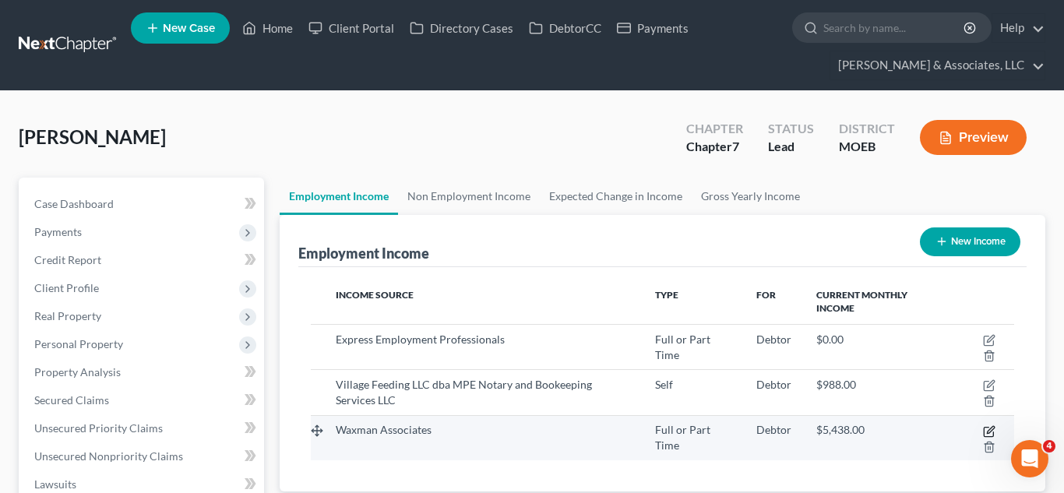
click at [984, 433] on icon "button" at bounding box center [989, 431] width 12 height 12
select select "0"
select select "1"
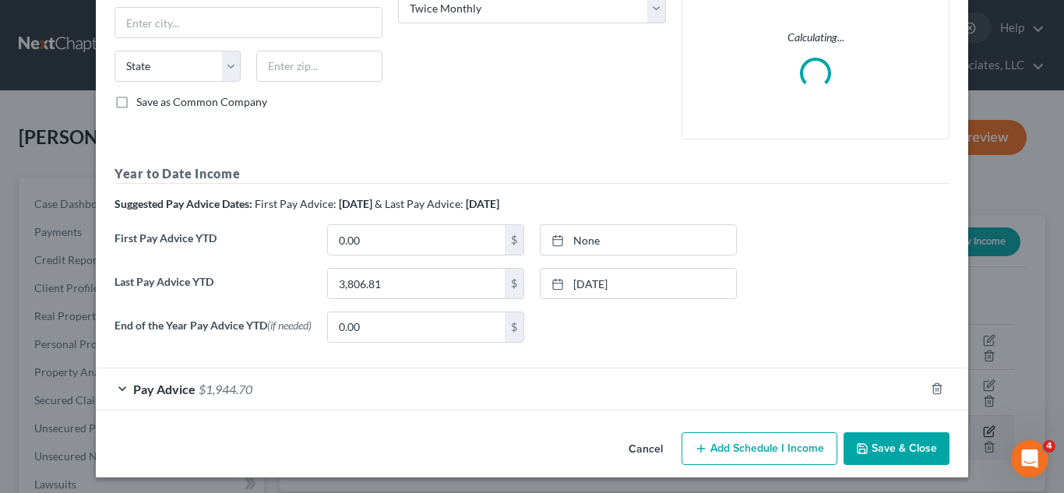
scroll to position [277, 0]
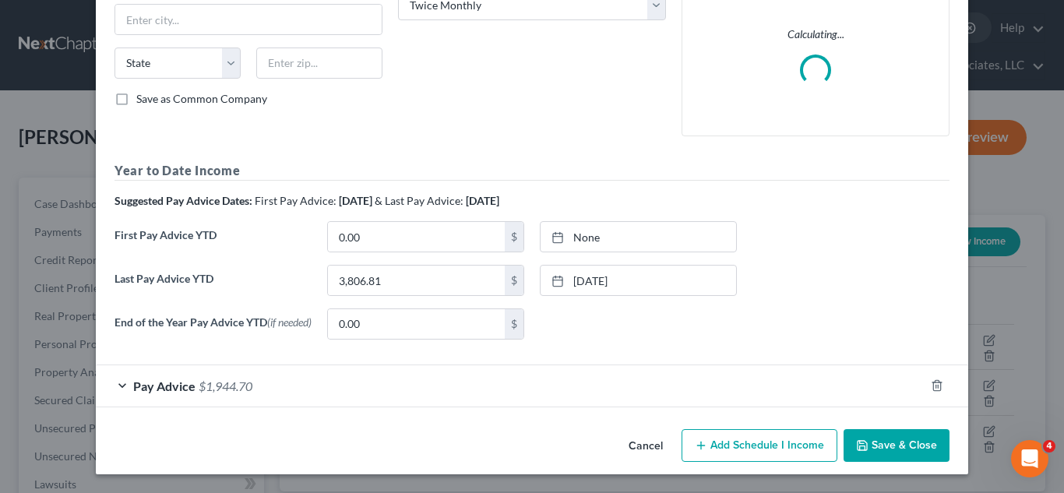
click at [210, 308] on label "Last Pay Advice YTD" at bounding box center [213, 287] width 213 height 44
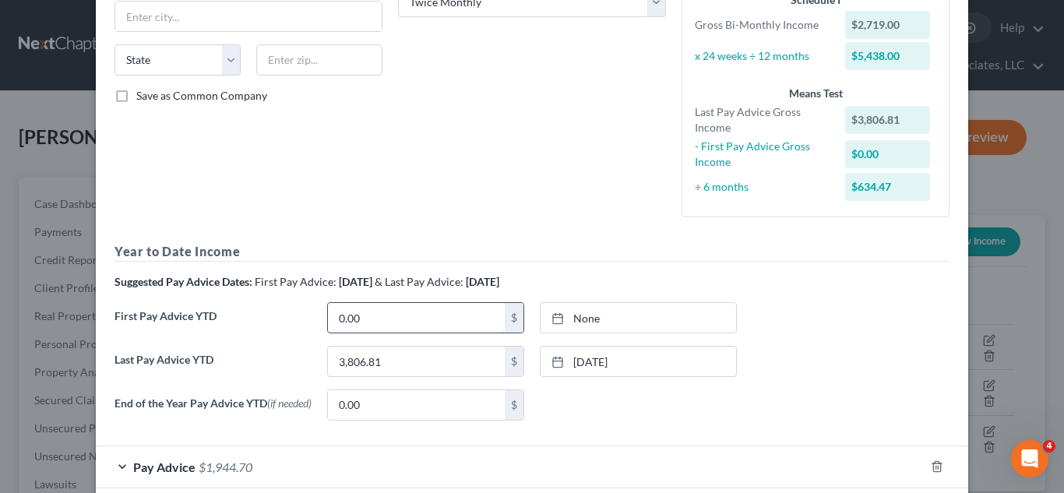
scroll to position [361, 0]
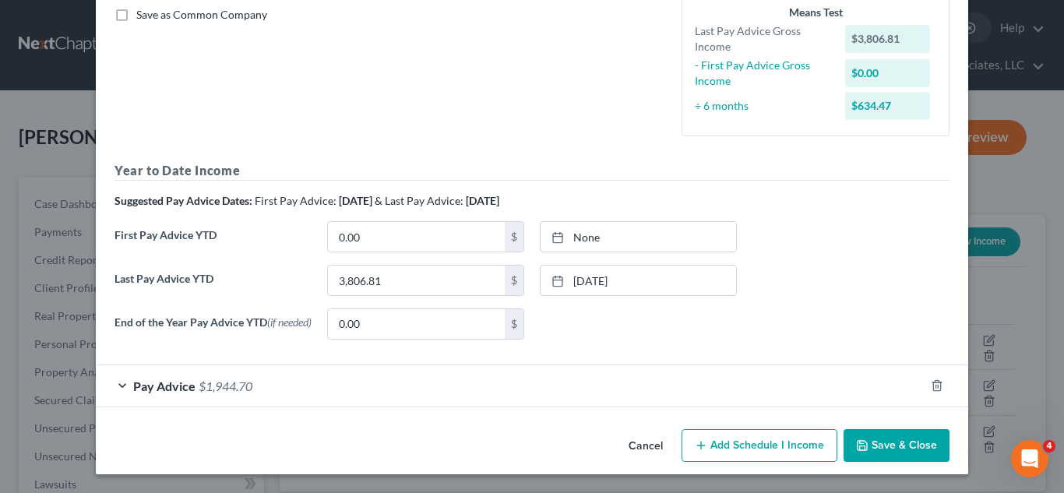
click at [199, 385] on span "$1,944.70" at bounding box center [226, 385] width 54 height 15
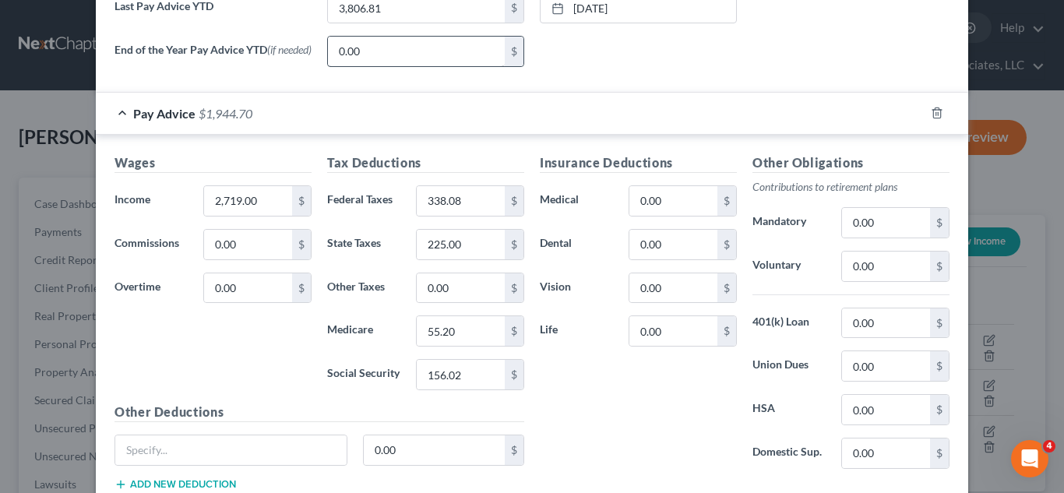
scroll to position [648, 0]
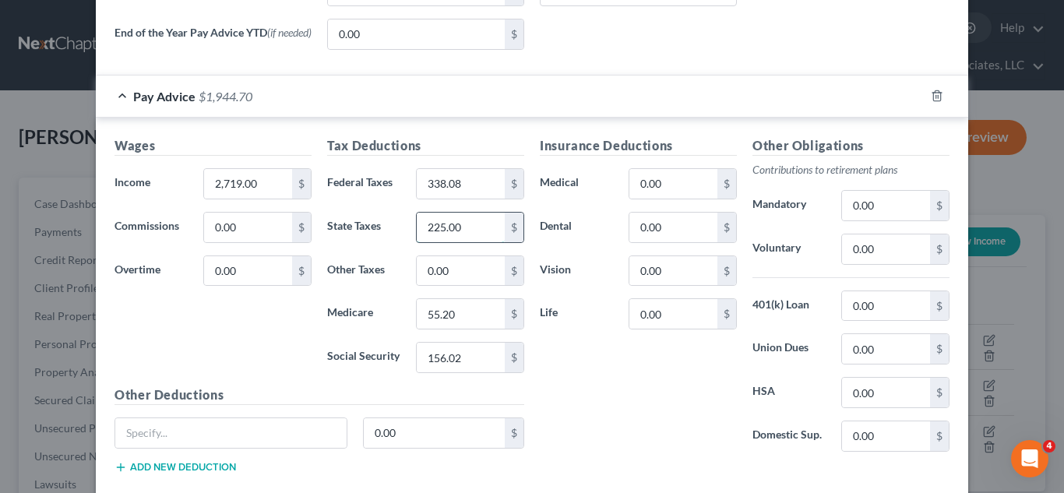
click at [439, 227] on input "225.00" at bounding box center [461, 228] width 88 height 30
click at [440, 229] on input "225.00" at bounding box center [461, 228] width 88 height 30
type input "295.00"
click at [439, 355] on input "156.02" at bounding box center [461, 358] width 88 height 30
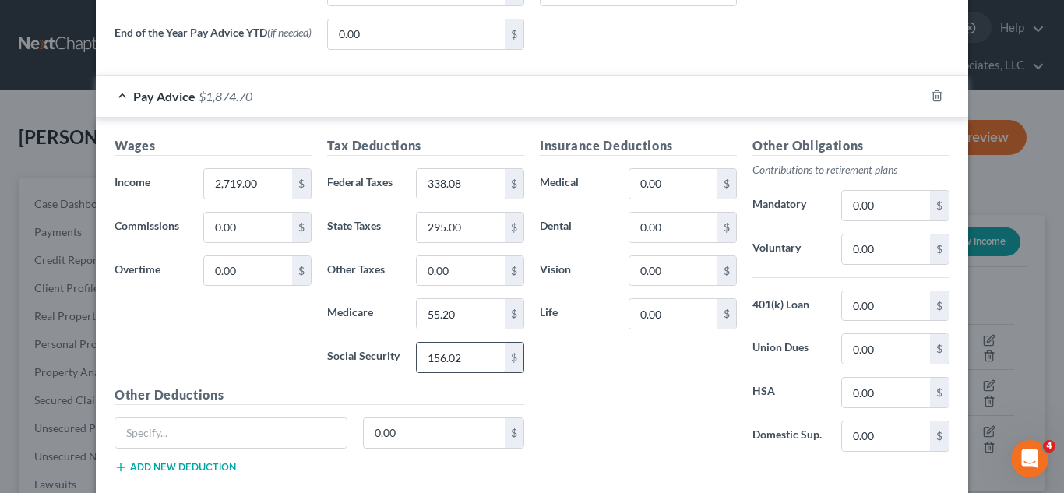
click at [439, 355] on input "156.02" at bounding box center [461, 358] width 88 height 30
click at [439, 357] on input "156.02" at bounding box center [461, 358] width 88 height 30
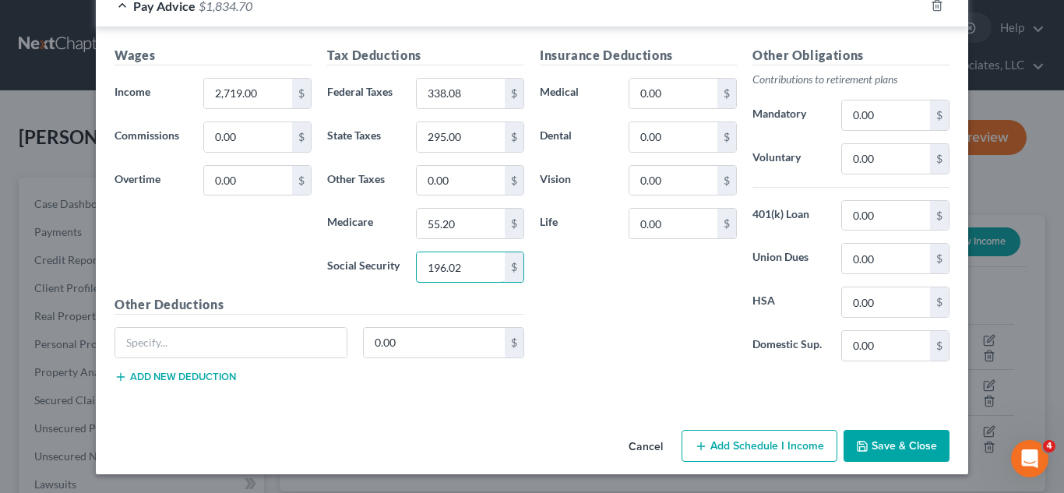
type input "196.02"
click at [886, 448] on button "Save & Close" at bounding box center [896, 446] width 106 height 33
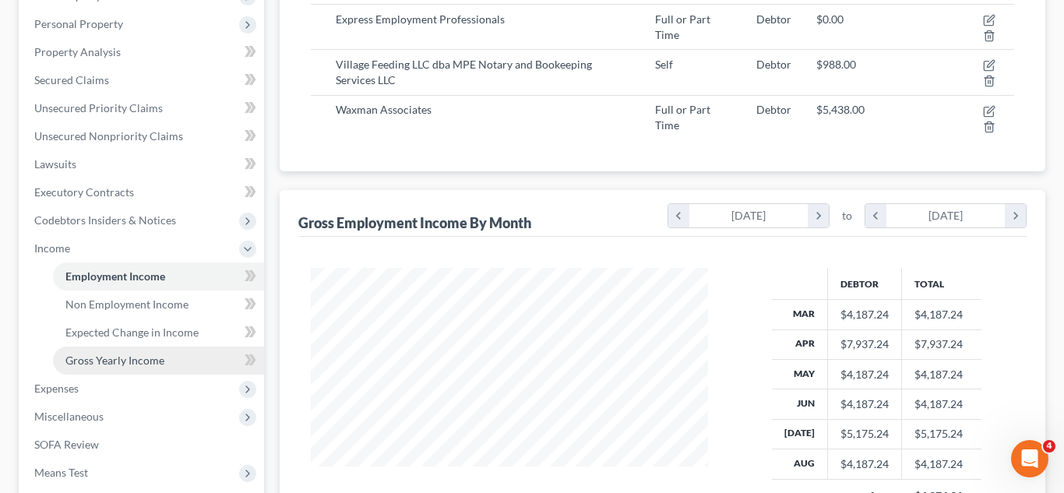
scroll to position [333, 0]
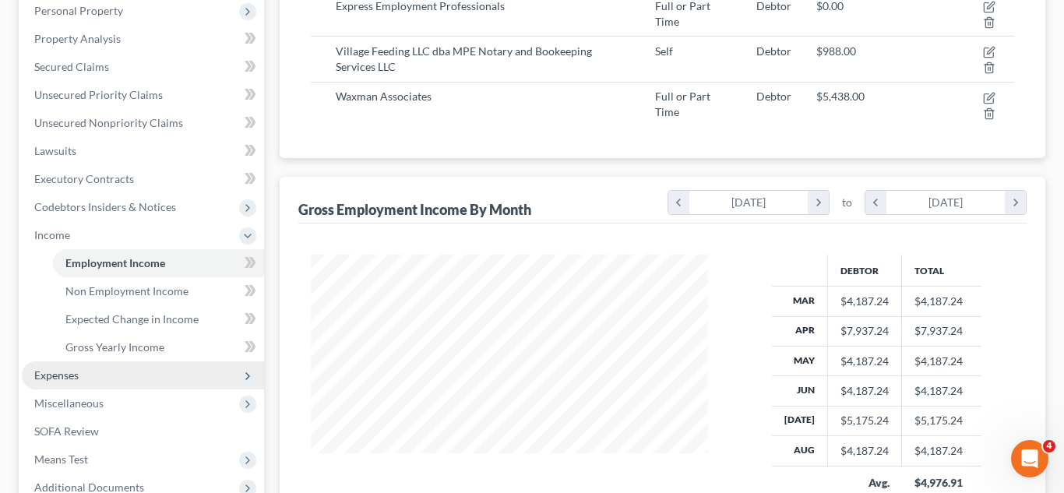
click at [62, 381] on span "Expenses" at bounding box center [56, 374] width 44 height 13
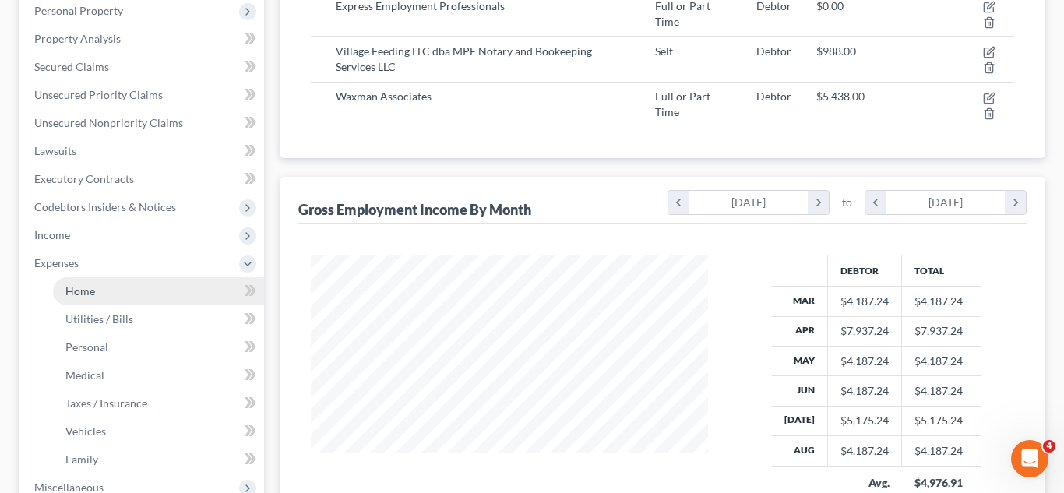
click at [73, 295] on span "Home" at bounding box center [80, 290] width 30 height 13
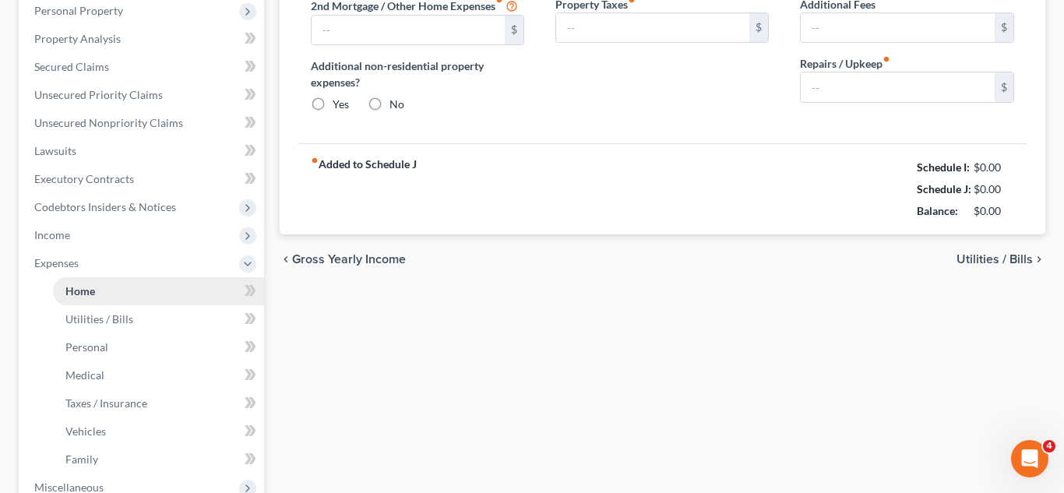
type input "1,226.00"
type input "0.00"
radio input "true"
type input "55.00"
type input "0.00"
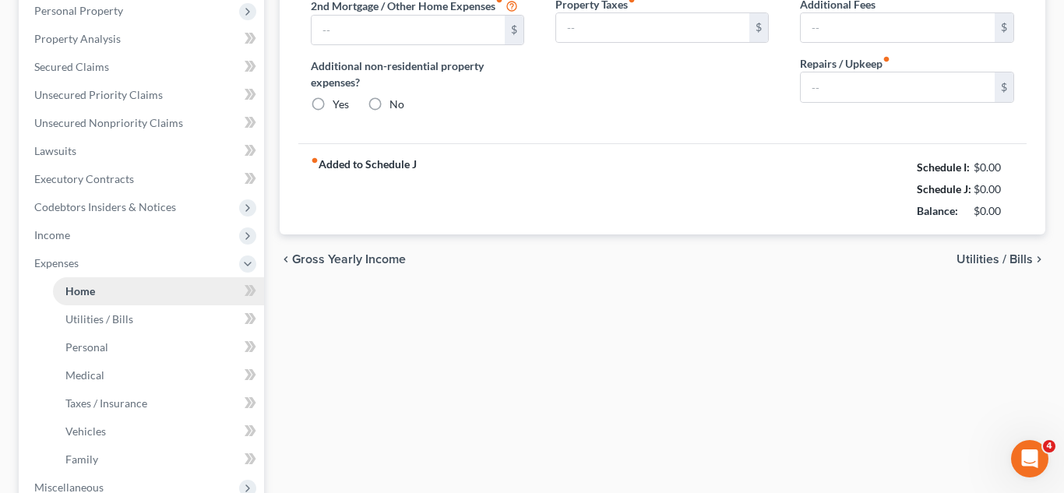
type input "0.00"
type input "35.00"
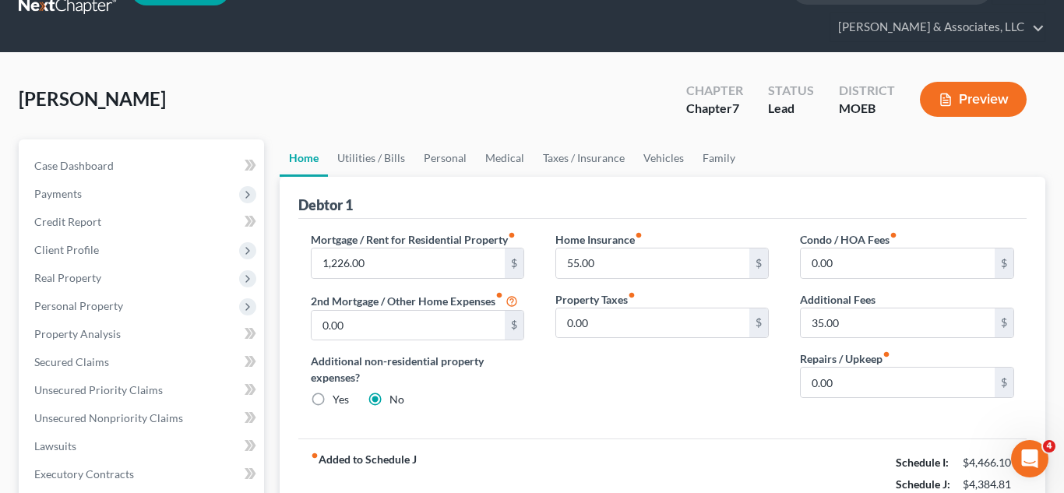
scroll to position [30, 0]
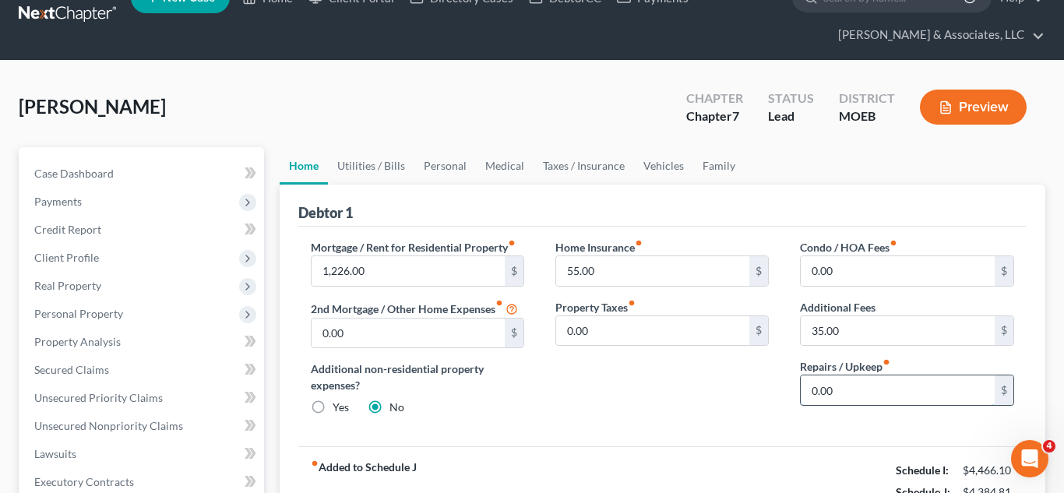
click at [821, 389] on input "0.00" at bounding box center [897, 390] width 194 height 30
type input "25.00"
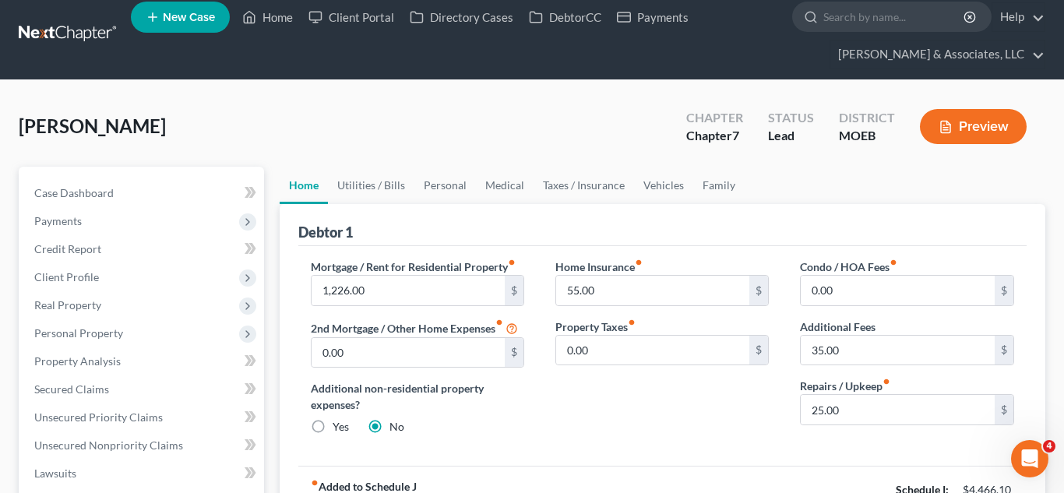
scroll to position [5, 0]
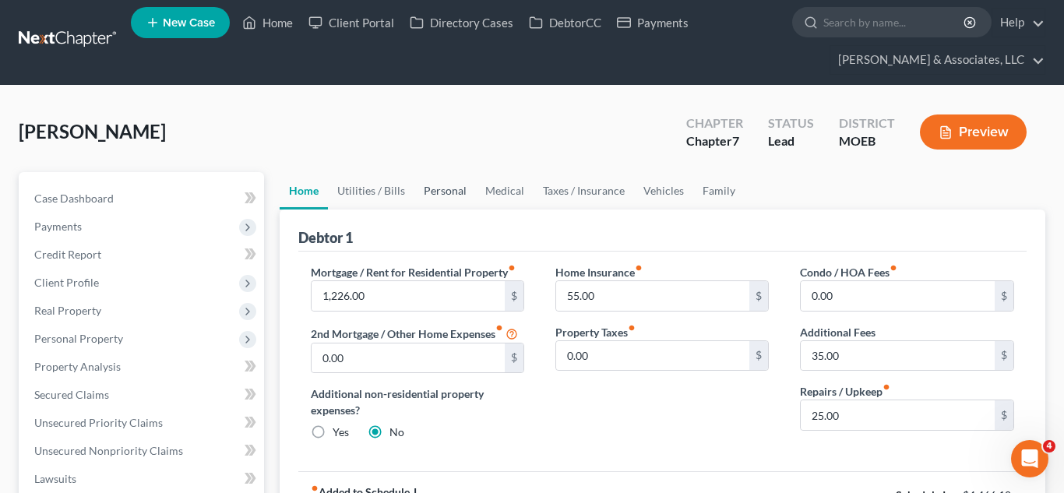
click at [438, 197] on link "Personal" at bounding box center [445, 190] width 62 height 37
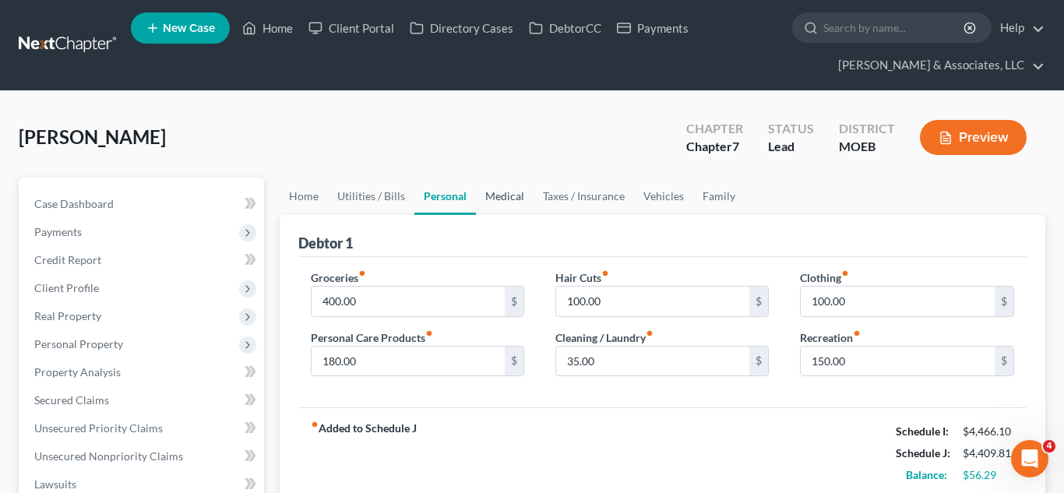
click at [480, 209] on link "Medical" at bounding box center [505, 196] width 58 height 37
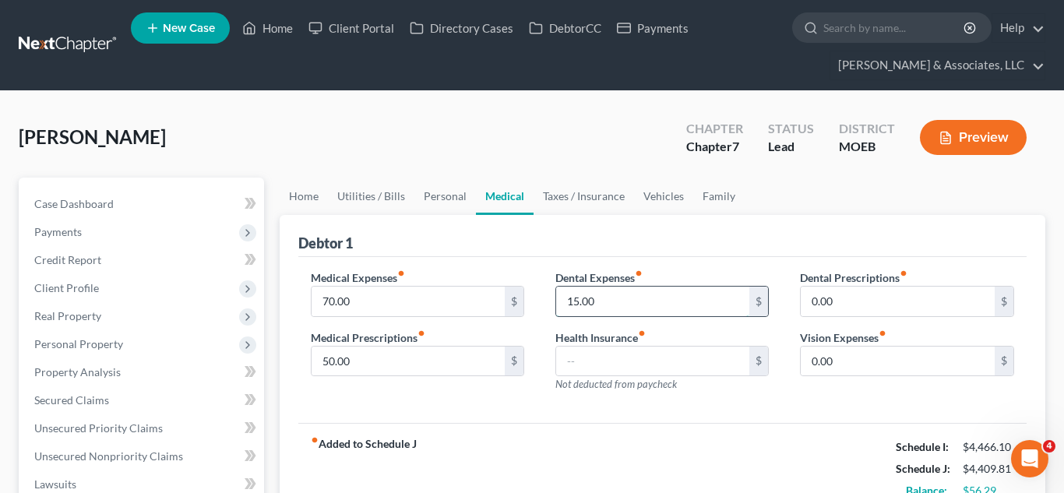
click at [610, 304] on input "15.00" at bounding box center [653, 302] width 194 height 30
click at [551, 204] on link "Taxes / Insurance" at bounding box center [583, 196] width 100 height 37
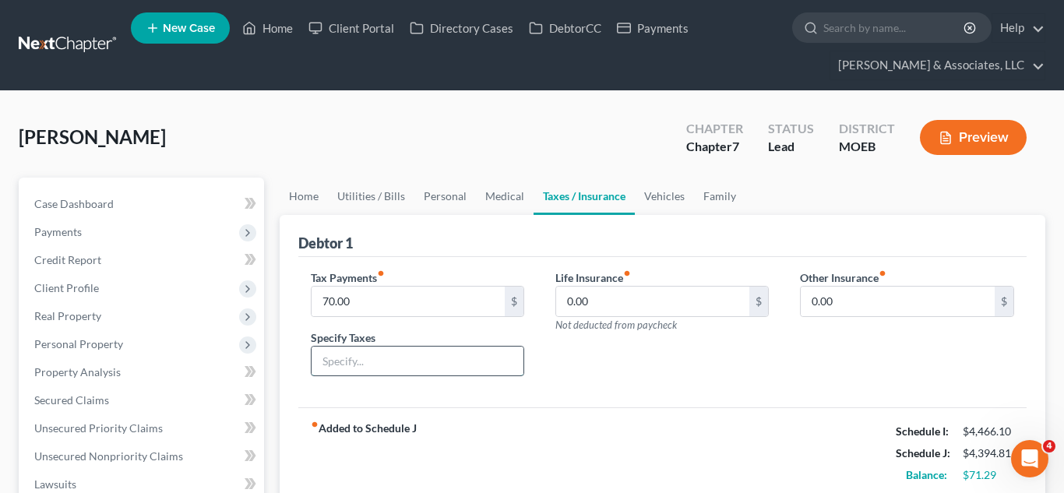
click at [339, 371] on input "text" at bounding box center [417, 362] width 212 height 30
type input "PP taxes"
click at [663, 197] on link "Vehicles" at bounding box center [664, 196] width 59 height 37
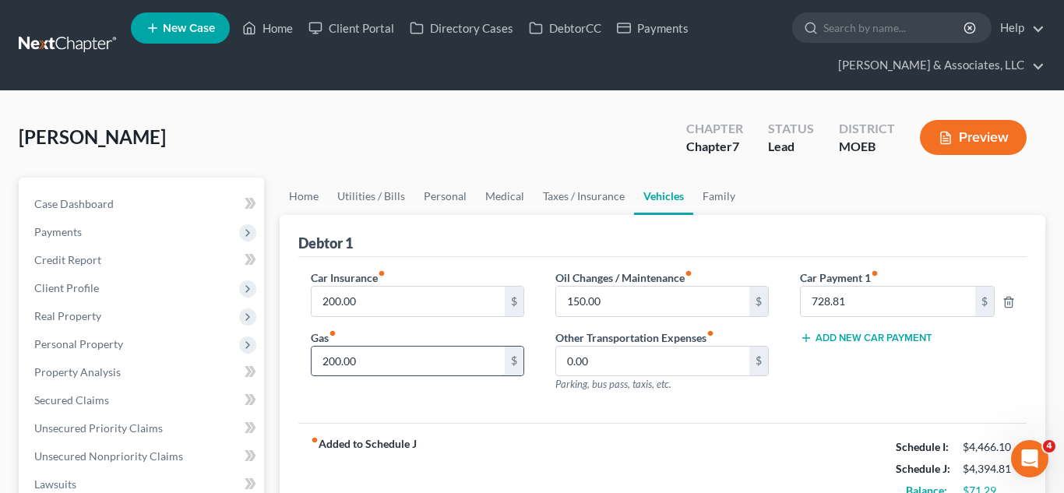
click at [334, 359] on input "200.00" at bounding box center [408, 362] width 194 height 30
click at [337, 361] on input "200.00" at bounding box center [408, 362] width 194 height 30
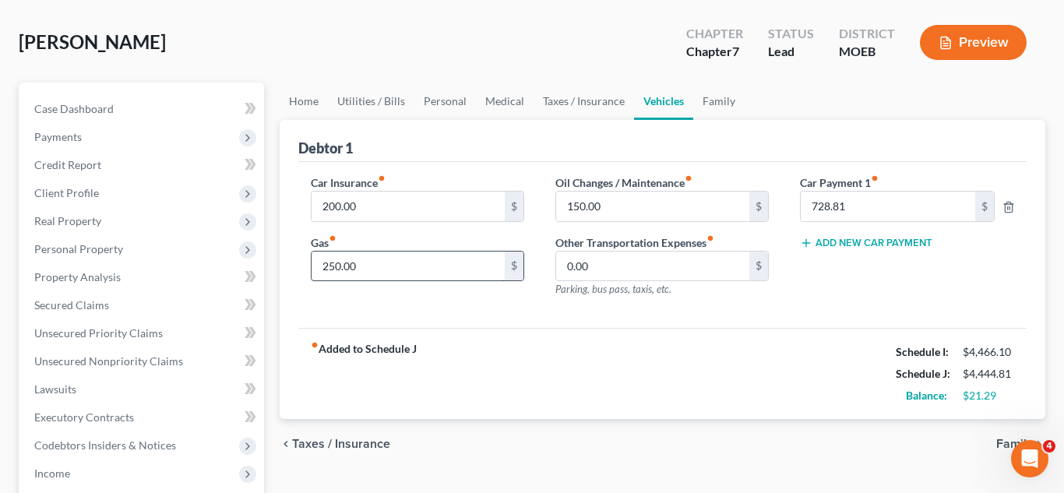
scroll to position [114, 0]
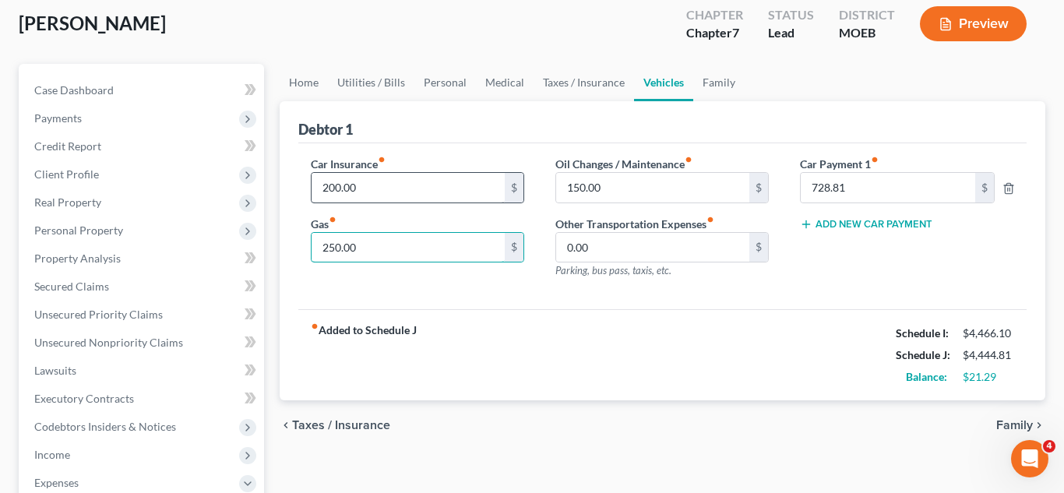
type input "250.00"
click at [333, 185] on input "200.00" at bounding box center [408, 188] width 194 height 30
type input "215.00"
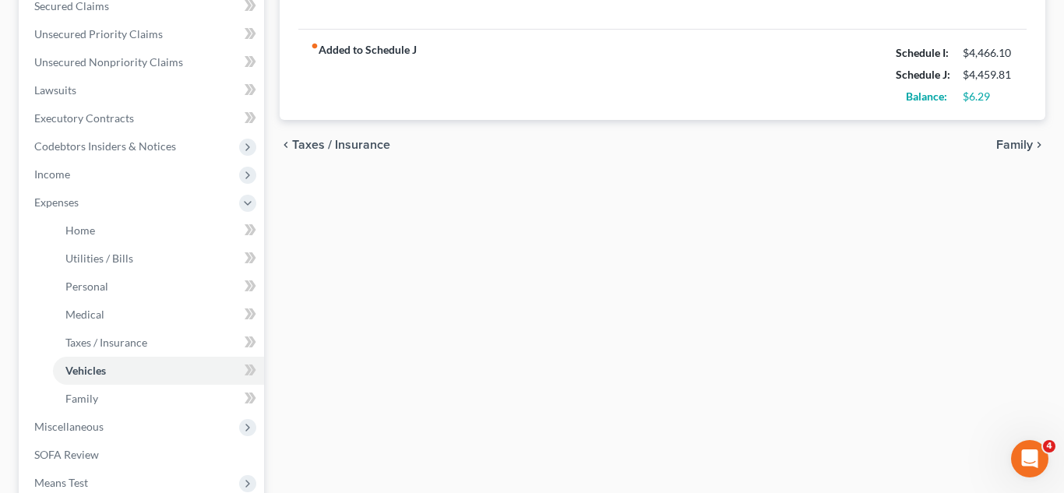
scroll to position [587, 0]
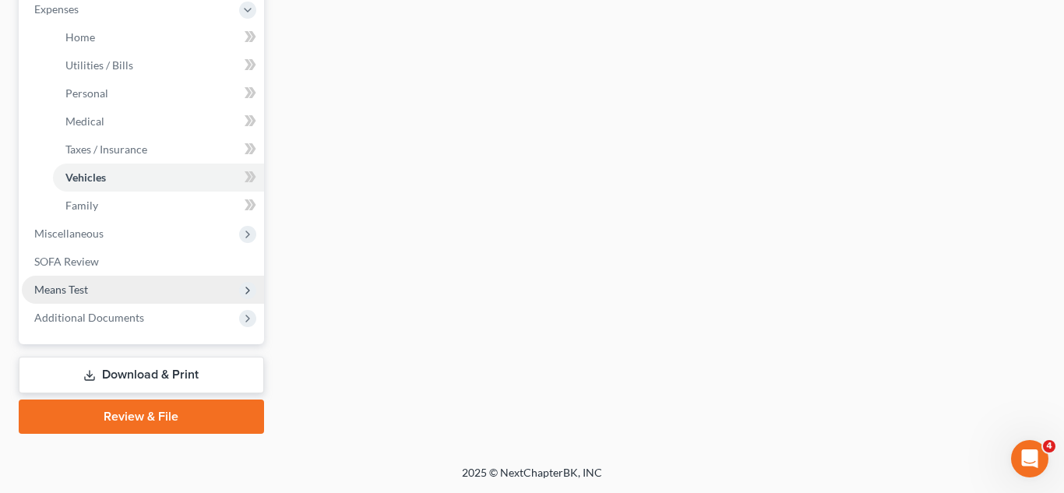
click at [125, 290] on span "Means Test" at bounding box center [143, 290] width 242 height 28
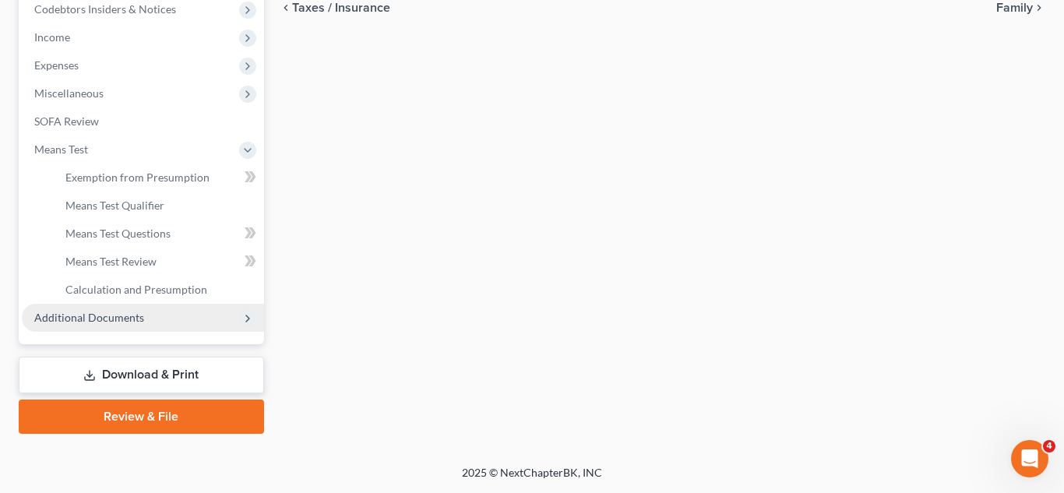
scroll to position [531, 0]
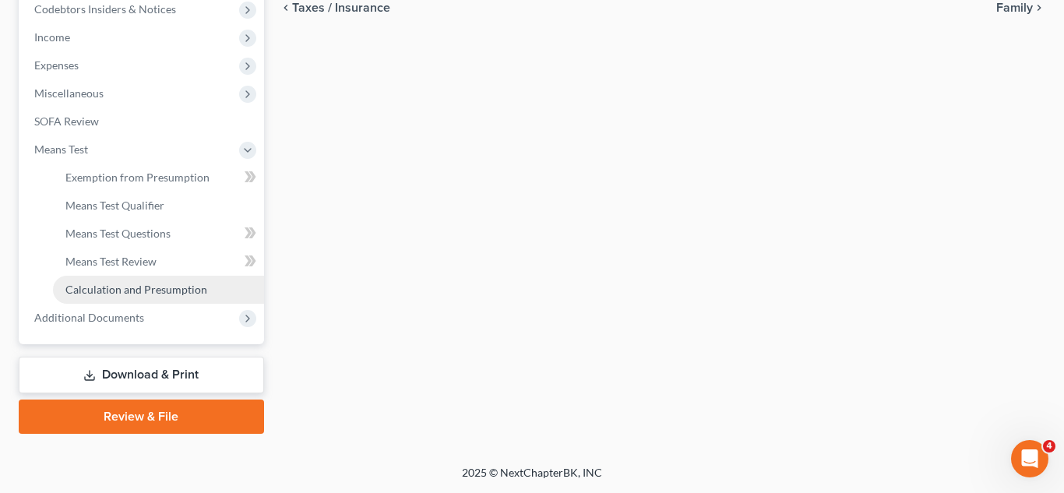
click at [134, 294] on span "Calculation and Presumption" at bounding box center [136, 289] width 142 height 13
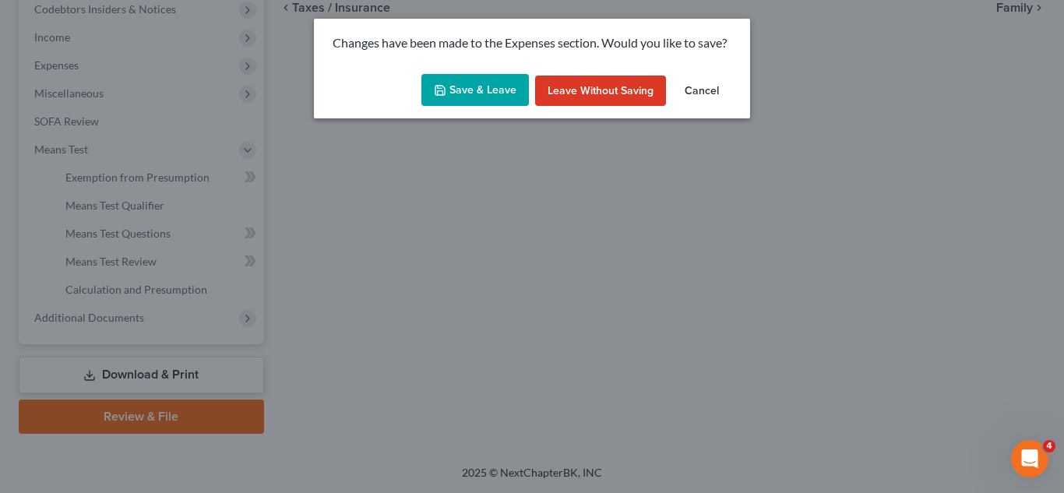
click at [445, 90] on icon "button" at bounding box center [439, 90] width 9 height 9
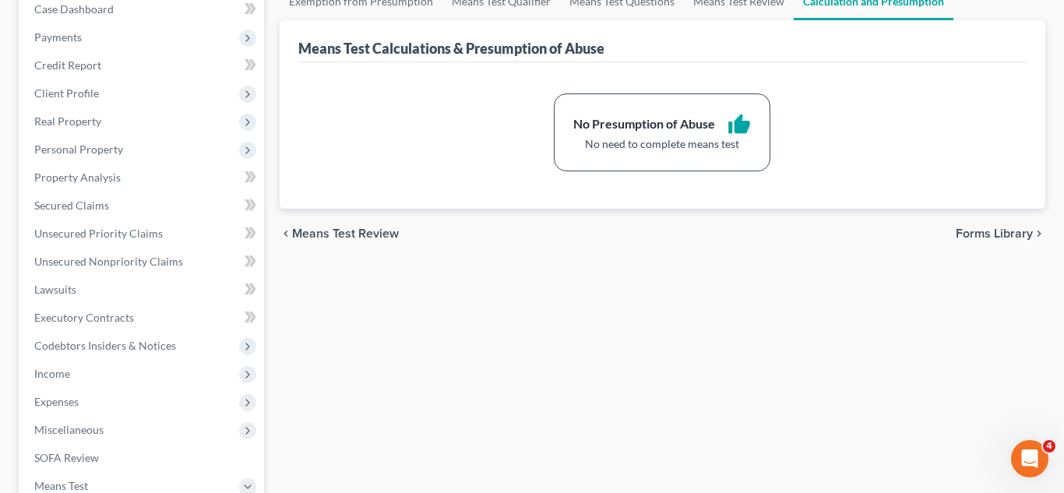
scroll to position [209, 0]
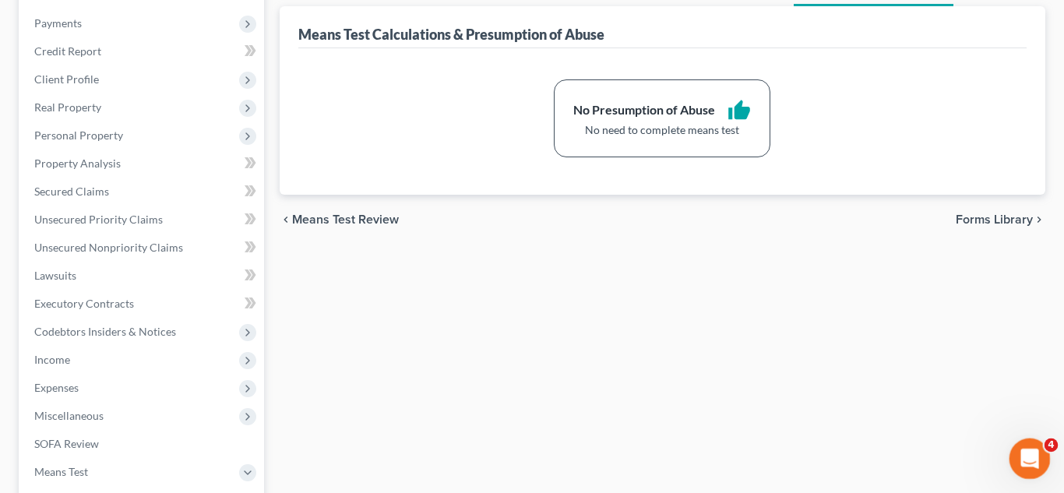
click at [1026, 459] on icon "Open Intercom Messenger" at bounding box center [1028, 457] width 26 height 26
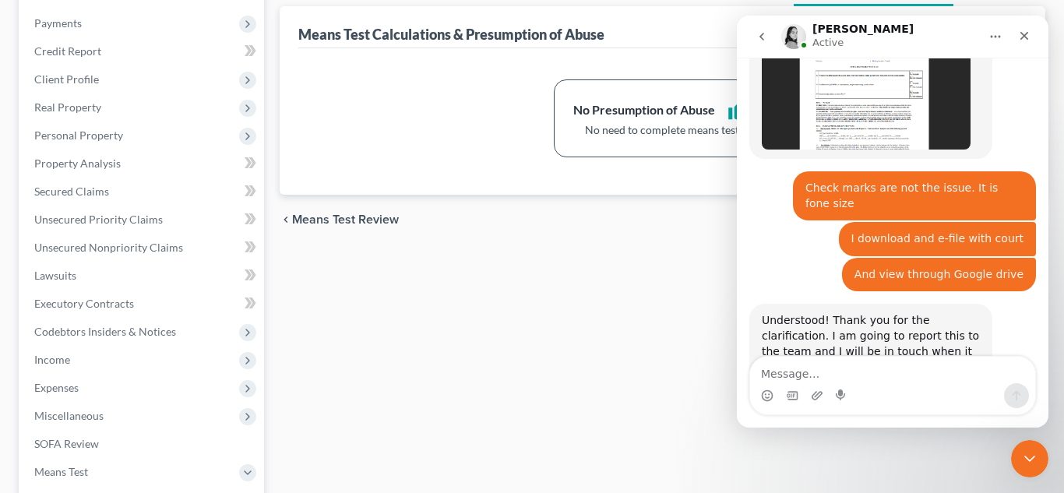
scroll to position [2792, 0]
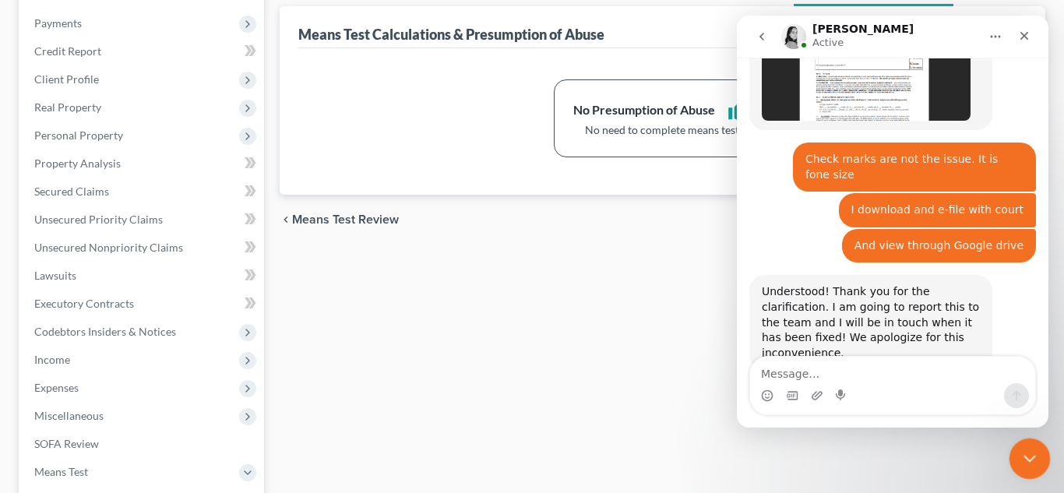
click at [1029, 457] on icon "Close Intercom Messenger" at bounding box center [1027, 456] width 11 height 6
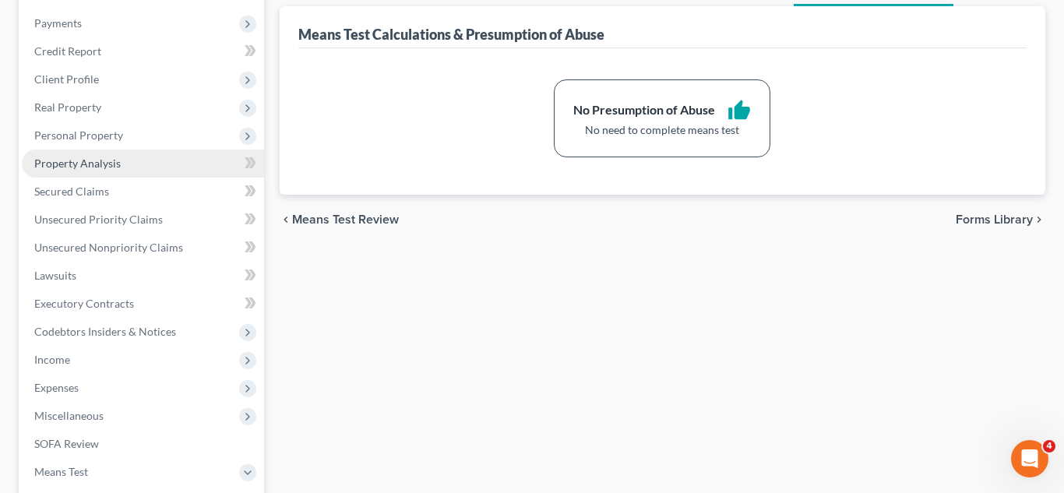
click at [93, 162] on span "Property Analysis" at bounding box center [77, 163] width 86 height 13
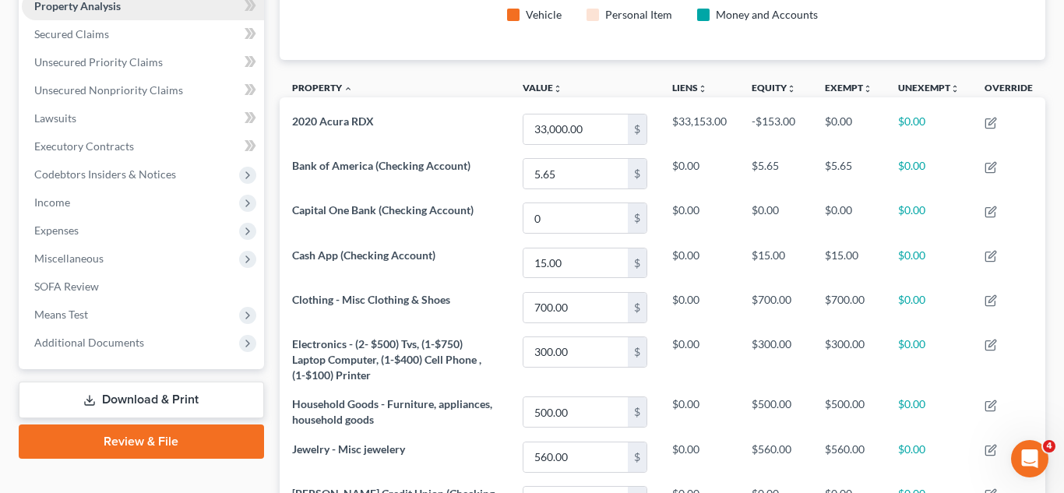
scroll to position [549, 0]
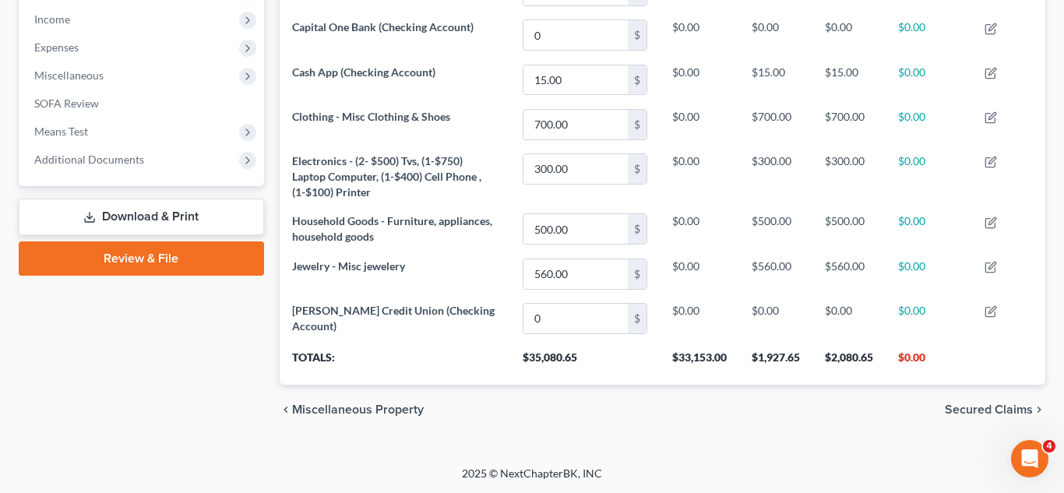
click at [147, 262] on link "Review & File" at bounding box center [141, 258] width 245 height 34
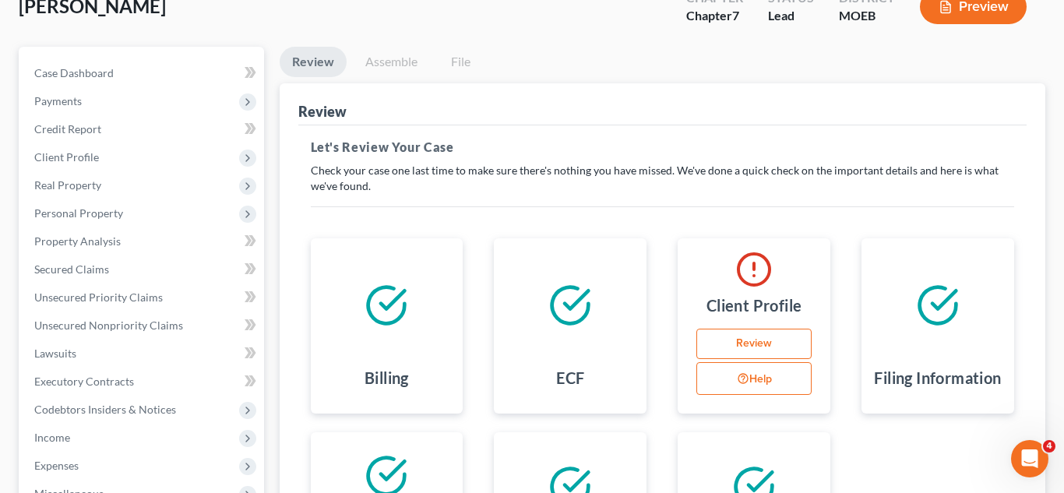
scroll to position [145, 0]
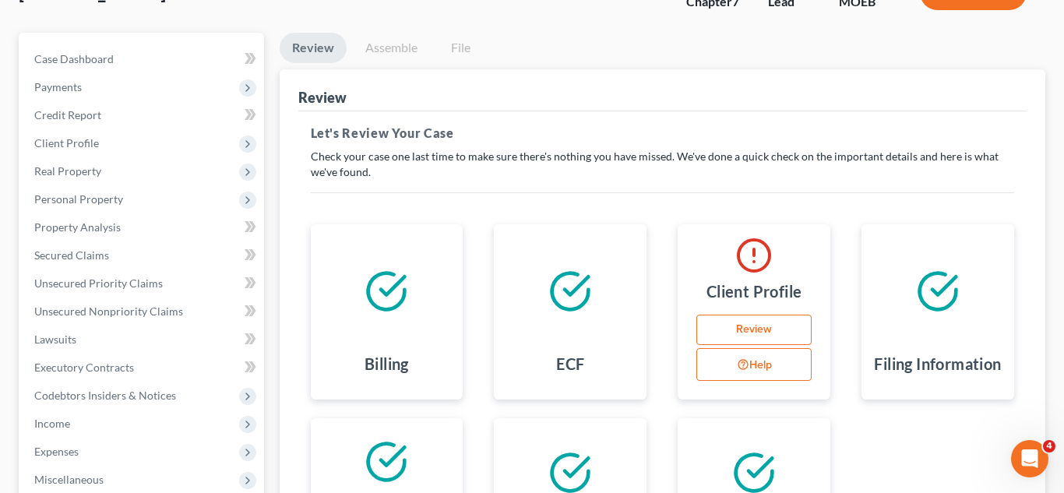
click at [773, 360] on button "Help" at bounding box center [753, 364] width 115 height 33
click at [761, 329] on link "Review" at bounding box center [753, 330] width 115 height 31
select select "0"
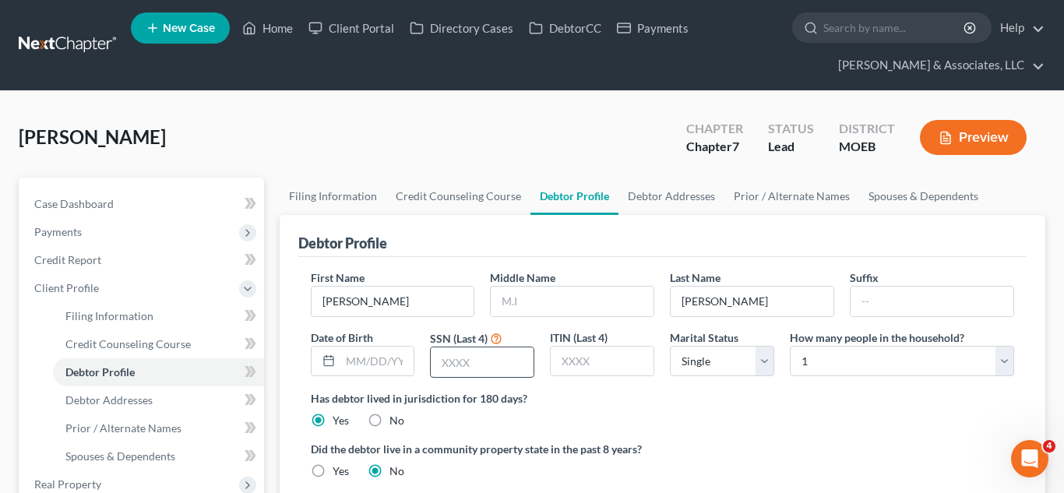
click at [510, 358] on input "text" at bounding box center [482, 362] width 103 height 30
type input "5475"
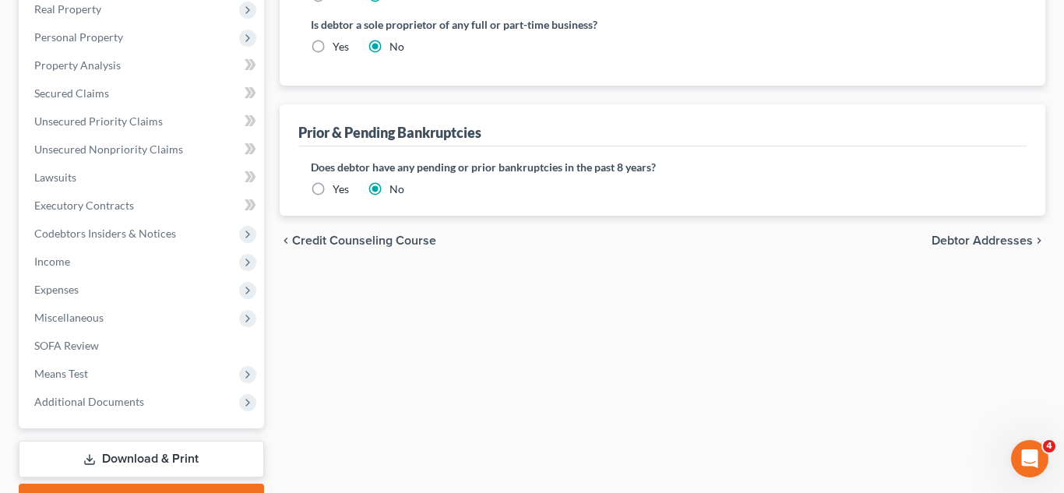
scroll to position [559, 0]
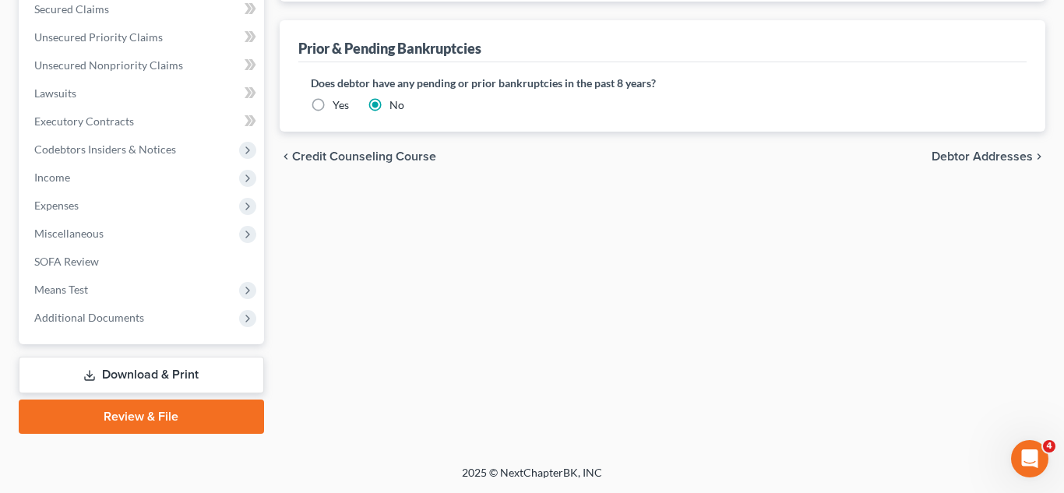
click at [179, 405] on link "Review & File" at bounding box center [141, 416] width 245 height 34
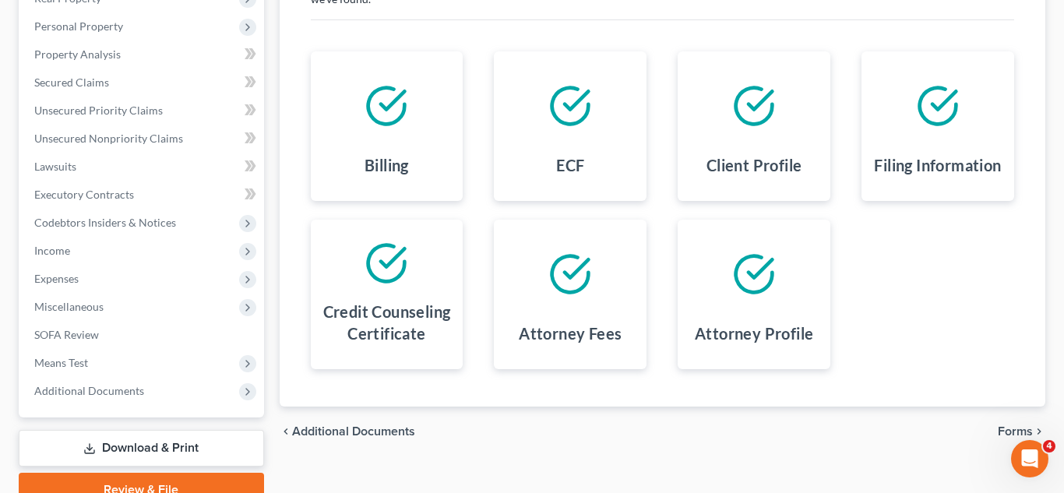
scroll to position [391, 0]
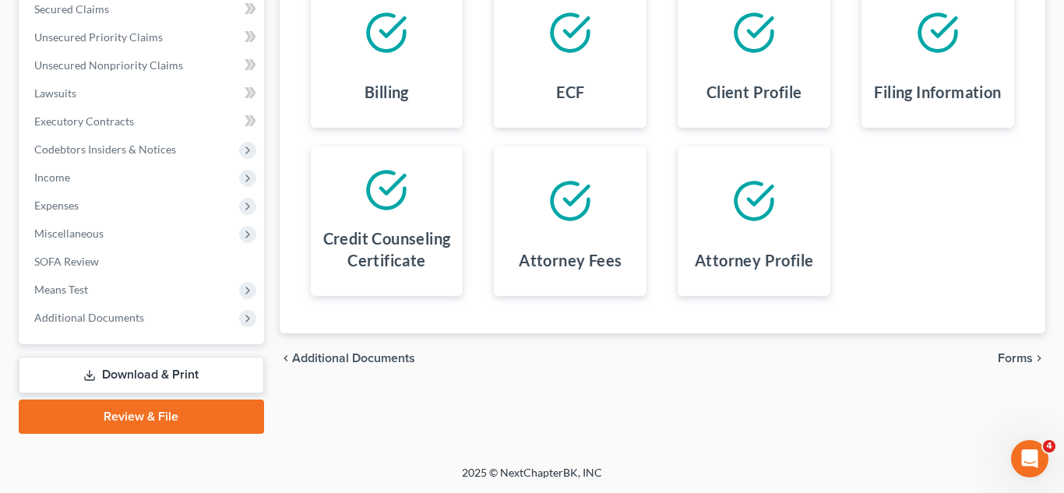
click at [1016, 361] on span "Forms" at bounding box center [1014, 358] width 35 height 12
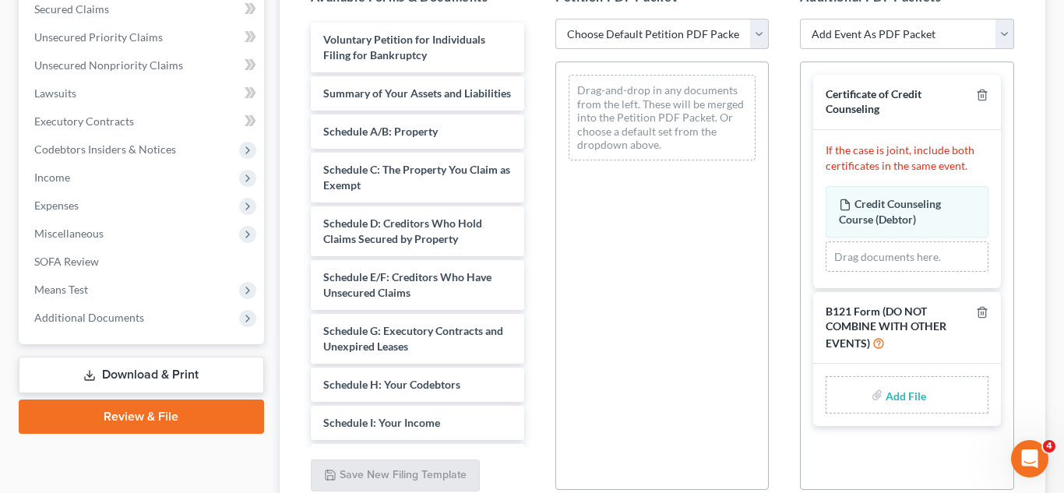
click at [625, 48] on select "Choose Default Petition PDF Packet Complete Bankruptcy Petition (all forms and …" at bounding box center [661, 34] width 213 height 31
select select "0"
click at [555, 19] on select "Choose Default Petition PDF Packet Complete Bankruptcy Petition (all forms and …" at bounding box center [661, 34] width 213 height 31
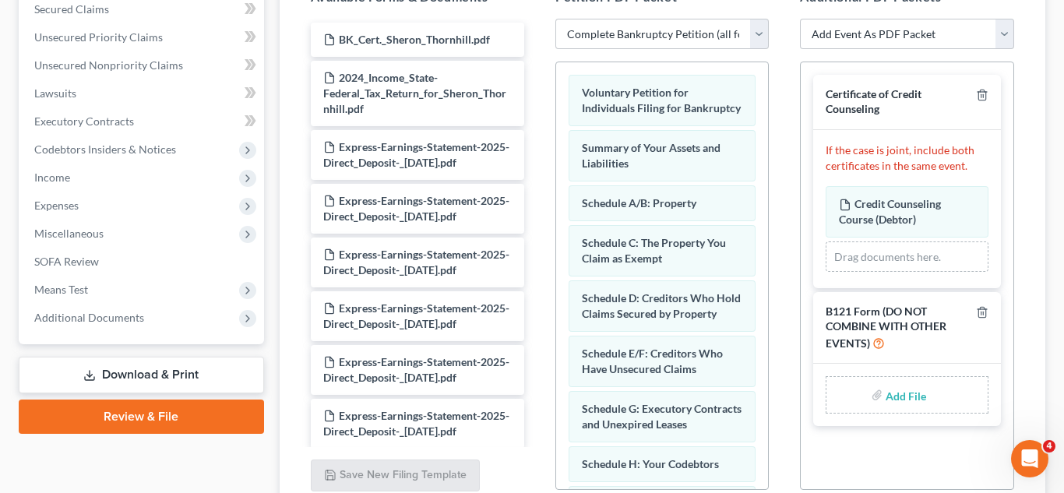
click at [910, 397] on input "file" at bounding box center [903, 395] width 37 height 28
type input "C:\fakepath\SSN form (1).pdf"
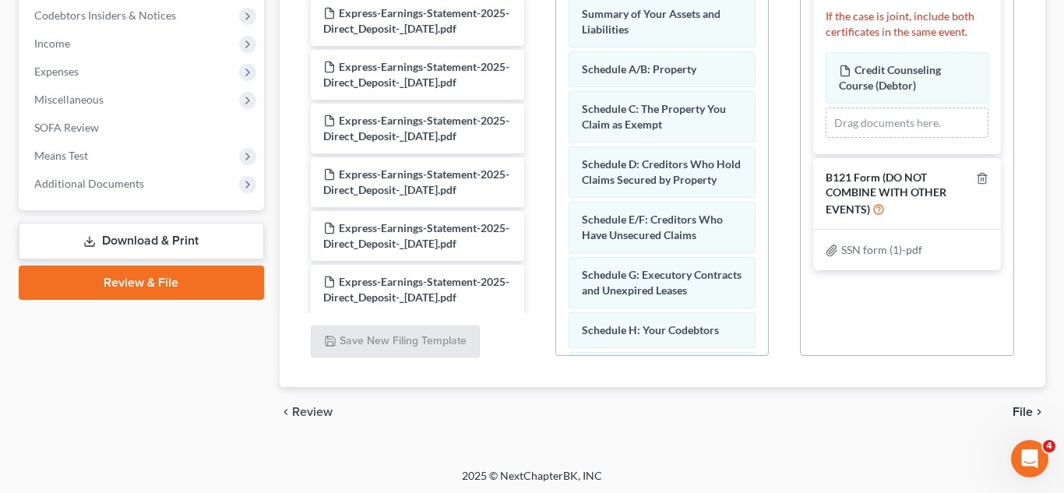
scroll to position [528, 0]
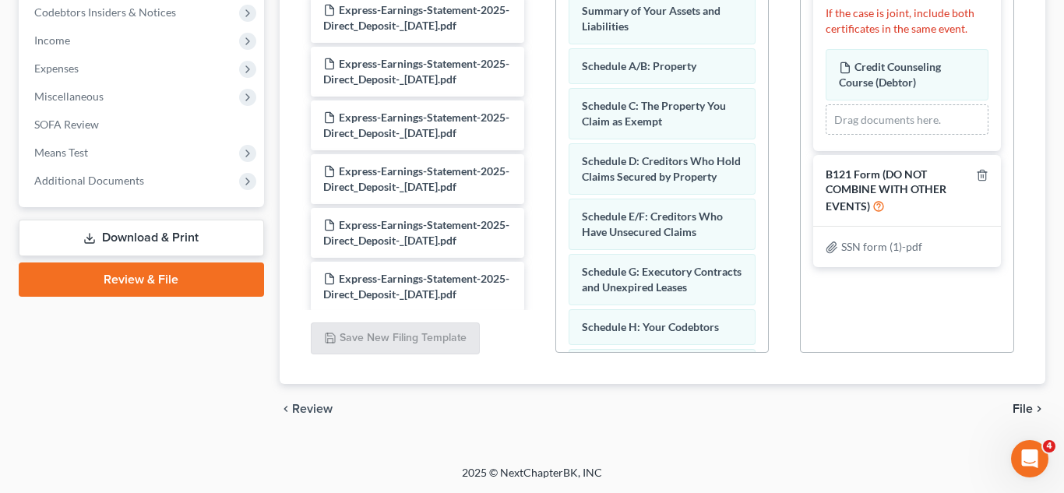
click at [1021, 407] on span "File" at bounding box center [1022, 409] width 20 height 12
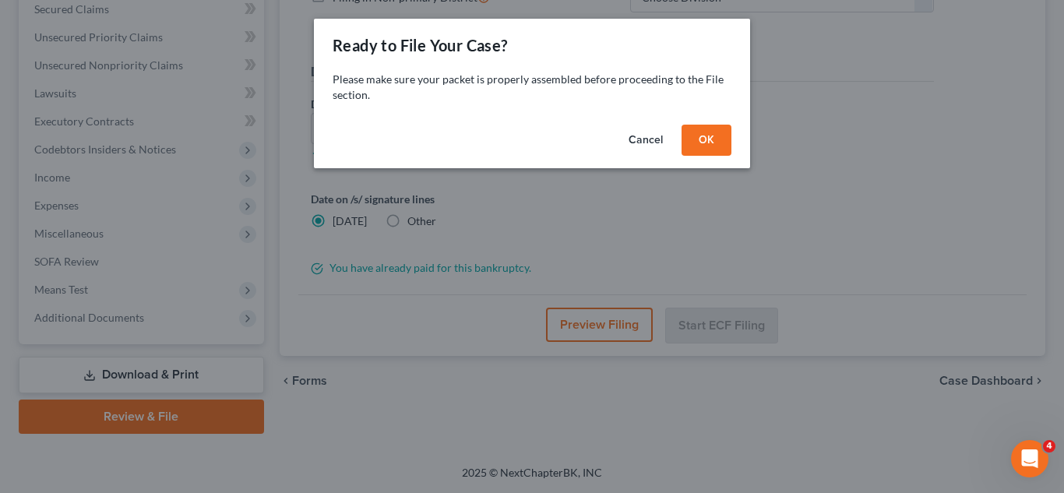
scroll to position [391, 0]
click at [702, 142] on button "OK" at bounding box center [706, 140] width 50 height 31
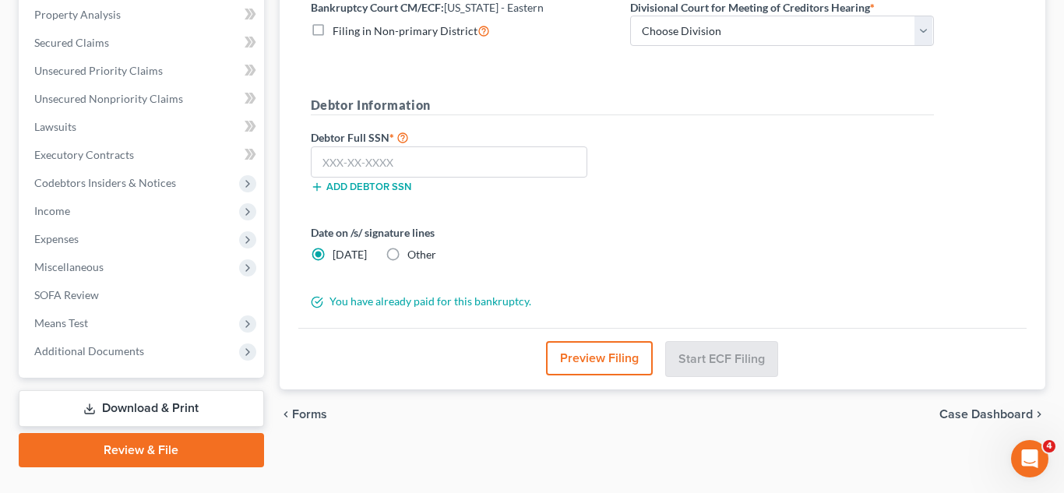
scroll to position [354, 0]
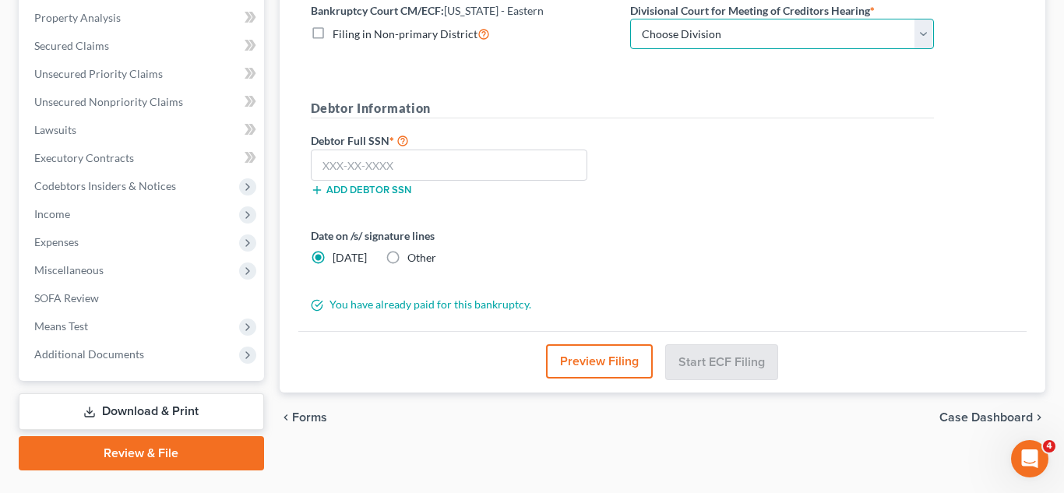
click at [694, 26] on select "Choose Division Cape Girardeau Hannibal [GEOGRAPHIC_DATA][PERSON_NAME]" at bounding box center [782, 34] width 304 height 31
select select "2"
click at [630, 19] on select "Choose Division Cape Girardeau Hannibal [GEOGRAPHIC_DATA][PERSON_NAME]" at bounding box center [782, 34] width 304 height 31
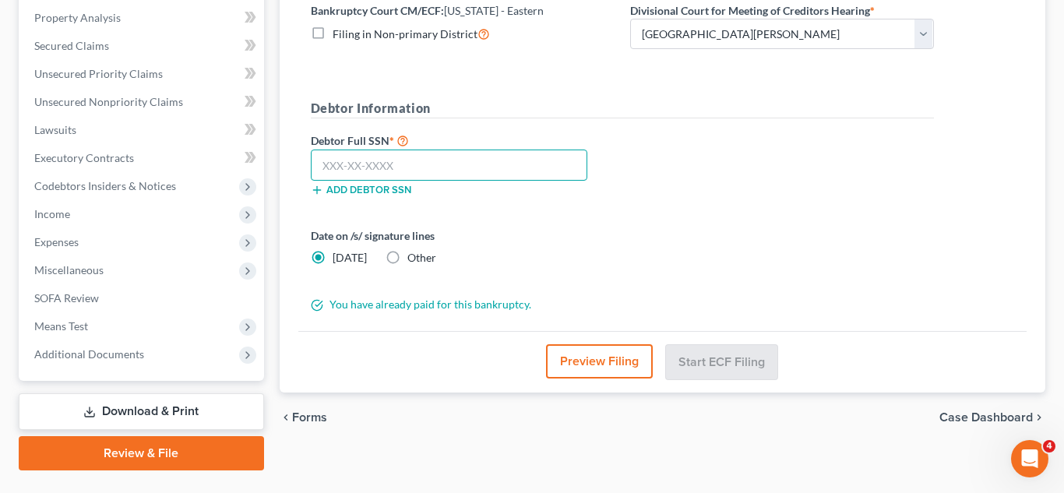
click at [450, 169] on input "text" at bounding box center [449, 165] width 277 height 31
click at [354, 167] on input "text" at bounding box center [449, 165] width 277 height 31
type input "493-92-5475"
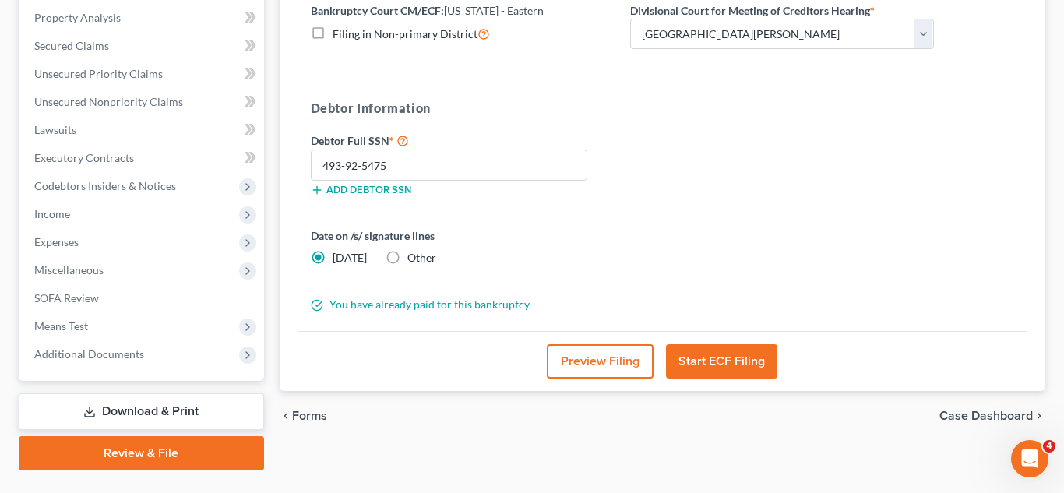
click at [703, 364] on button "Start ECF Filing" at bounding box center [721, 361] width 111 height 34
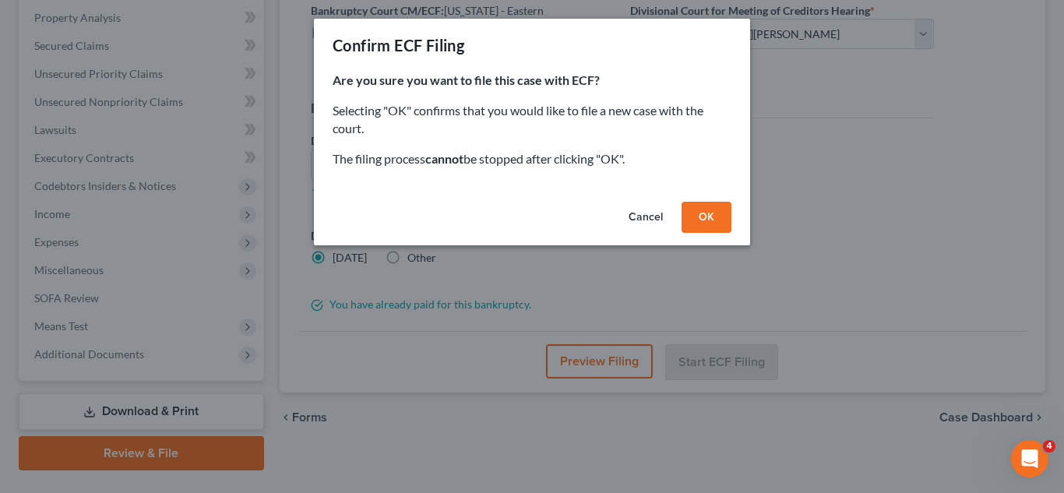
click at [704, 216] on button "OK" at bounding box center [706, 217] width 50 height 31
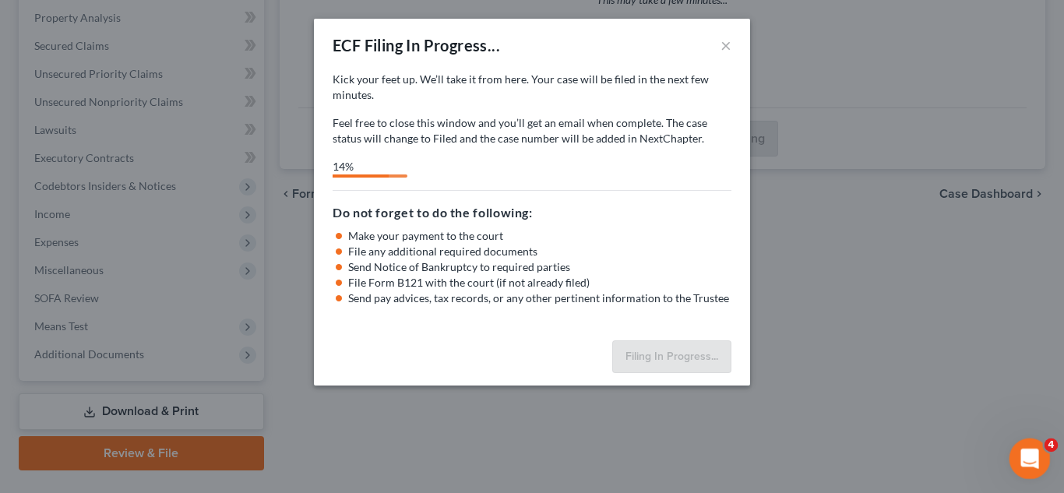
click at [1022, 456] on icon "Open Intercom Messenger" at bounding box center [1028, 457] width 26 height 26
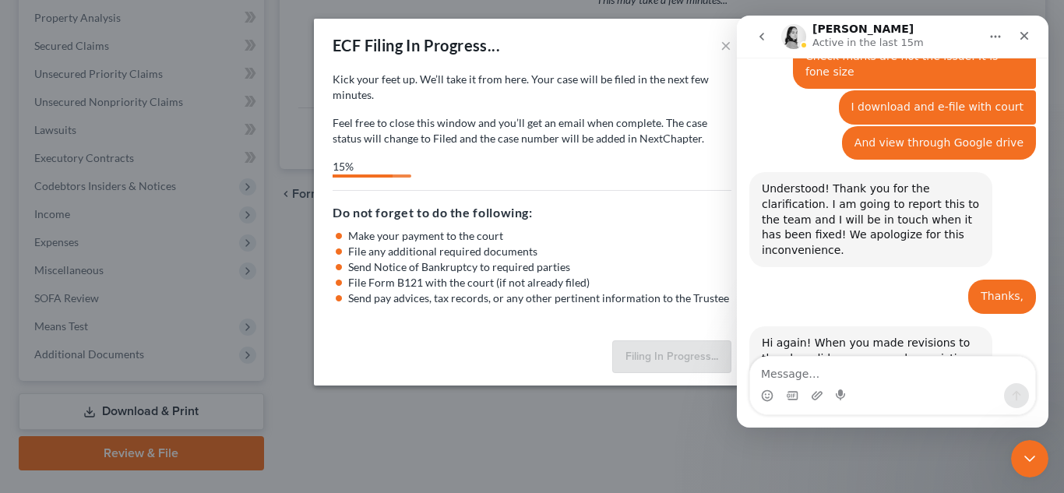
scroll to position [2946, 0]
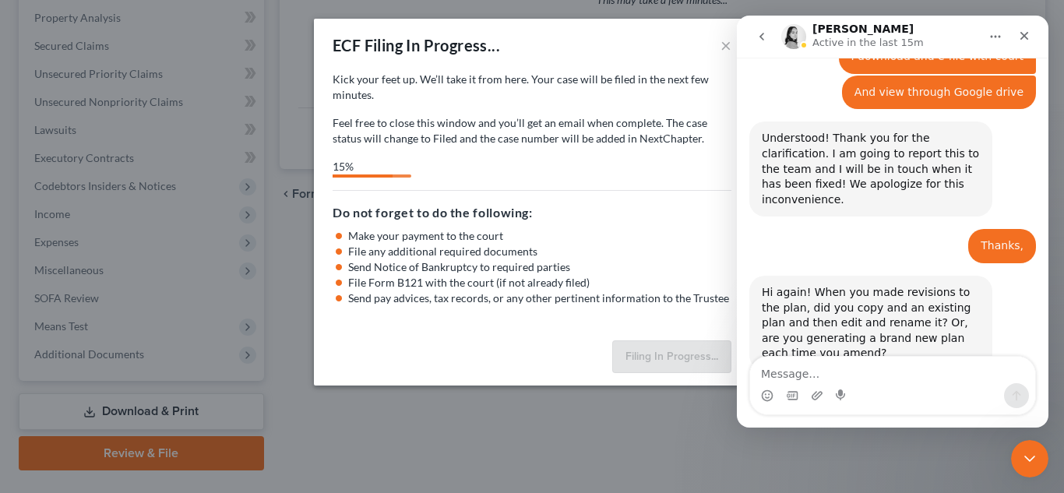
click at [882, 370] on textarea "Message…" at bounding box center [892, 370] width 285 height 26
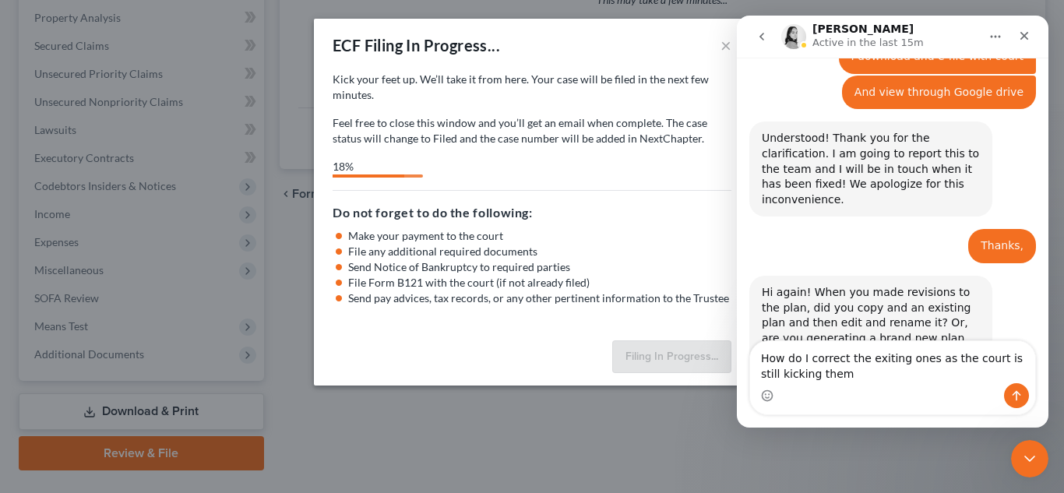
scroll to position [2961, 0]
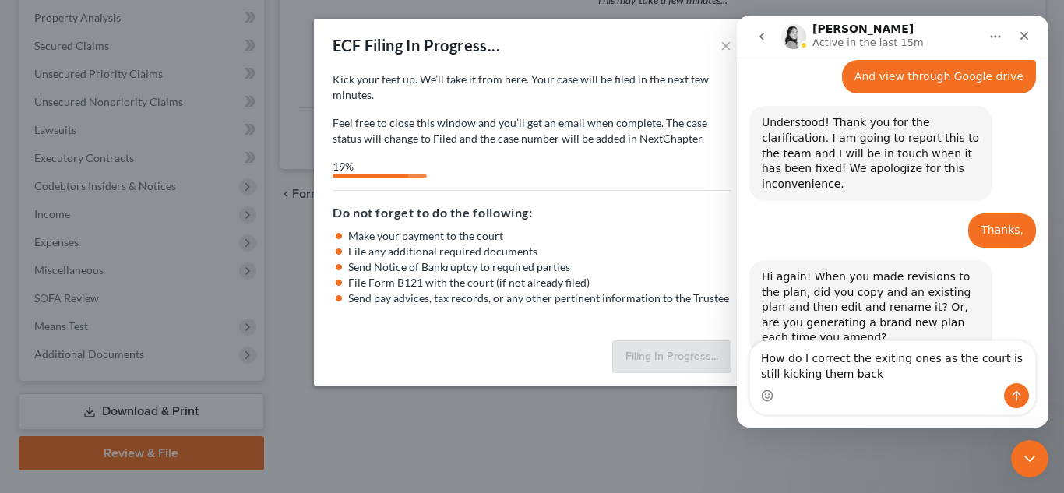
type textarea "How do I correct the exiting ones as the court is still kicking them back?"
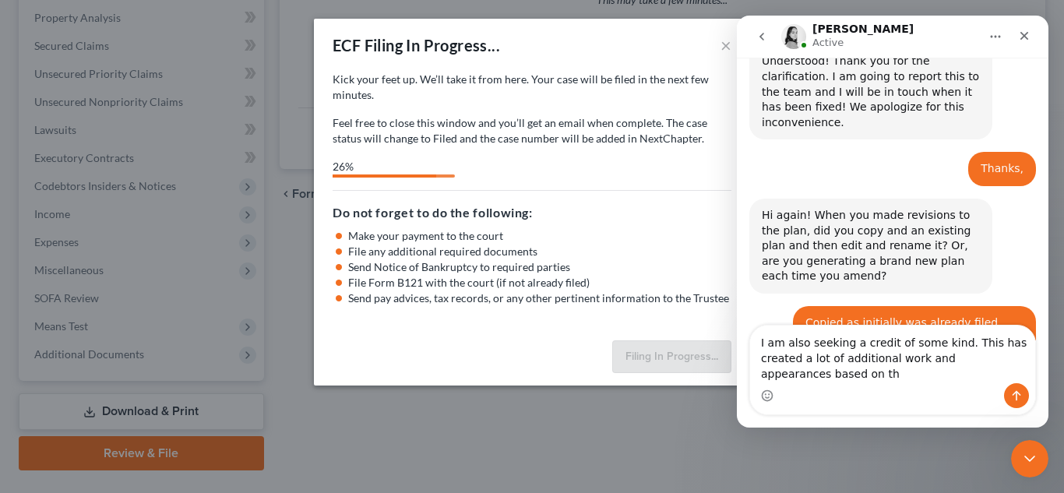
scroll to position [3038, 0]
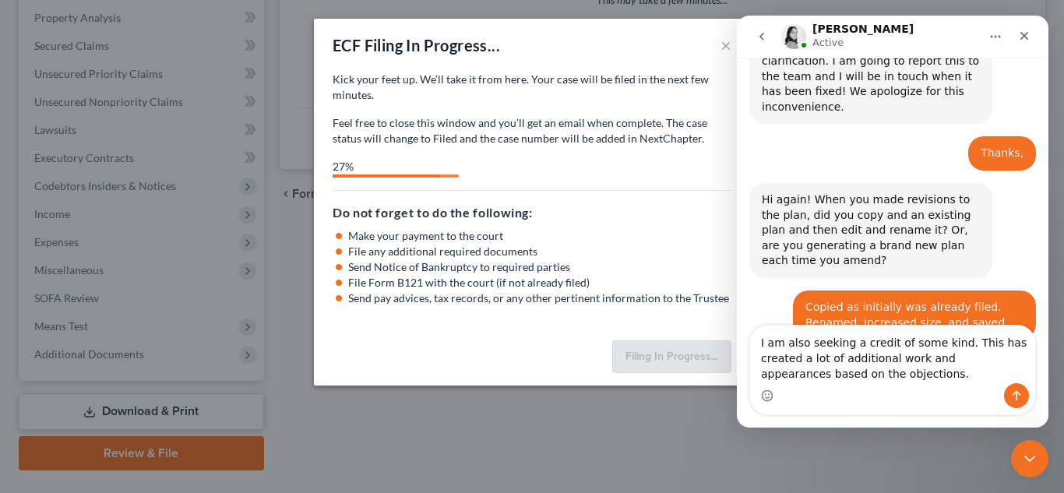
type textarea "I am also seeking a credit of some kind. This has created a lot of additional w…"
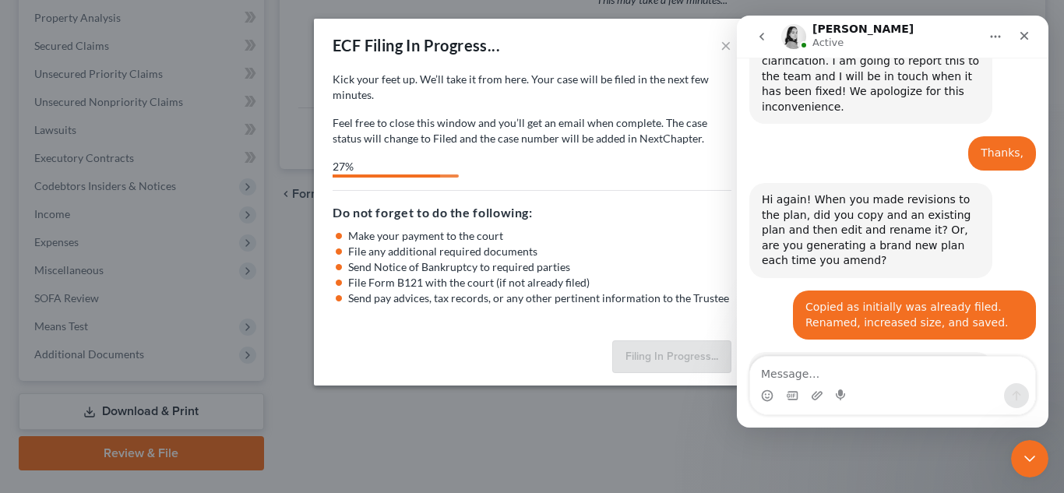
scroll to position [3073, 0]
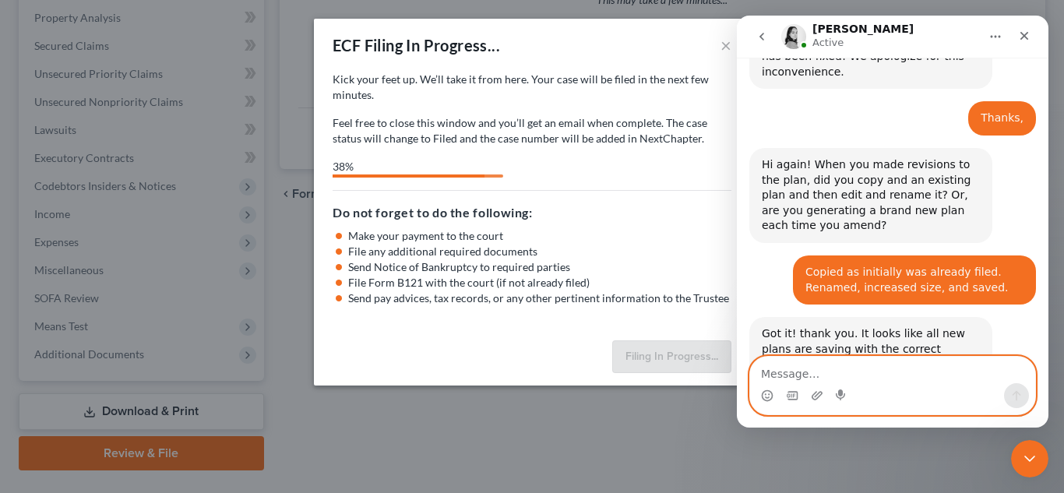
select select "2"
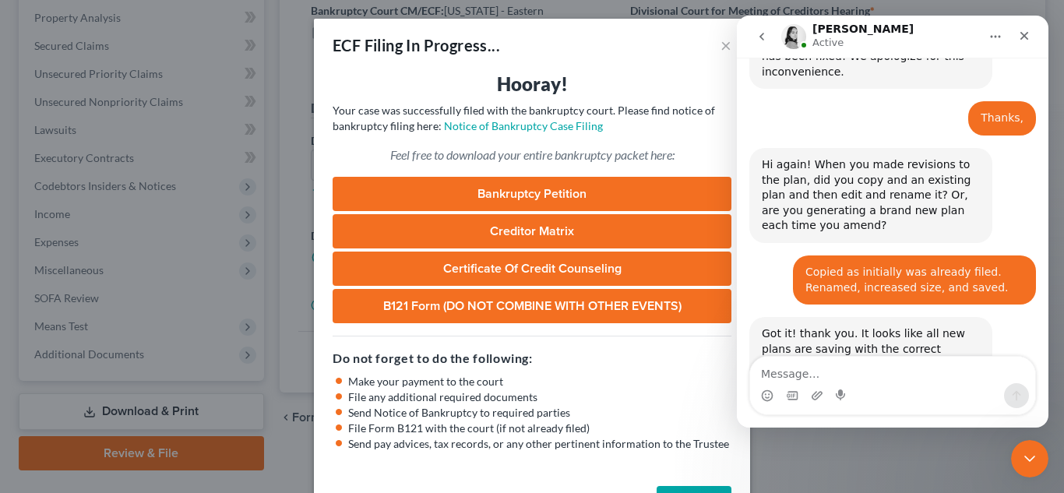
click at [698, 486] on button "Complete!" at bounding box center [693, 501] width 75 height 31
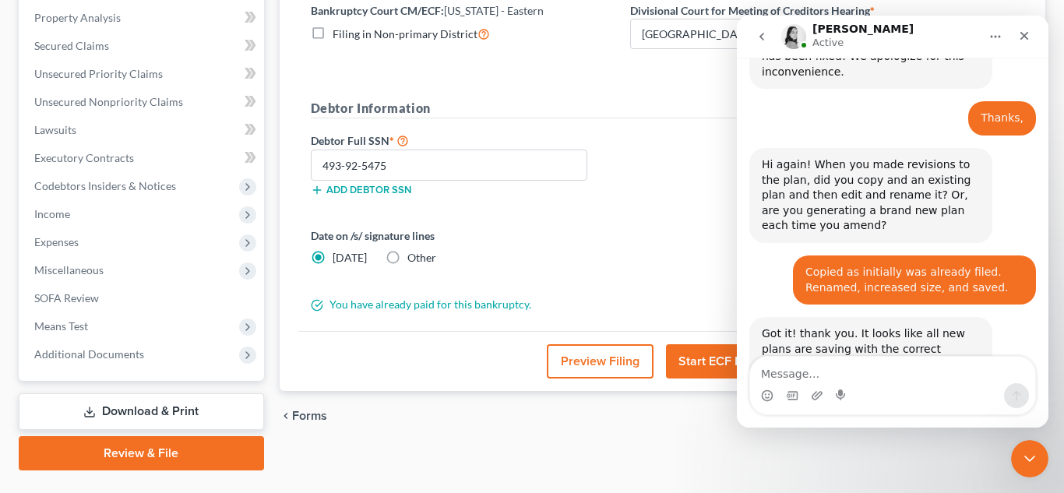
click at [371, 283] on form "District Information Bankruptcy Court CM/ECF: [US_STATE] - Eastern Filing in No…" at bounding box center [622, 141] width 623 height 343
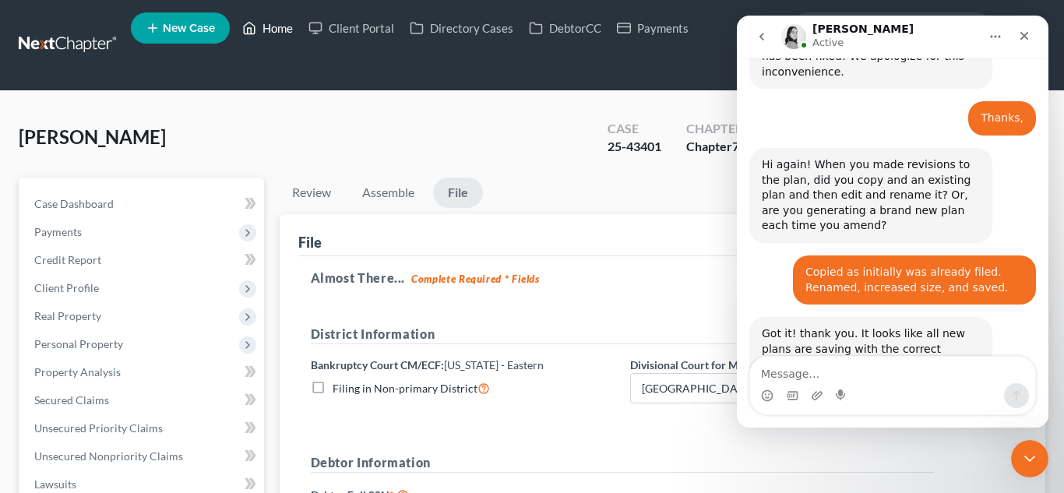
click at [280, 35] on link "Home" at bounding box center [267, 28] width 66 height 28
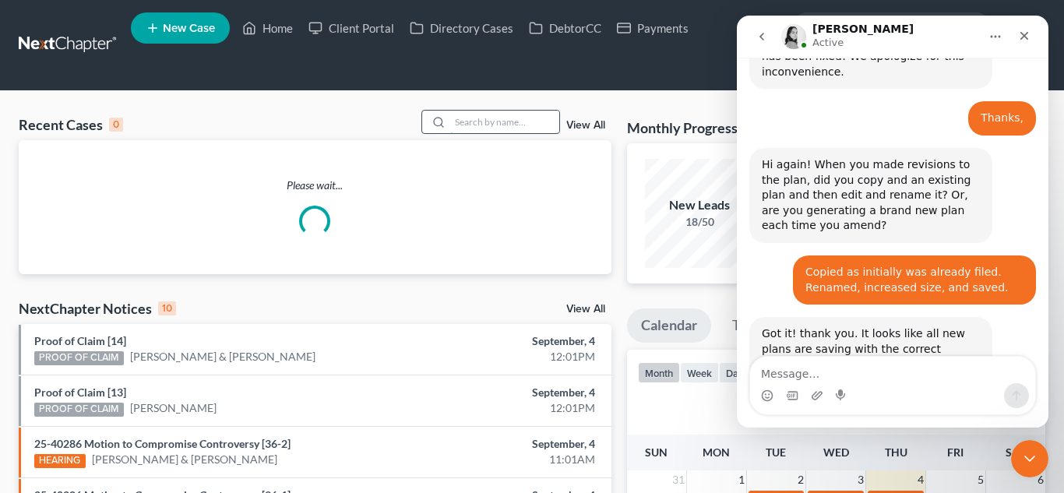
click at [466, 125] on input "search" at bounding box center [504, 122] width 109 height 23
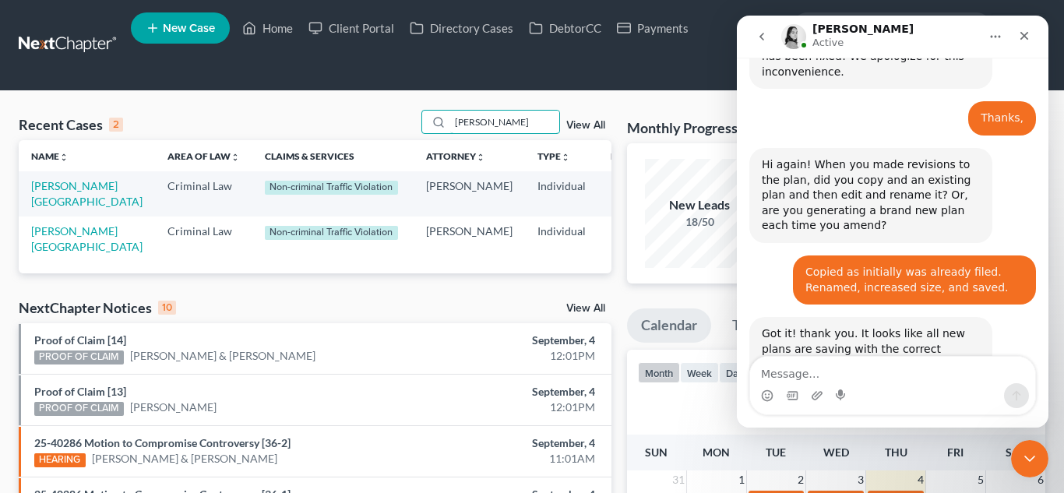
type input "[PERSON_NAME]"
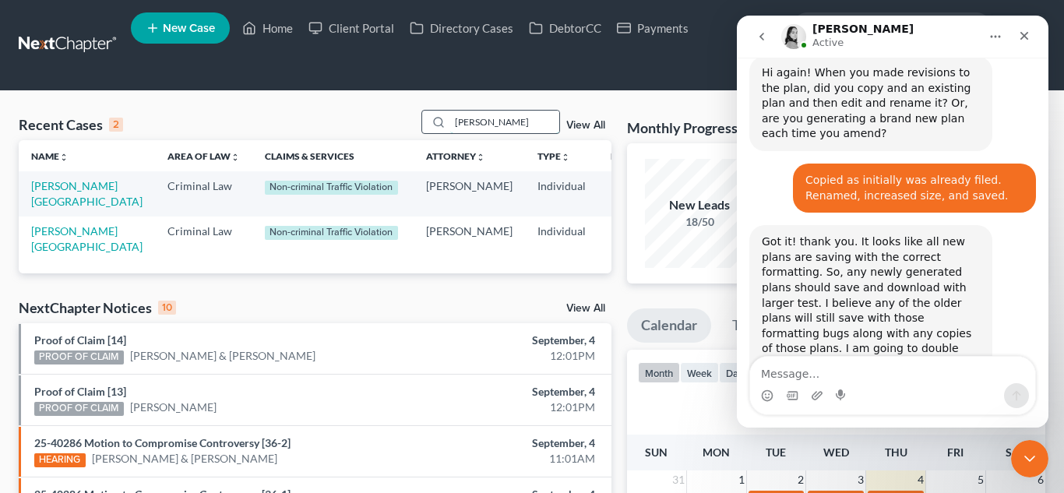
click at [528, 125] on input "[PERSON_NAME]" at bounding box center [504, 122] width 109 height 23
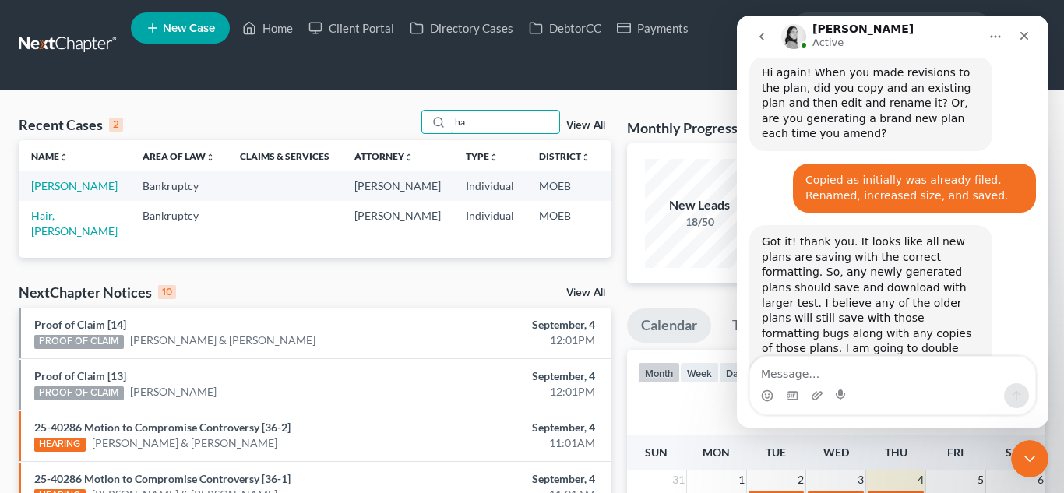
type input "h"
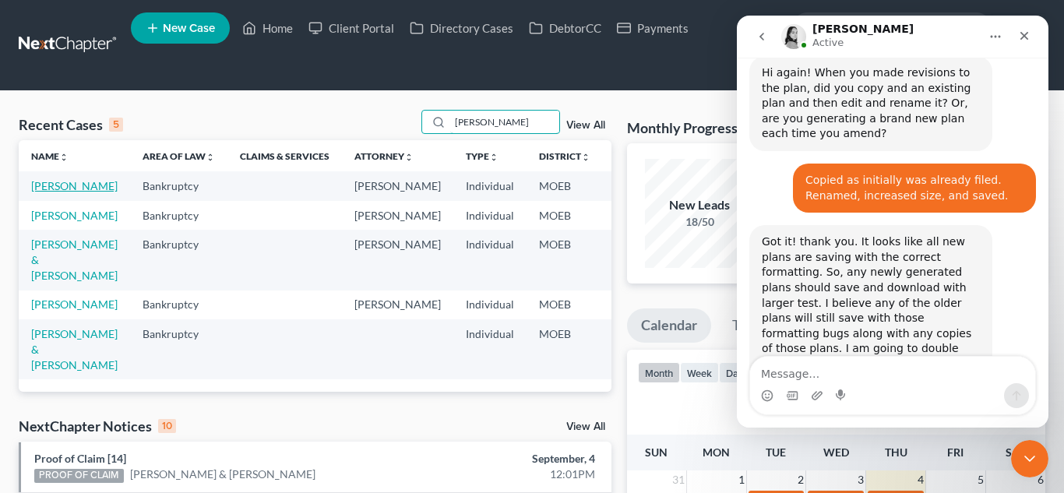
type input "[PERSON_NAME]"
click at [44, 181] on link "[PERSON_NAME]" at bounding box center [74, 185] width 86 height 13
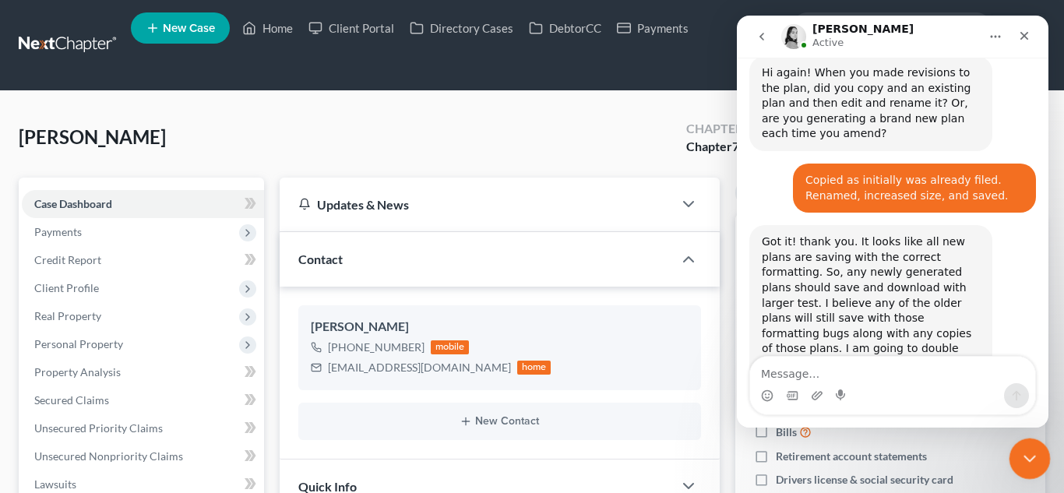
click at [1025, 461] on icon "Close Intercom Messenger" at bounding box center [1027, 456] width 19 height 19
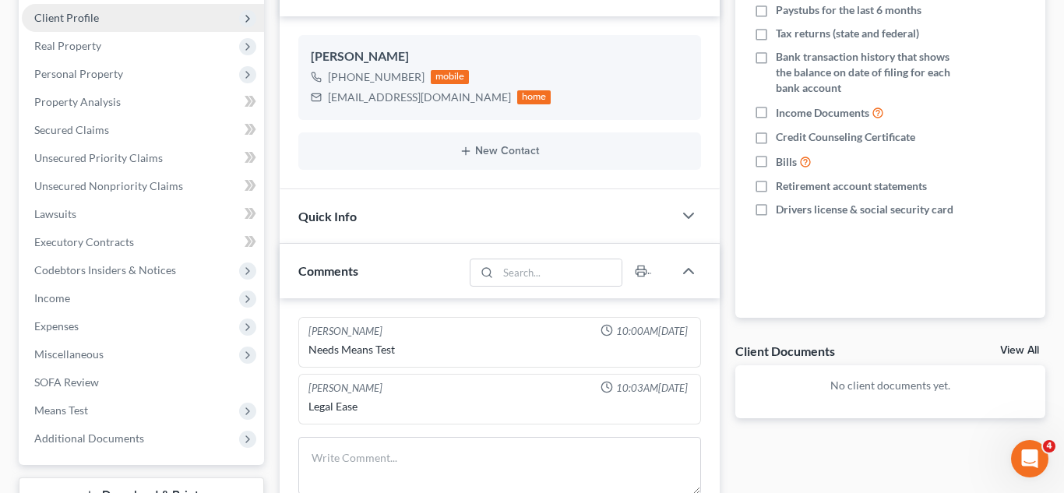
scroll to position [302, 0]
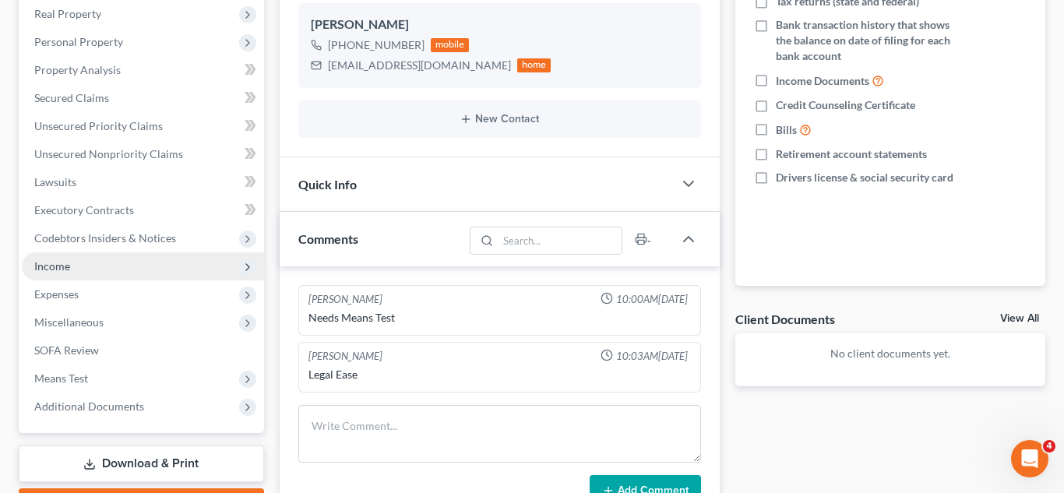
click at [117, 271] on span "Income" at bounding box center [143, 266] width 242 height 28
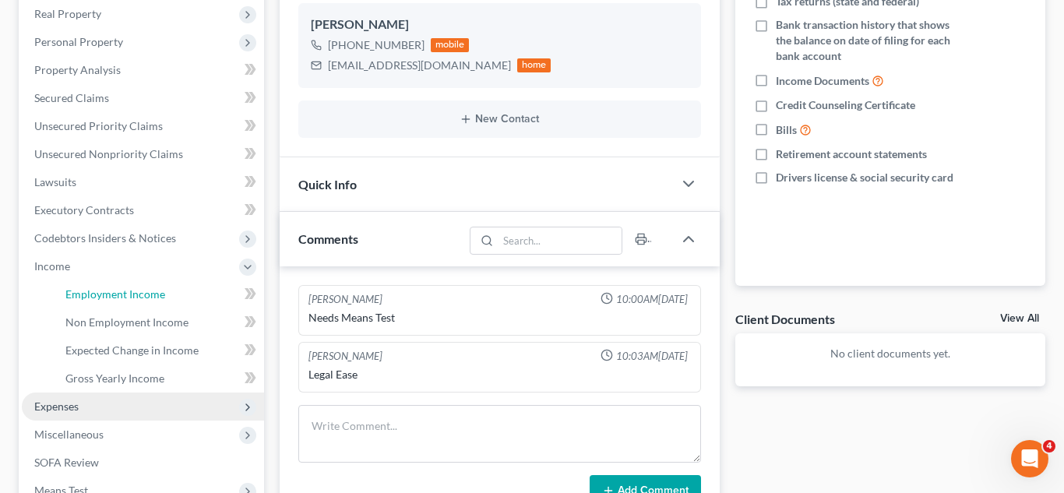
click at [129, 291] on span "Employment Income" at bounding box center [115, 293] width 100 height 13
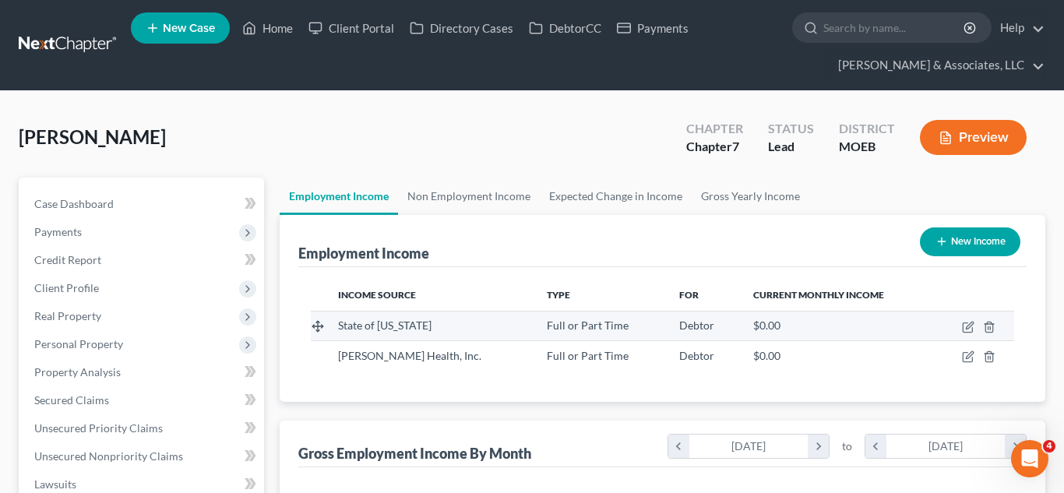
scroll to position [280, 429]
click at [965, 325] on icon "button" at bounding box center [968, 327] width 12 height 12
select select "0"
select select "1"
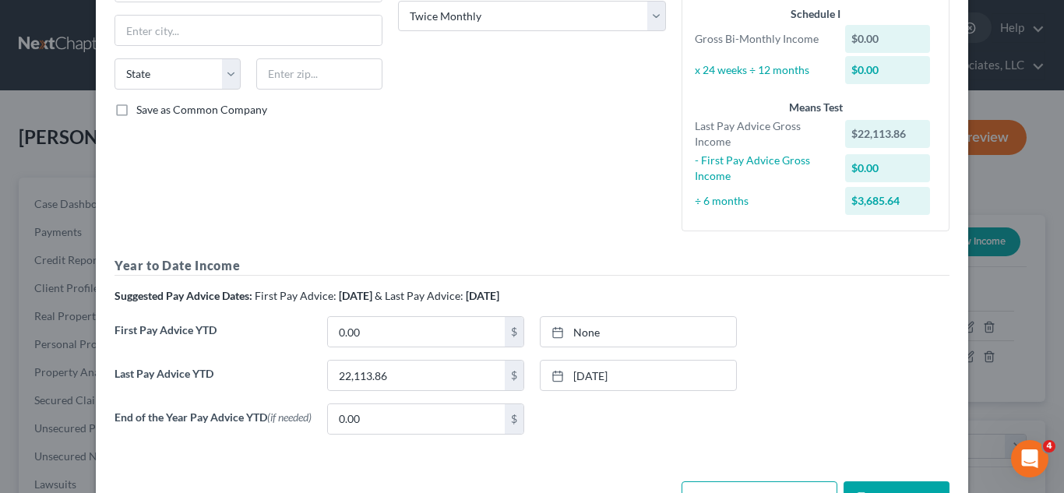
scroll to position [264, 0]
click at [880, 486] on button "Save & Close" at bounding box center [896, 496] width 106 height 33
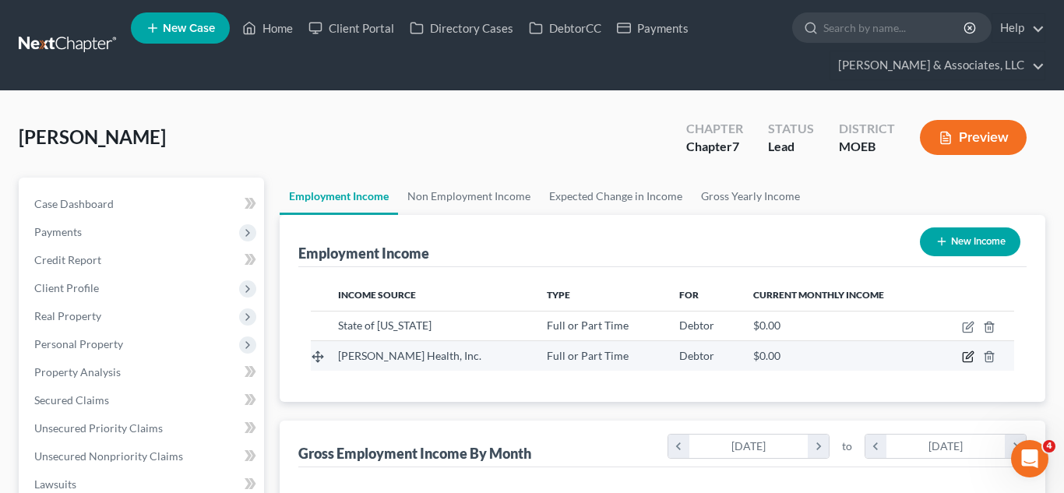
click at [963, 355] on icon "button" at bounding box center [968, 356] width 12 height 12
select select "0"
select select "35"
select select "1"
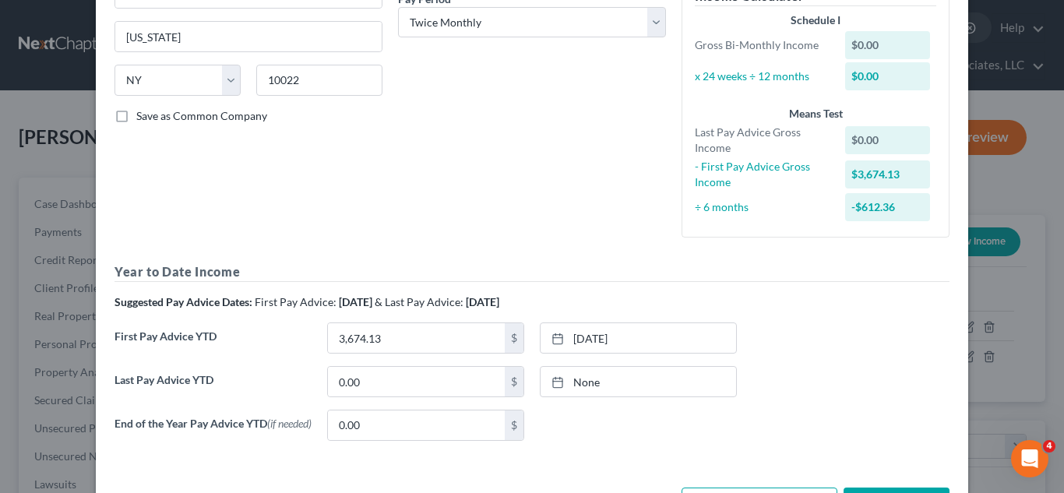
scroll to position [0, 0]
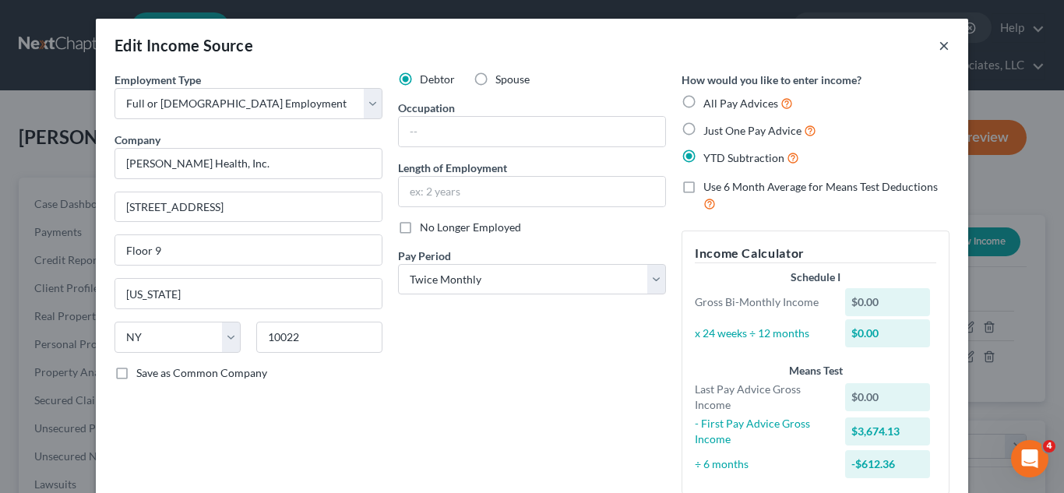
click at [945, 46] on button "×" at bounding box center [943, 45] width 11 height 19
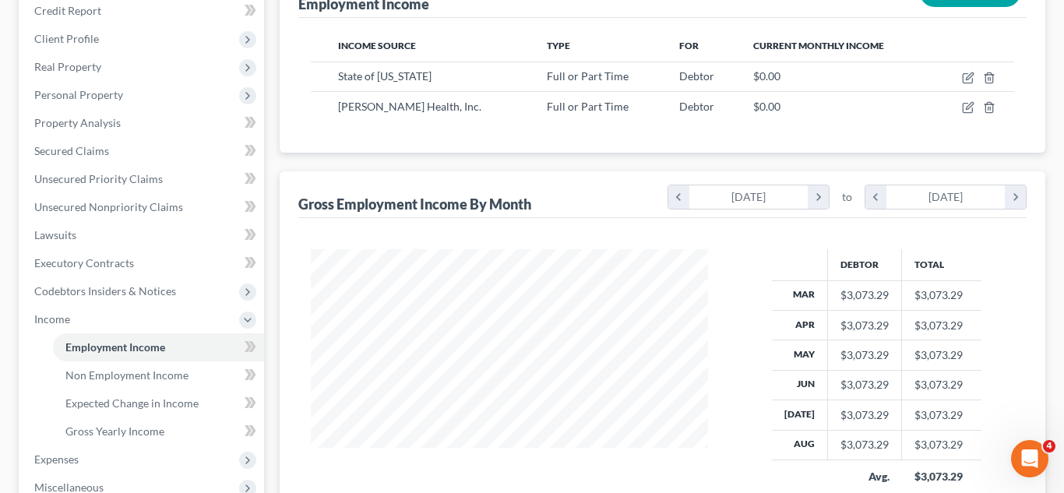
scroll to position [251, 0]
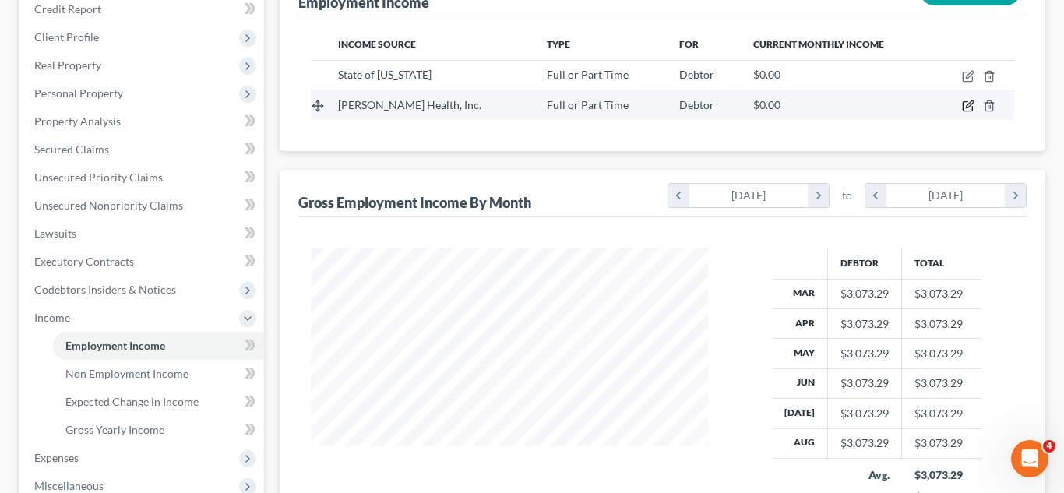
click at [967, 107] on icon "button" at bounding box center [968, 106] width 12 height 12
select select "0"
select select "35"
select select "1"
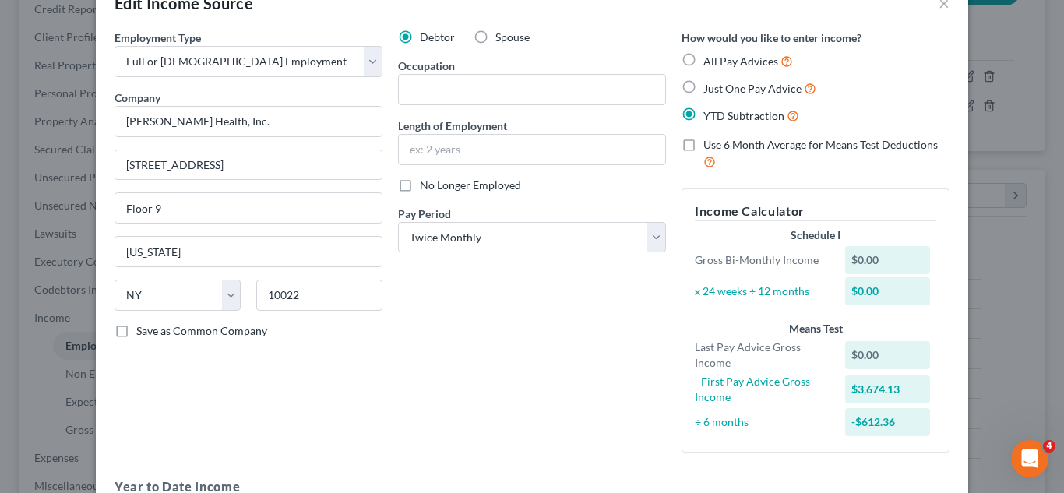
scroll to position [13, 0]
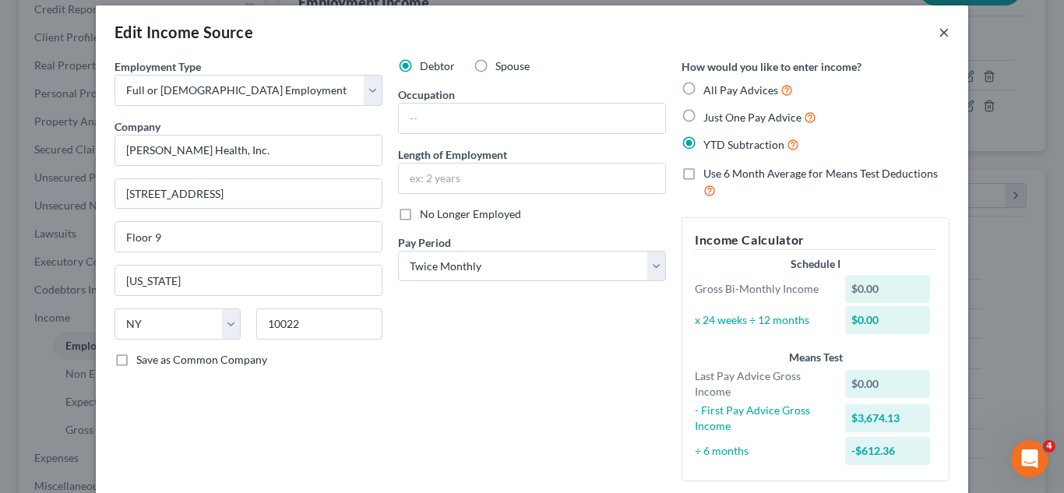
click at [945, 31] on button "×" at bounding box center [943, 32] width 11 height 19
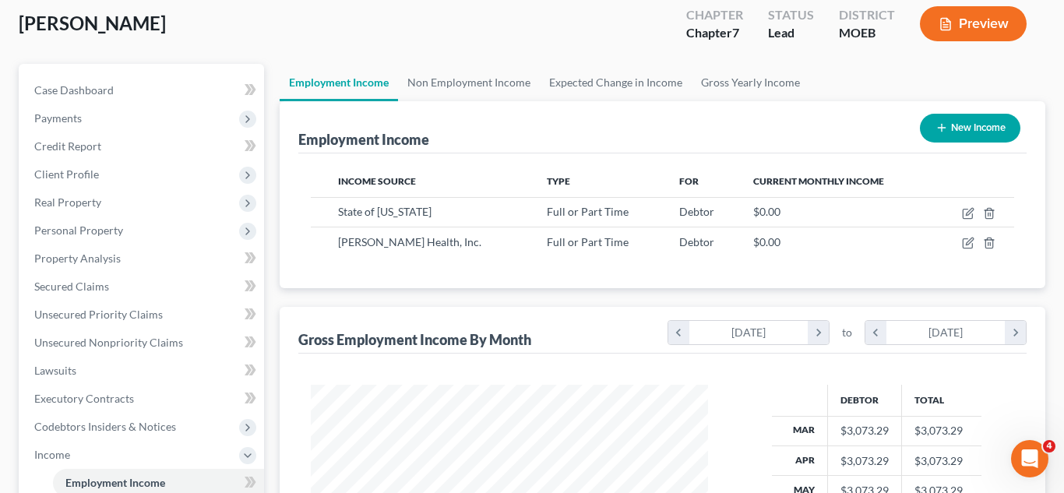
scroll to position [92, 0]
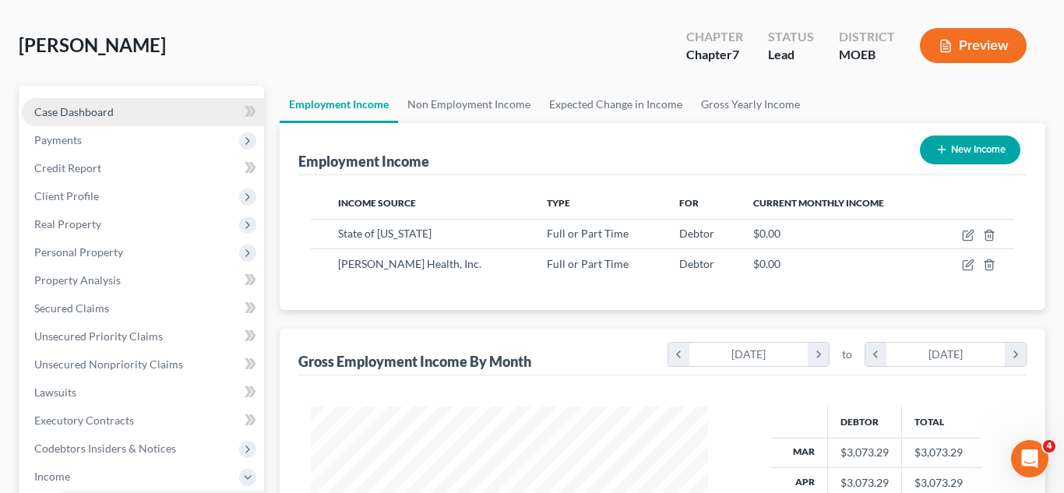
click at [83, 101] on link "Case Dashboard" at bounding box center [143, 112] width 242 height 28
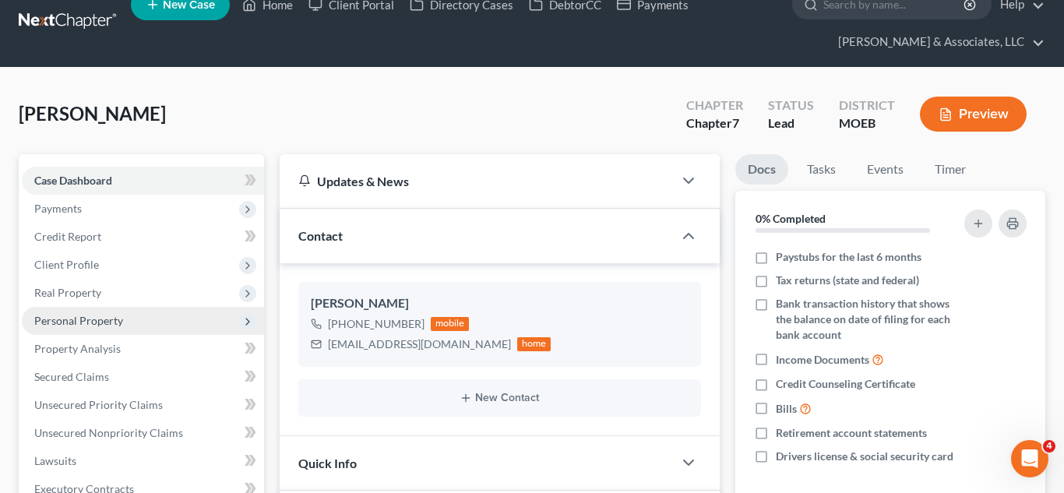
scroll to position [222, 0]
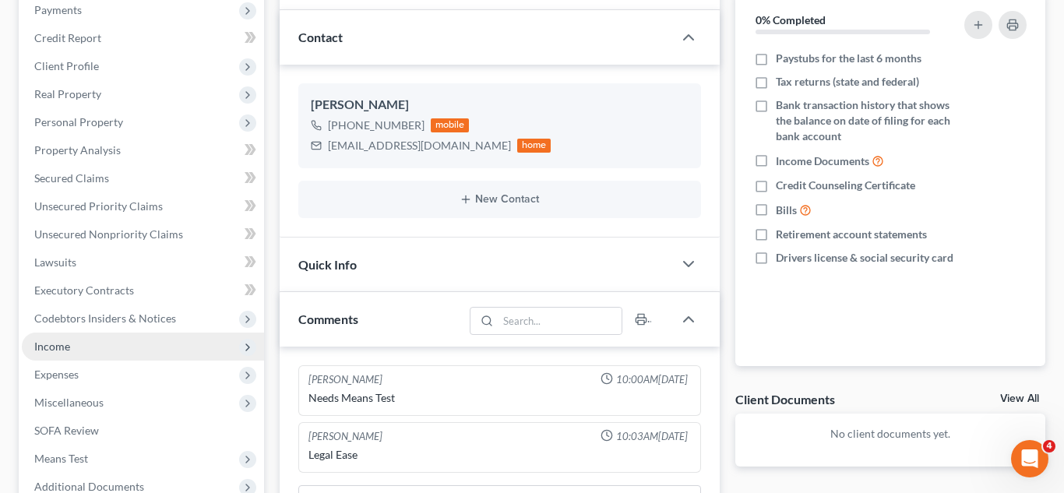
click at [64, 341] on span "Income" at bounding box center [52, 345] width 36 height 13
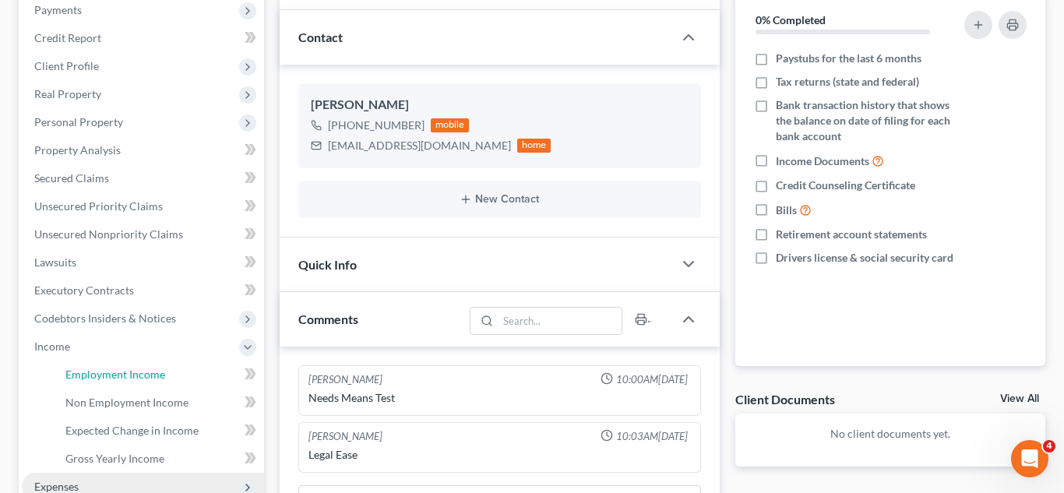
click at [97, 369] on span "Employment Income" at bounding box center [115, 374] width 100 height 13
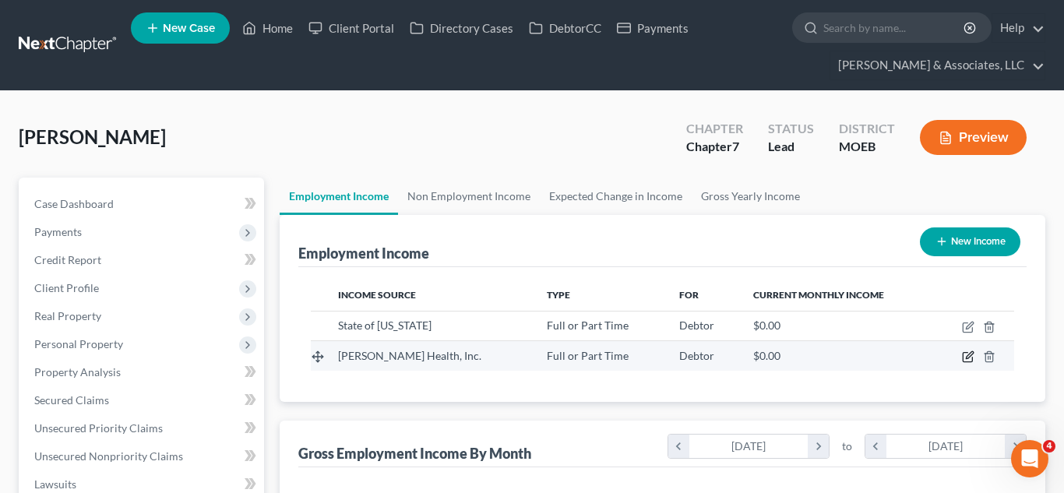
scroll to position [280, 429]
click at [966, 355] on icon "button" at bounding box center [968, 356] width 12 height 12
select select "0"
select select "35"
select select "1"
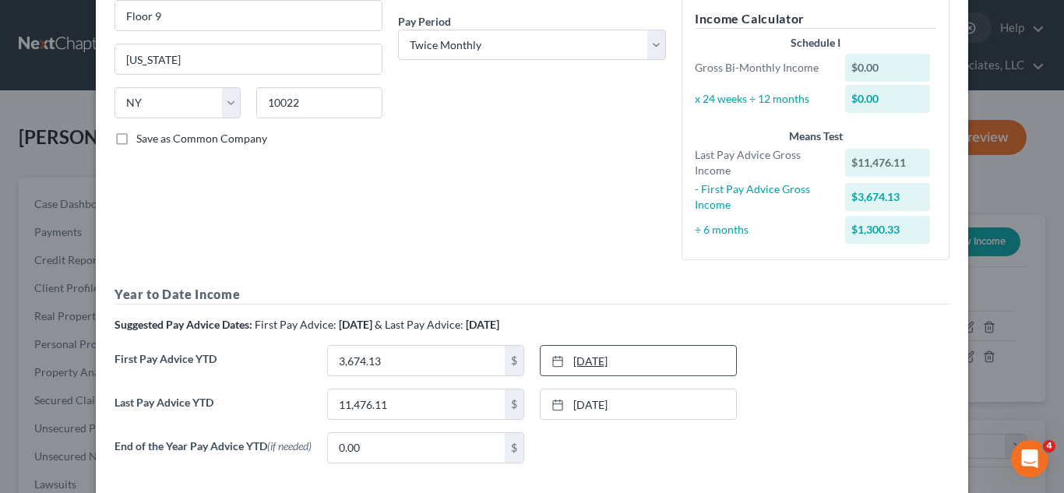
scroll to position [318, 0]
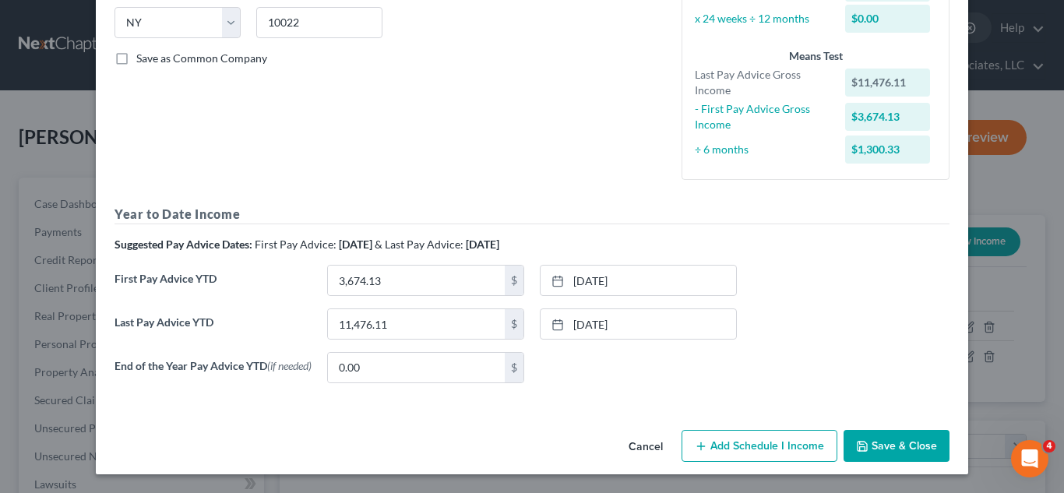
click at [881, 455] on button "Save & Close" at bounding box center [896, 446] width 106 height 33
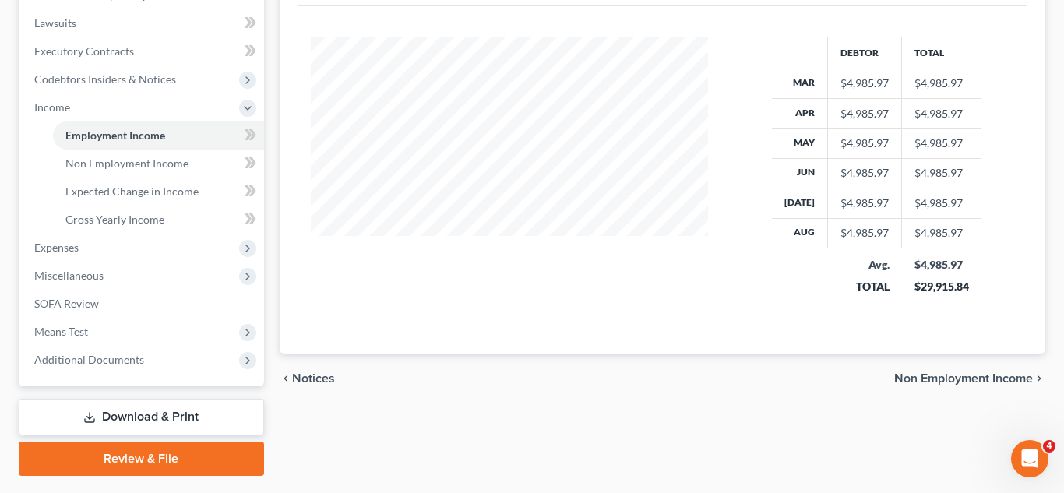
scroll to position [464, 0]
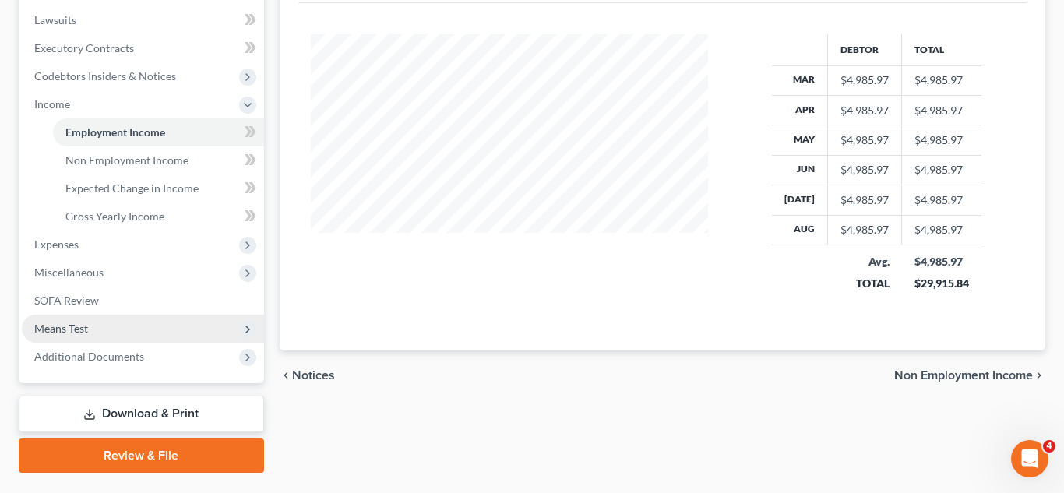
click at [68, 326] on span "Means Test" at bounding box center [61, 328] width 54 height 13
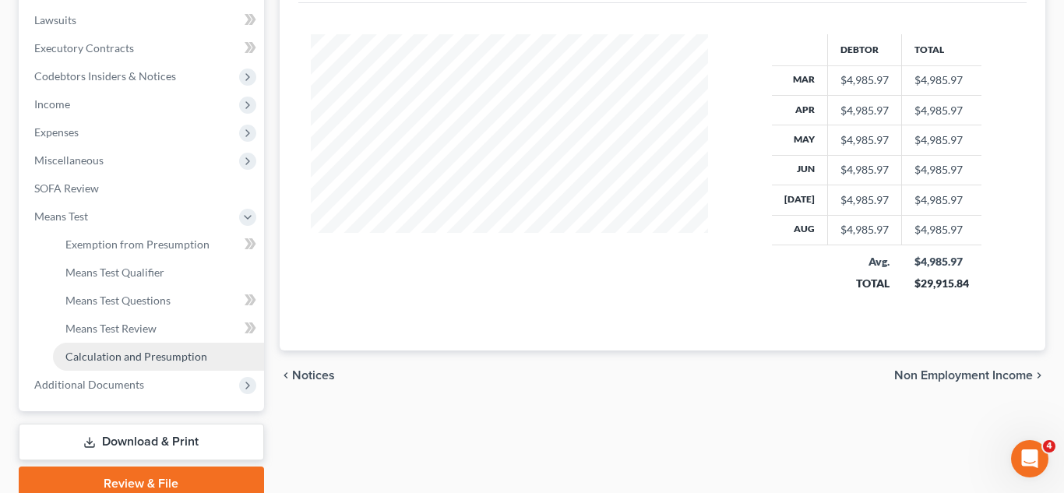
click at [106, 356] on span "Calculation and Presumption" at bounding box center [136, 356] width 142 height 13
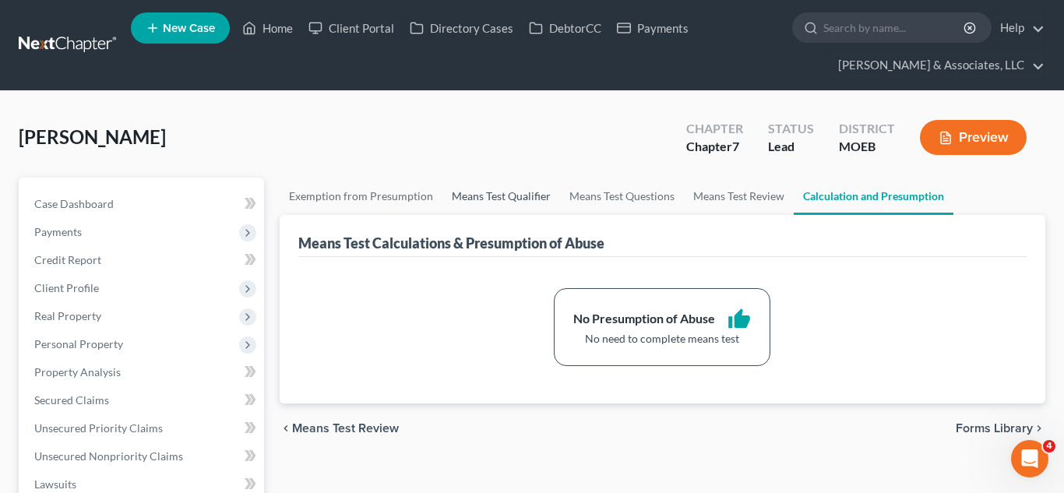
click at [497, 204] on link "Means Test Qualifier" at bounding box center [501, 196] width 118 height 37
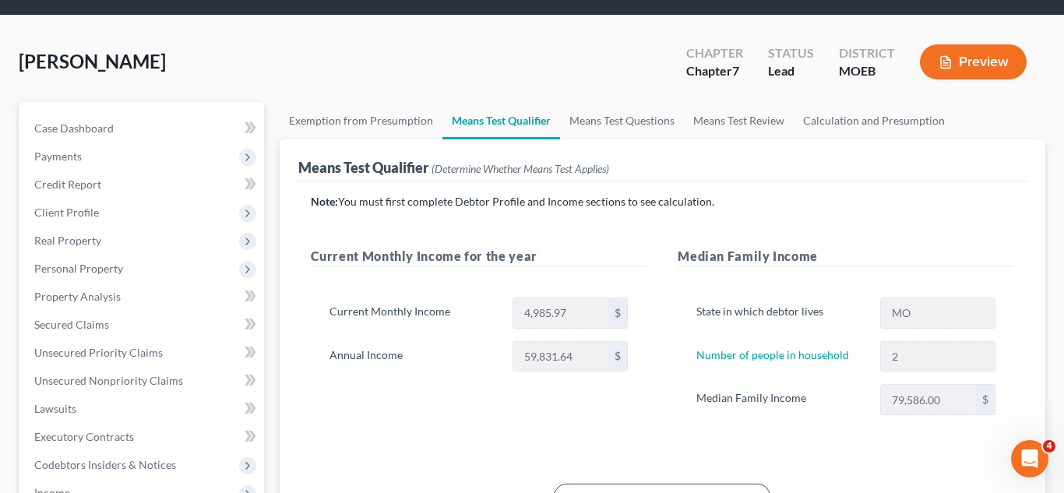
scroll to position [87, 0]
